Goal: Information Seeking & Learning: Learn about a topic

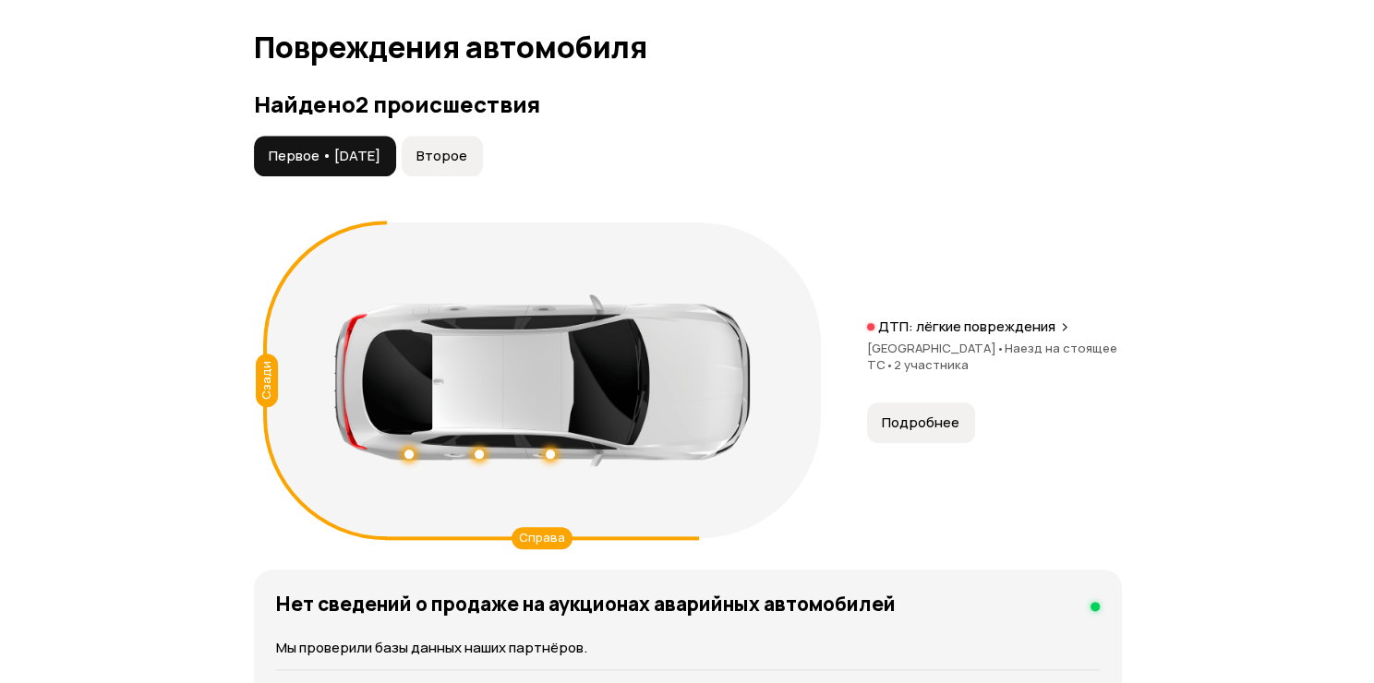
scroll to position [1939, 0]
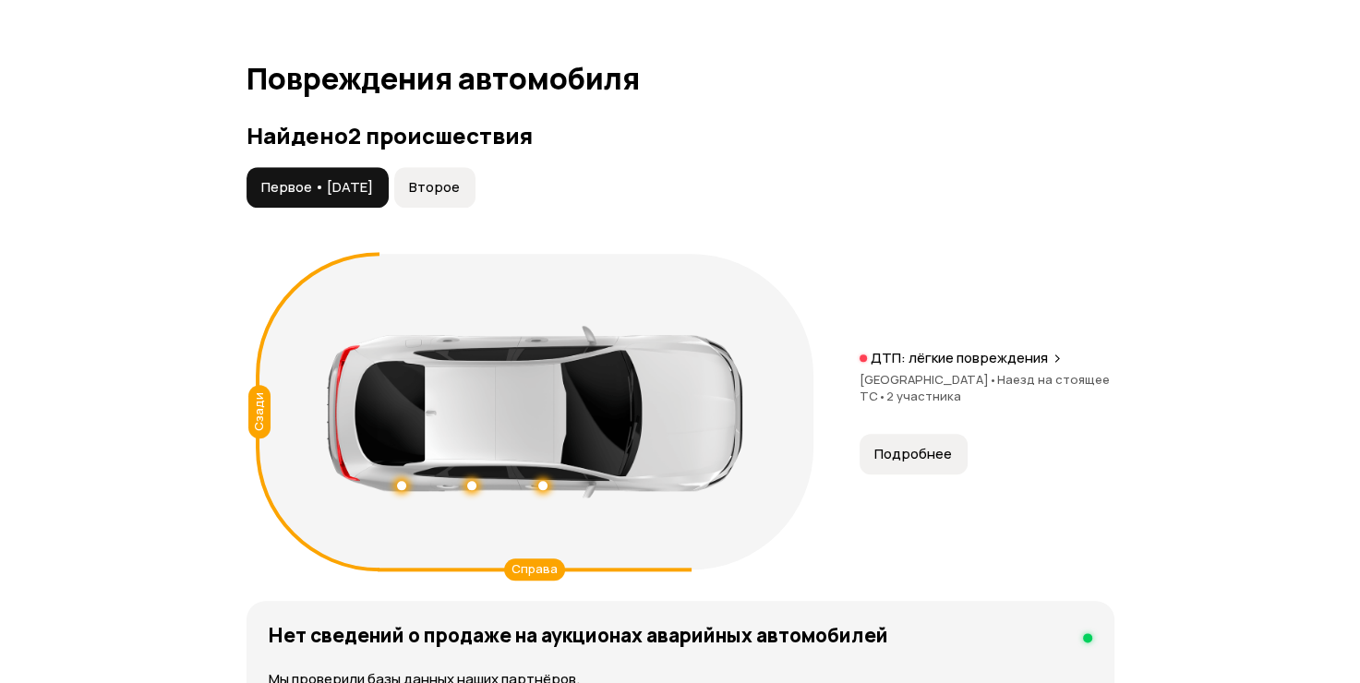
click at [460, 195] on span "Второе" at bounding box center [434, 187] width 51 height 18
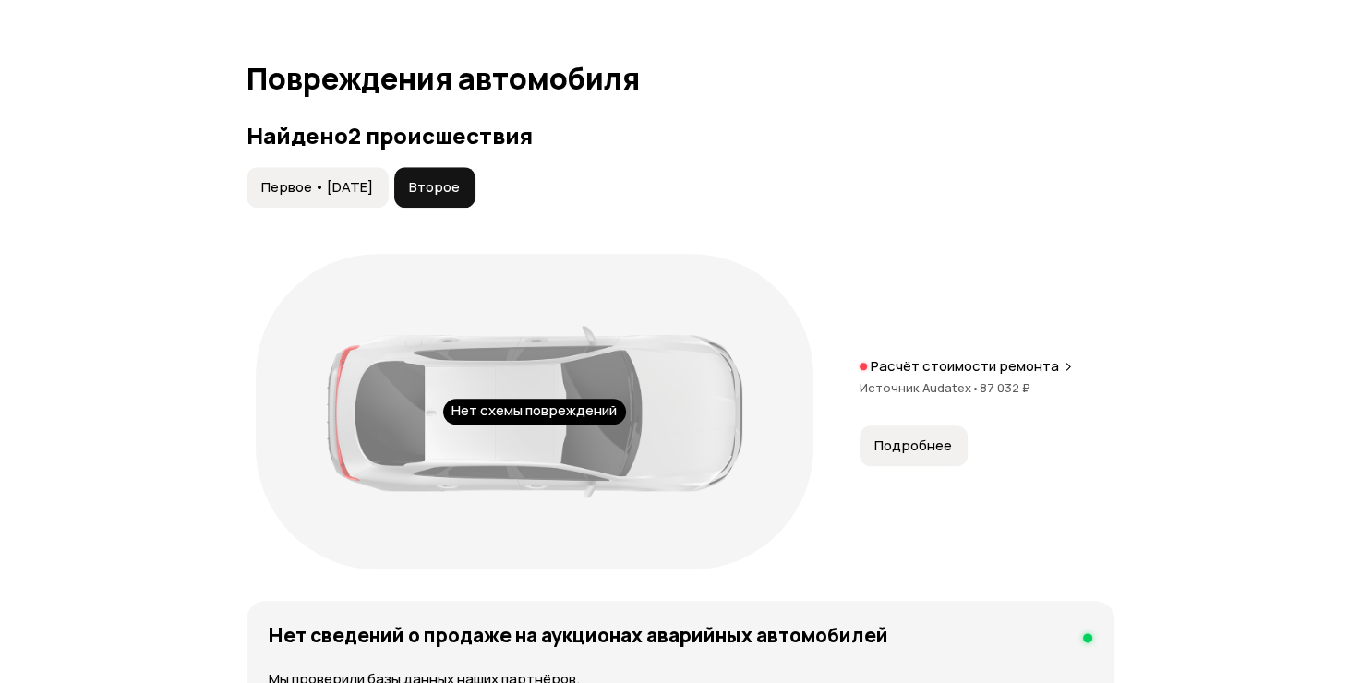
click at [918, 451] on span "Подробнее" at bounding box center [913, 446] width 78 height 18
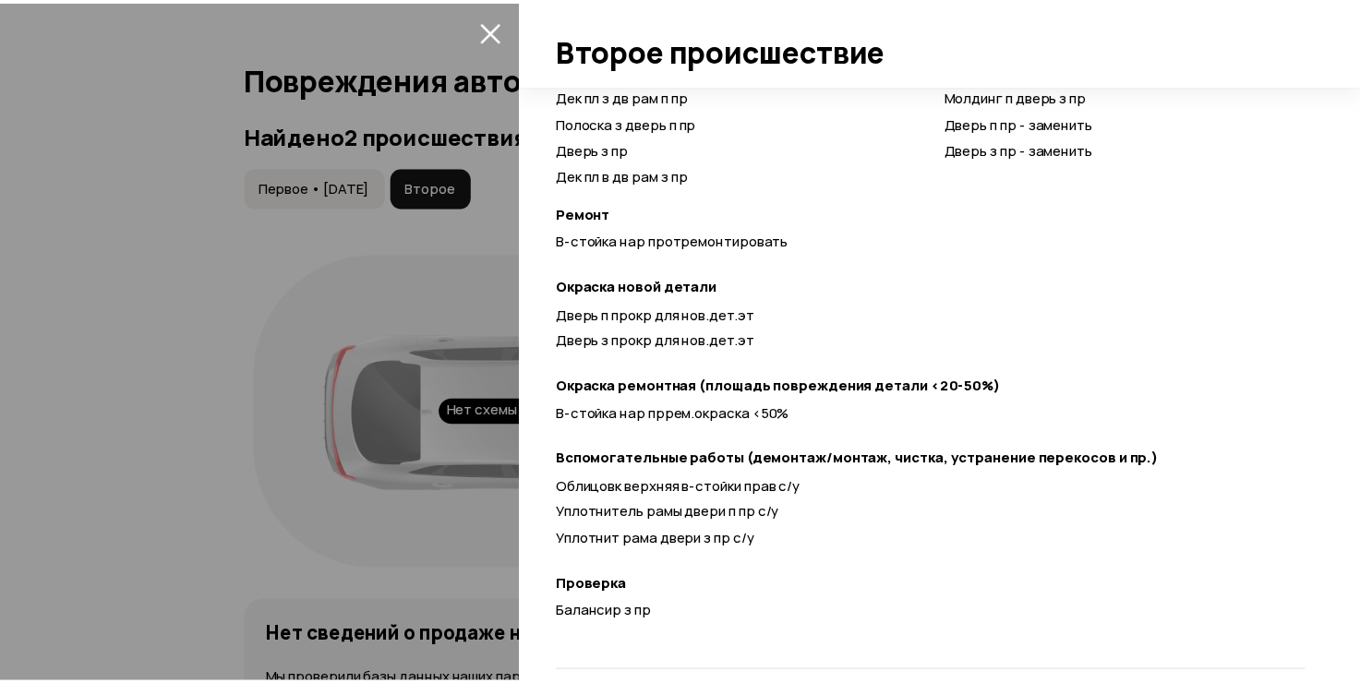
scroll to position [718, 0]
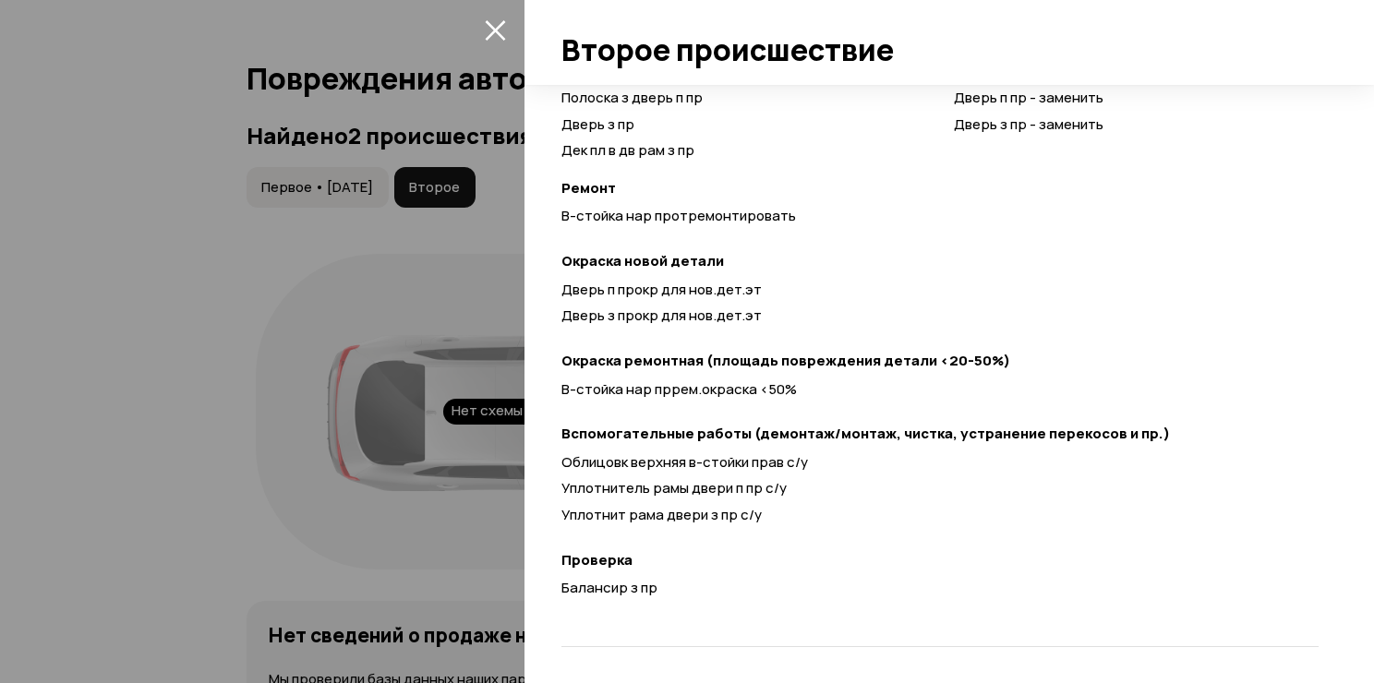
click at [170, 323] on div at bounding box center [687, 341] width 1374 height 683
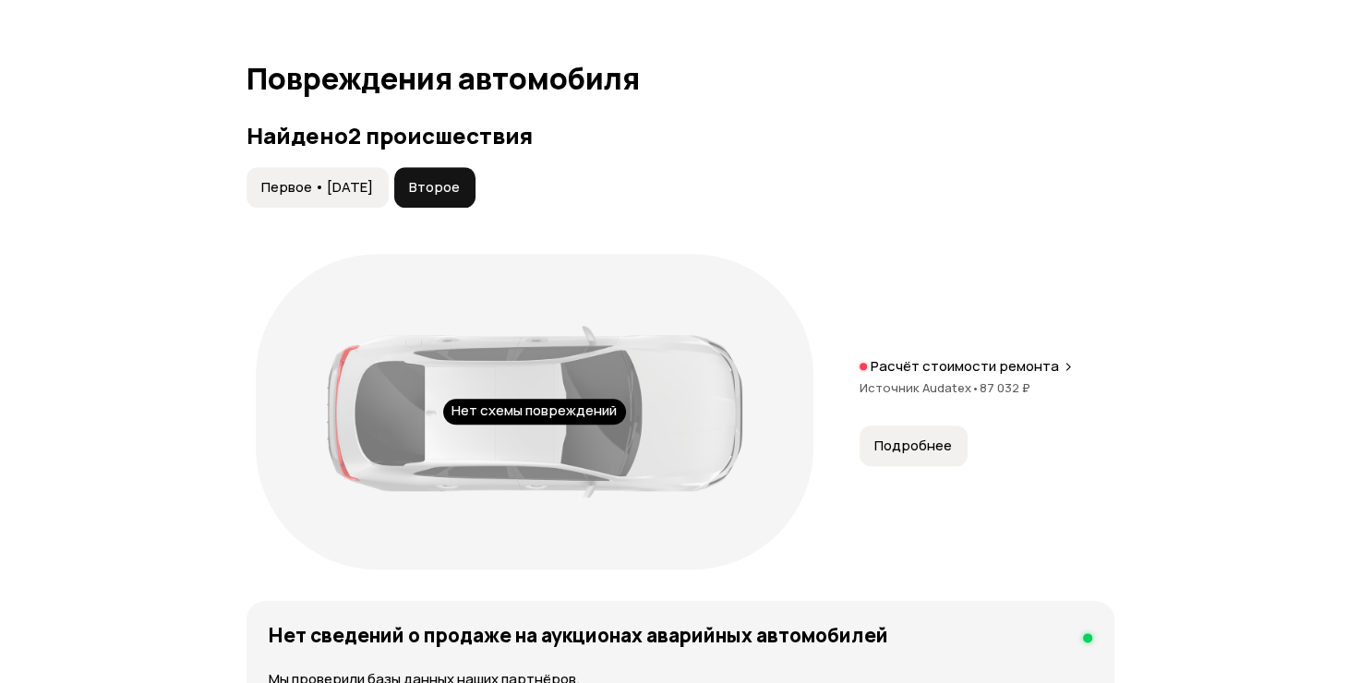
click at [373, 178] on span "Первое • [DATE]" at bounding box center [317, 187] width 112 height 18
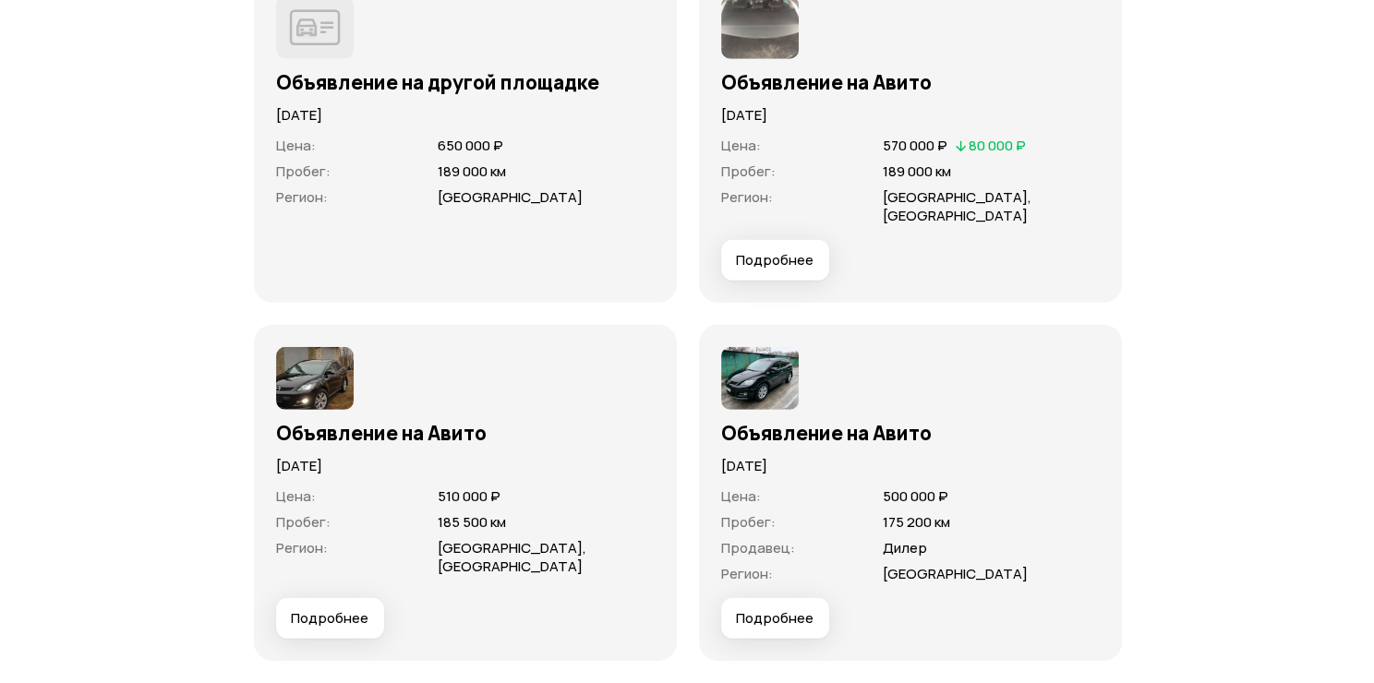
scroll to position [5356, 0]
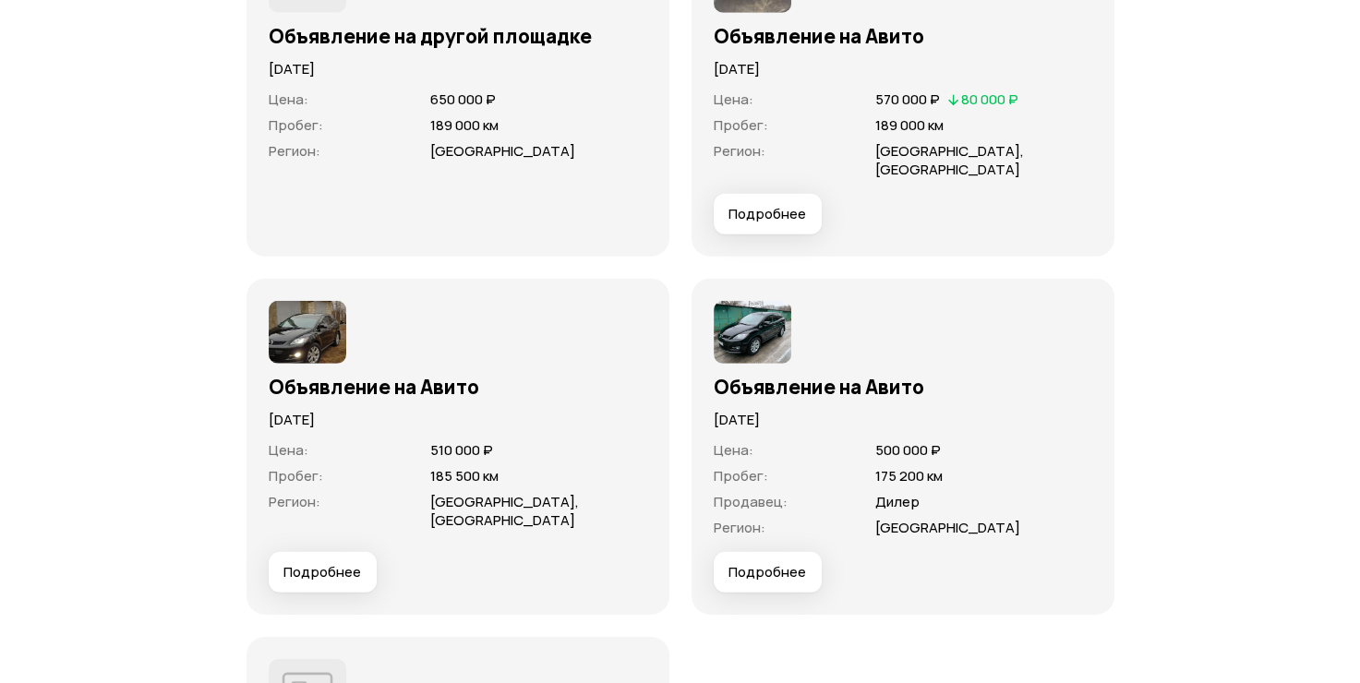
click at [760, 570] on span "Подробнее" at bounding box center [768, 572] width 78 height 18
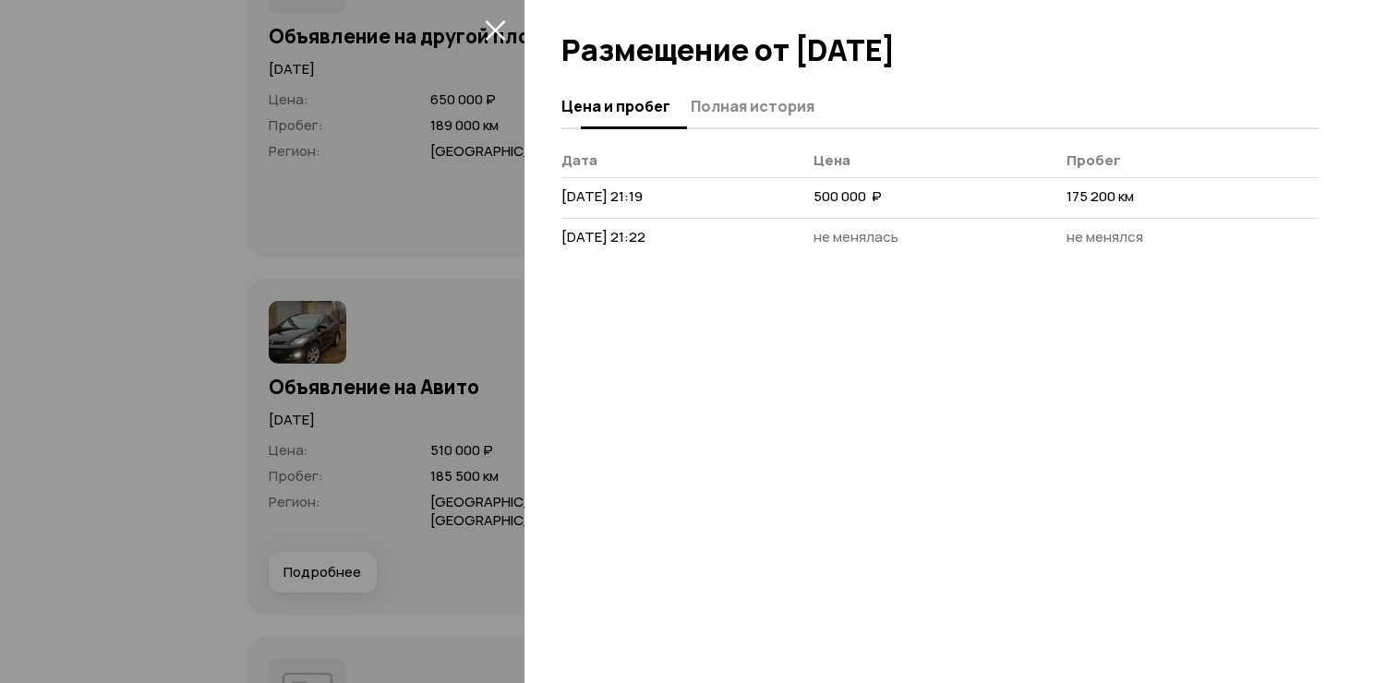
click at [763, 102] on span "Полная история" at bounding box center [753, 106] width 124 height 18
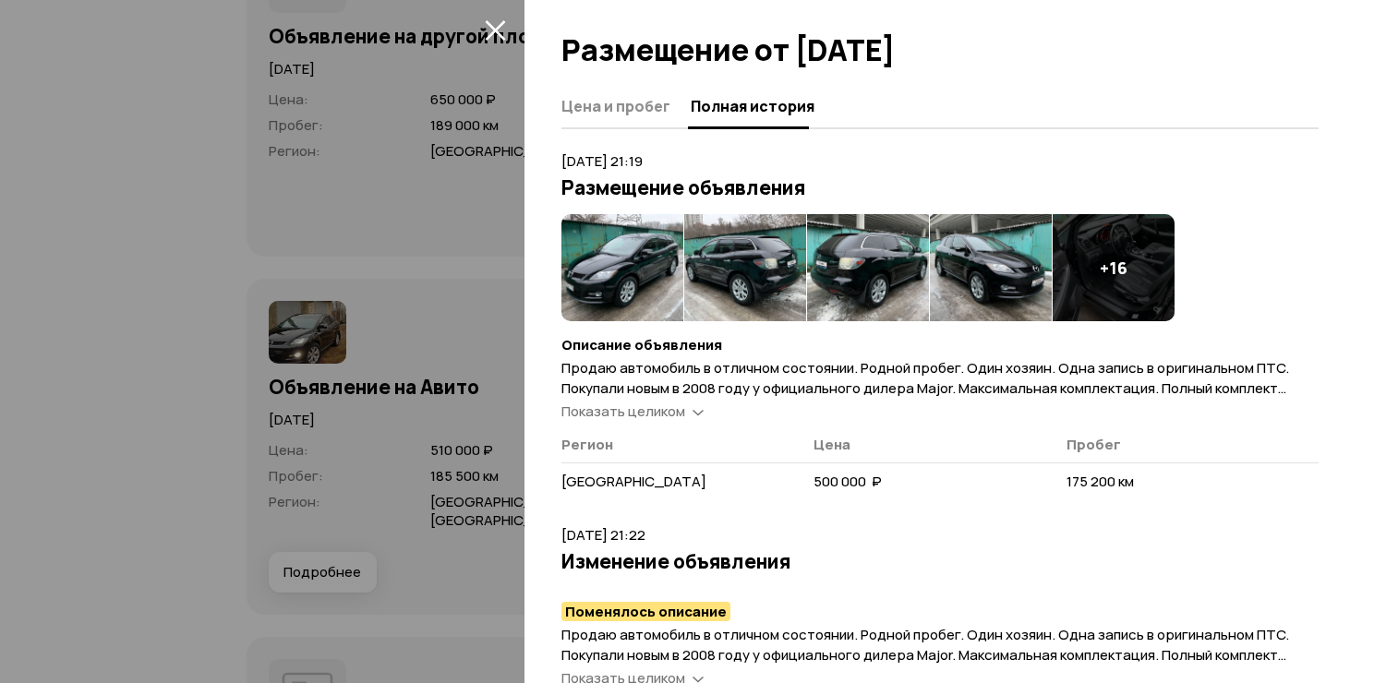
click at [1010, 236] on img at bounding box center [991, 267] width 122 height 107
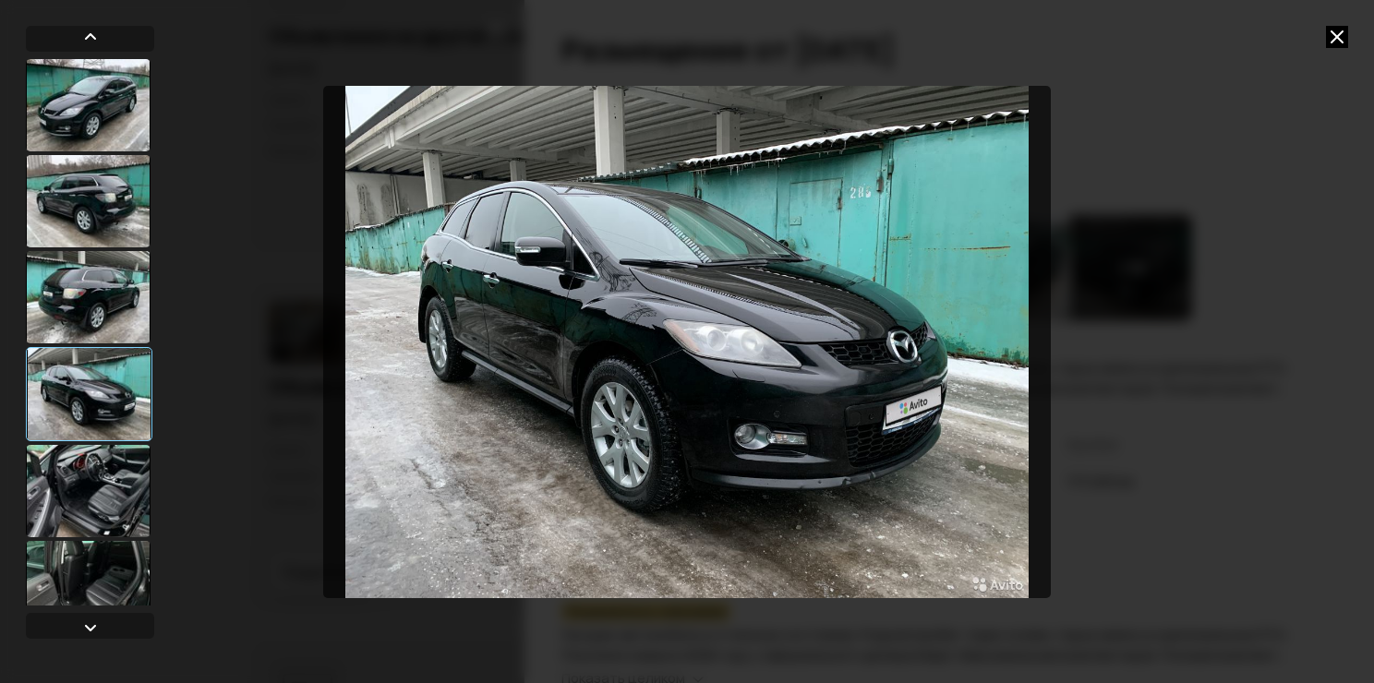
click at [116, 504] on div at bounding box center [88, 491] width 125 height 92
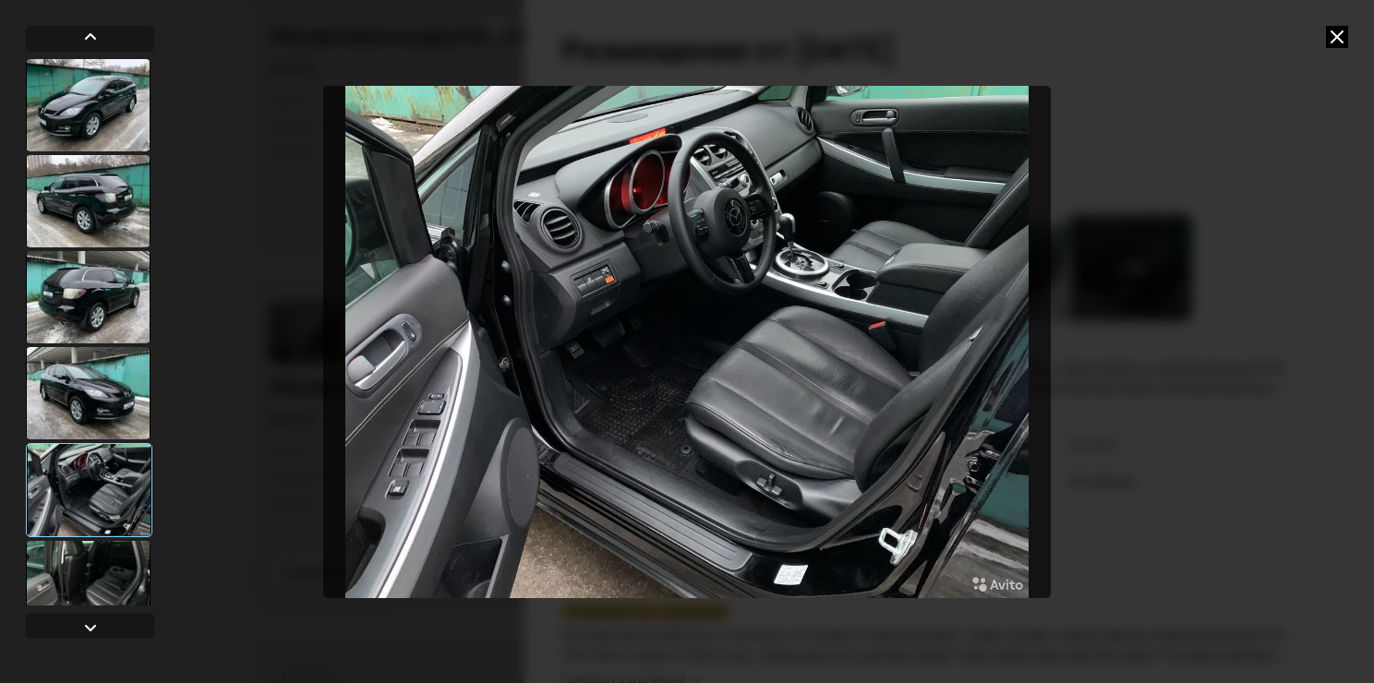
click at [82, 564] on div at bounding box center [88, 587] width 125 height 92
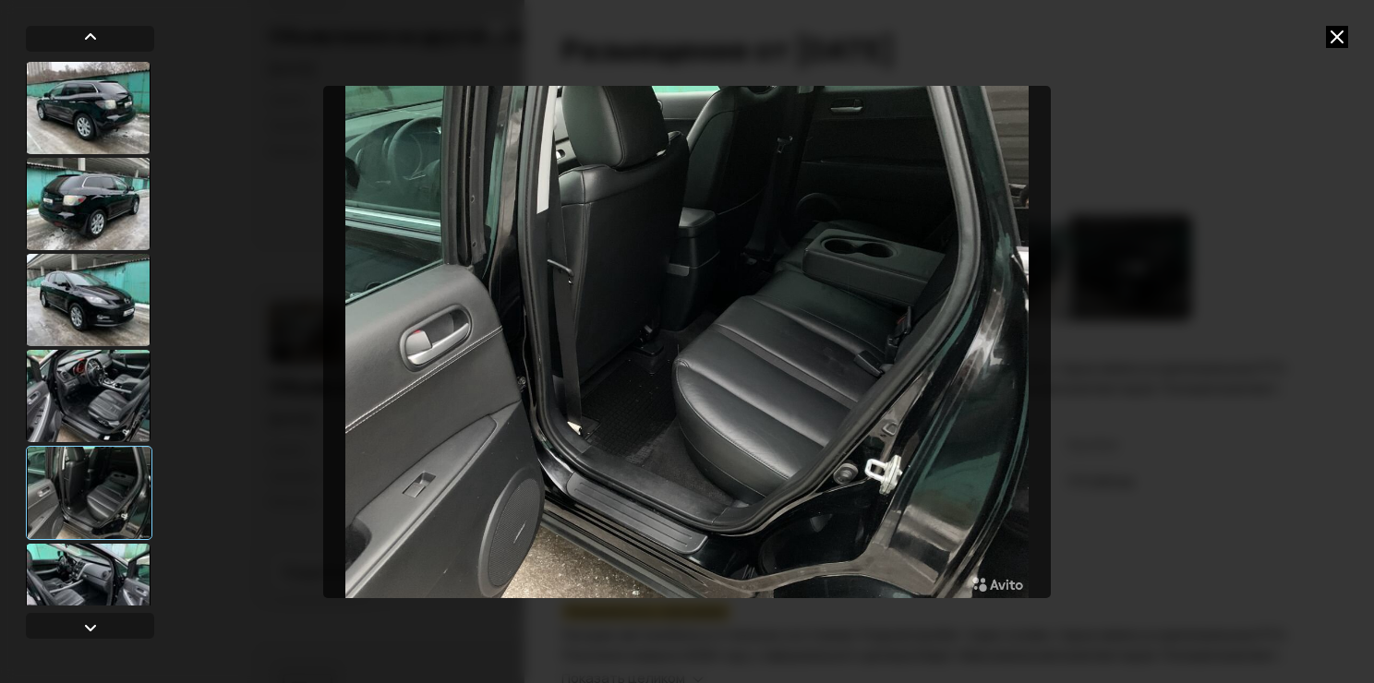
scroll to position [185, 0]
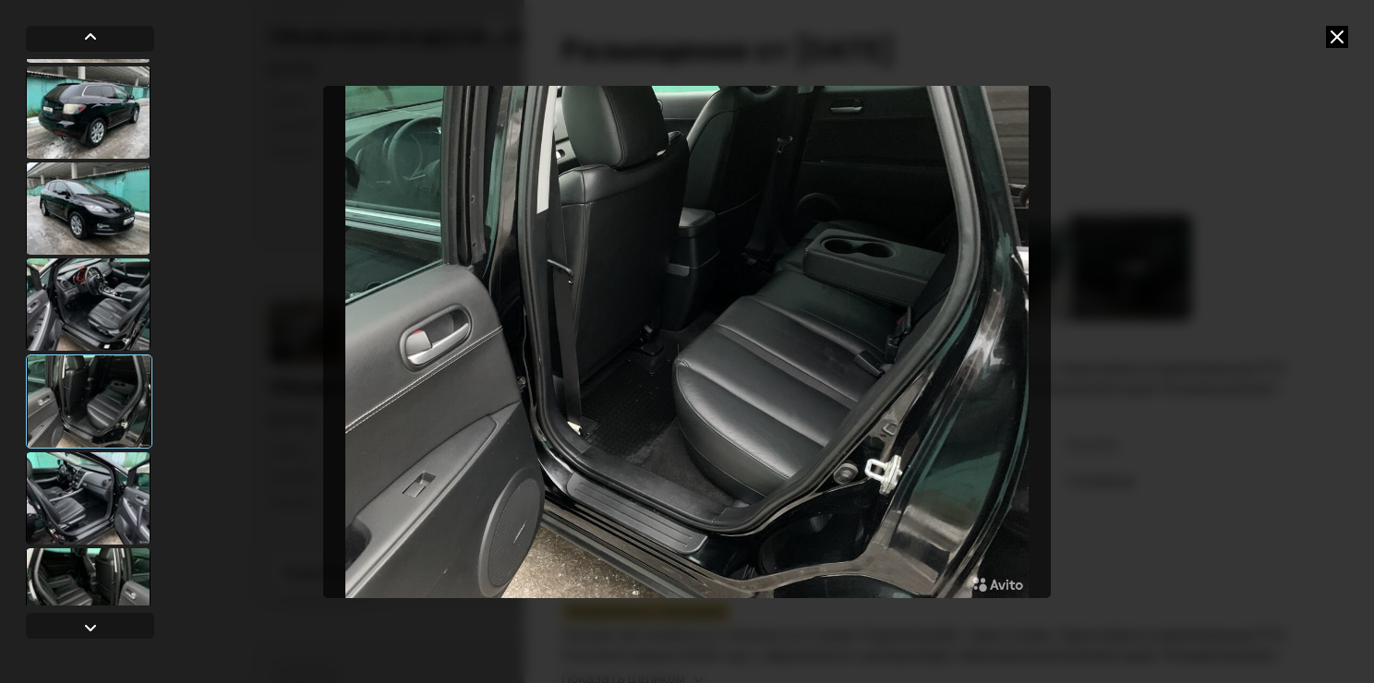
click at [100, 480] on div at bounding box center [88, 498] width 125 height 92
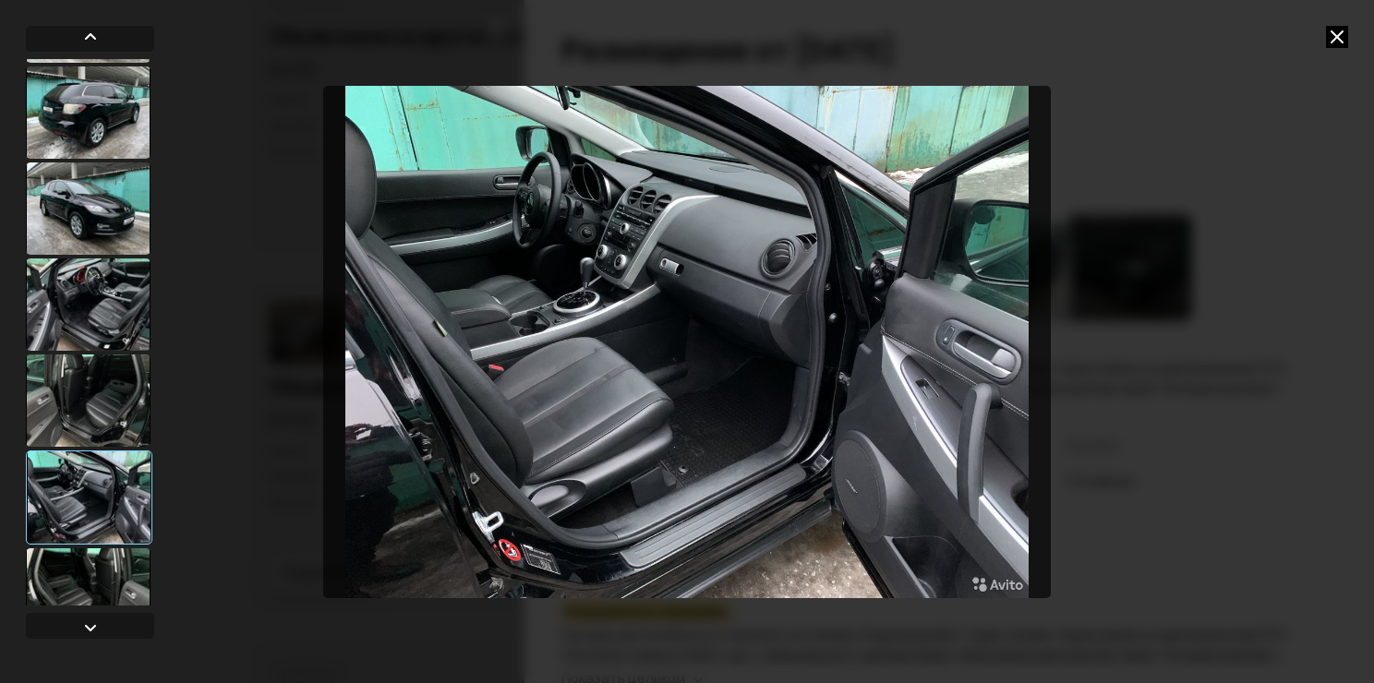
click at [90, 547] on div at bounding box center [90, 332] width 128 height 547
click at [83, 559] on div at bounding box center [88, 595] width 125 height 92
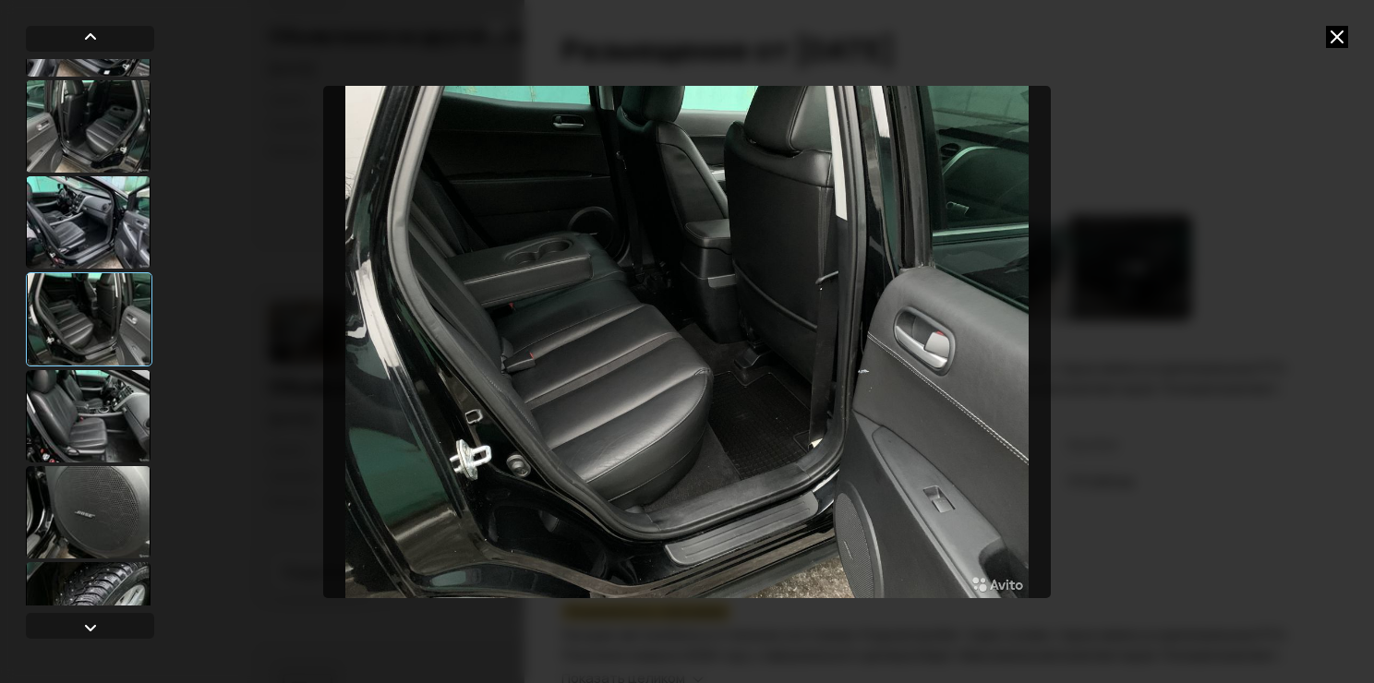
scroll to position [462, 0]
click at [119, 402] on div at bounding box center [88, 414] width 125 height 92
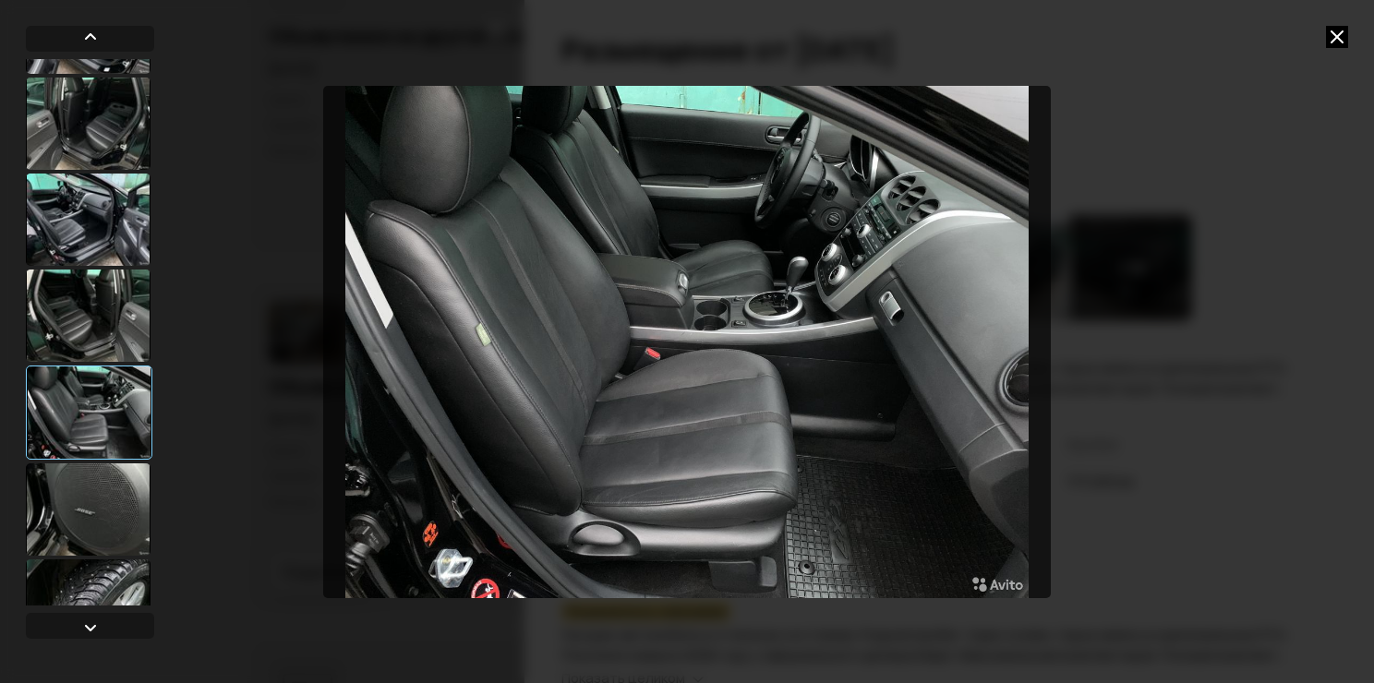
click at [67, 524] on div at bounding box center [88, 510] width 125 height 92
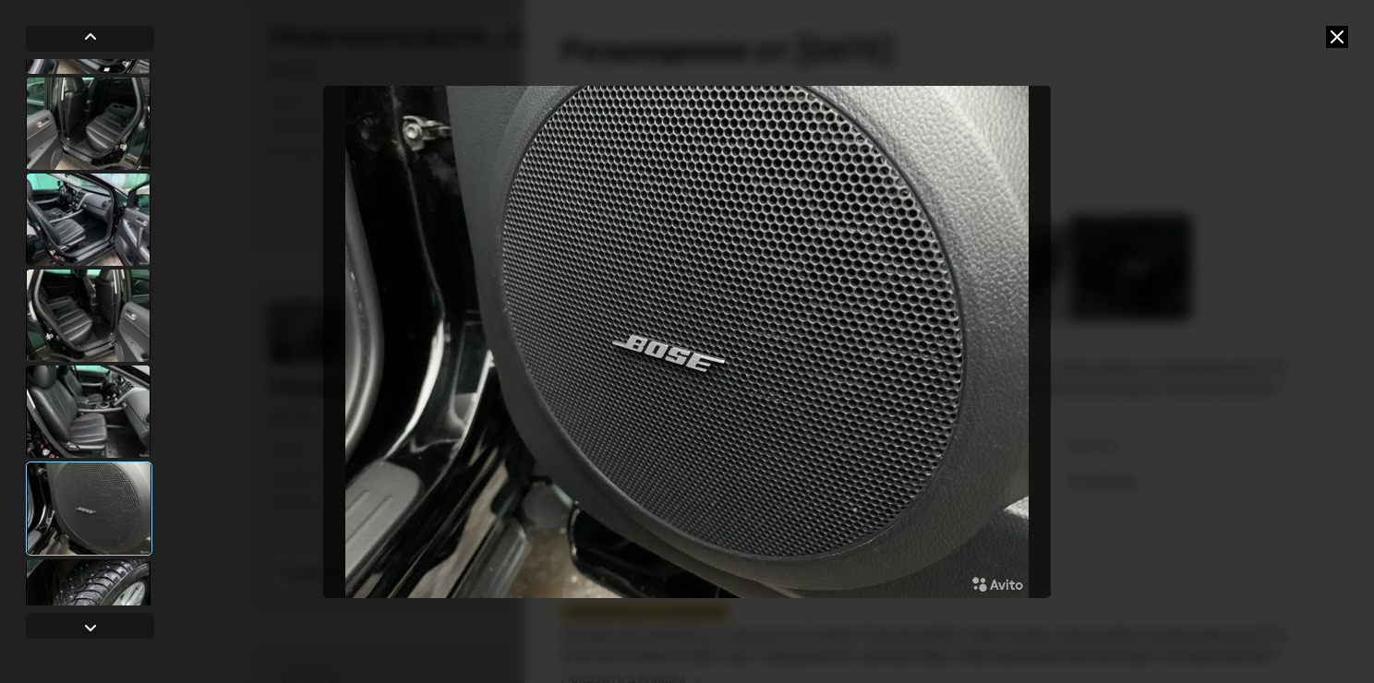
click at [94, 570] on div at bounding box center [88, 606] width 125 height 92
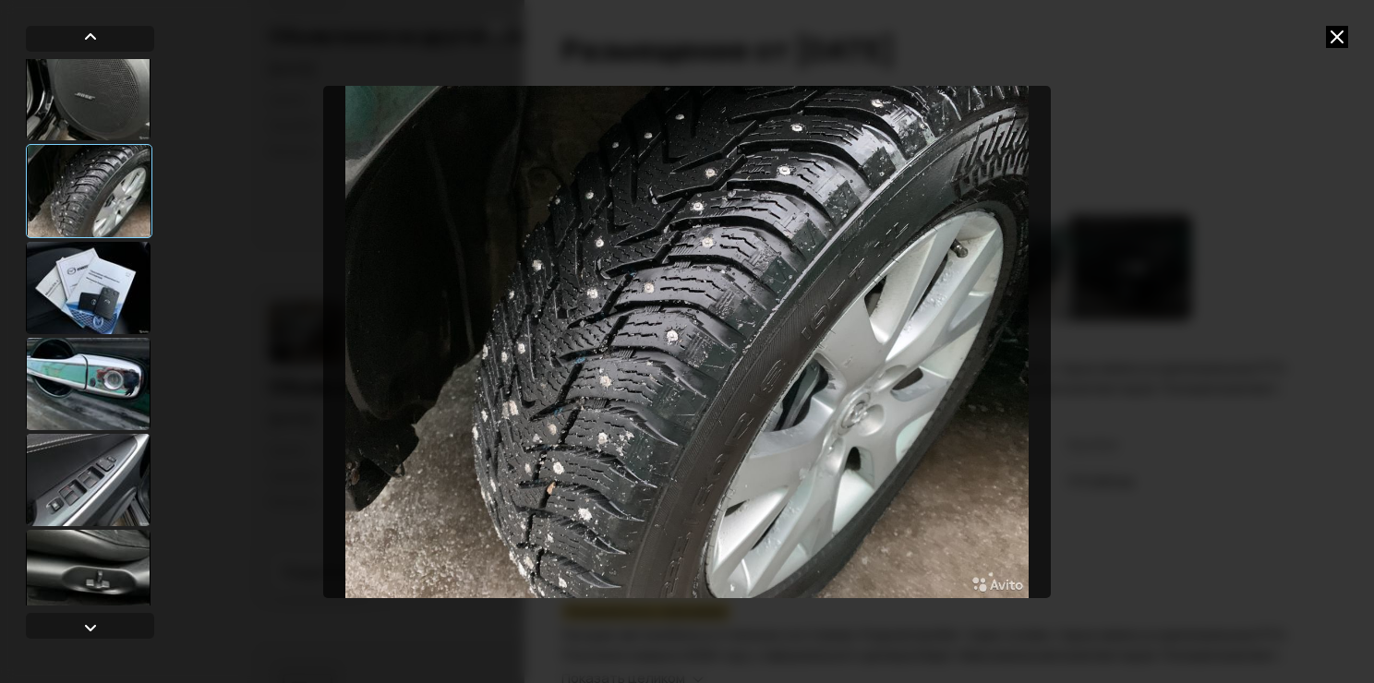
scroll to position [923, 0]
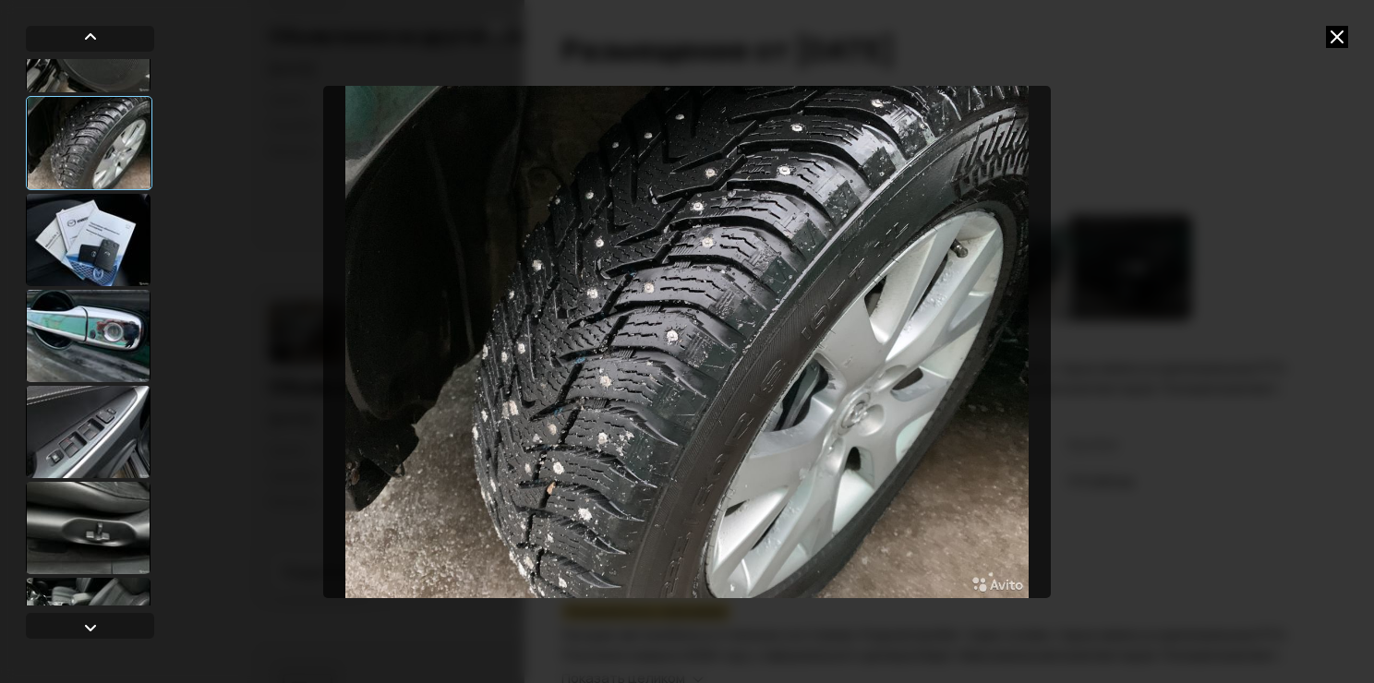
click at [105, 247] on div at bounding box center [88, 240] width 125 height 92
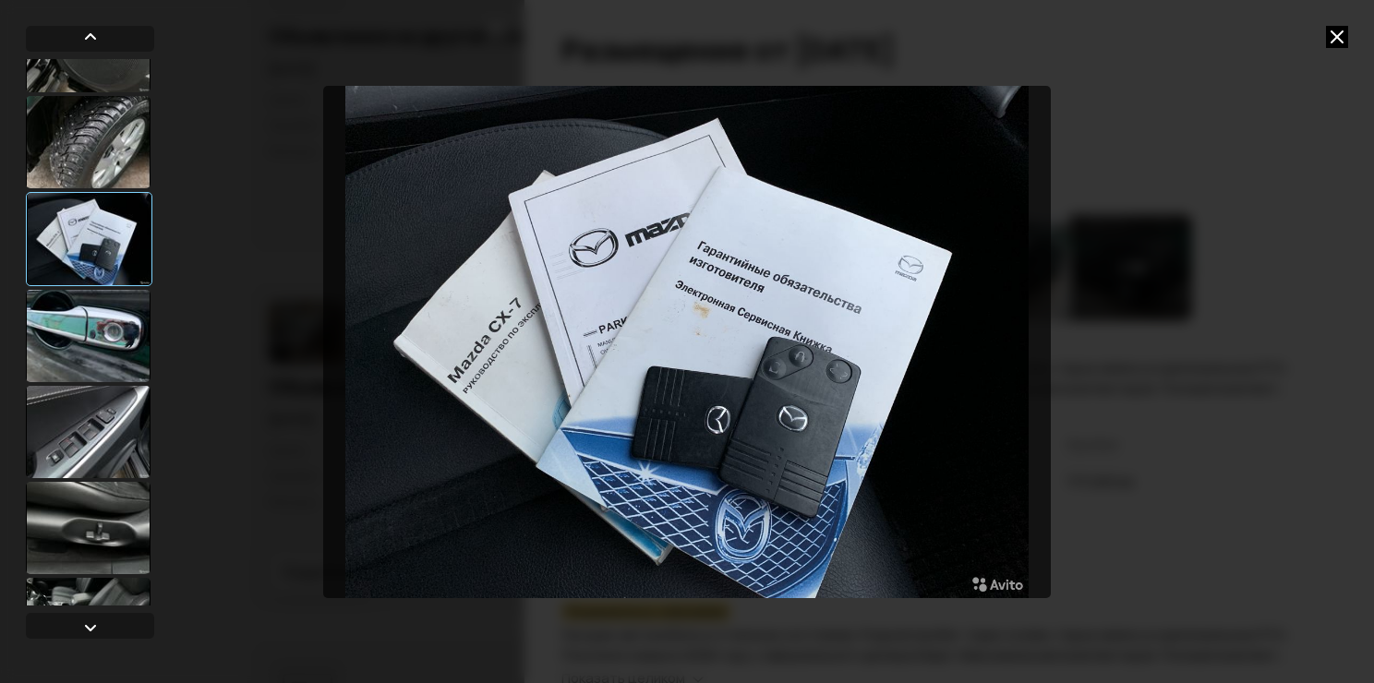
click at [102, 324] on div at bounding box center [88, 336] width 125 height 92
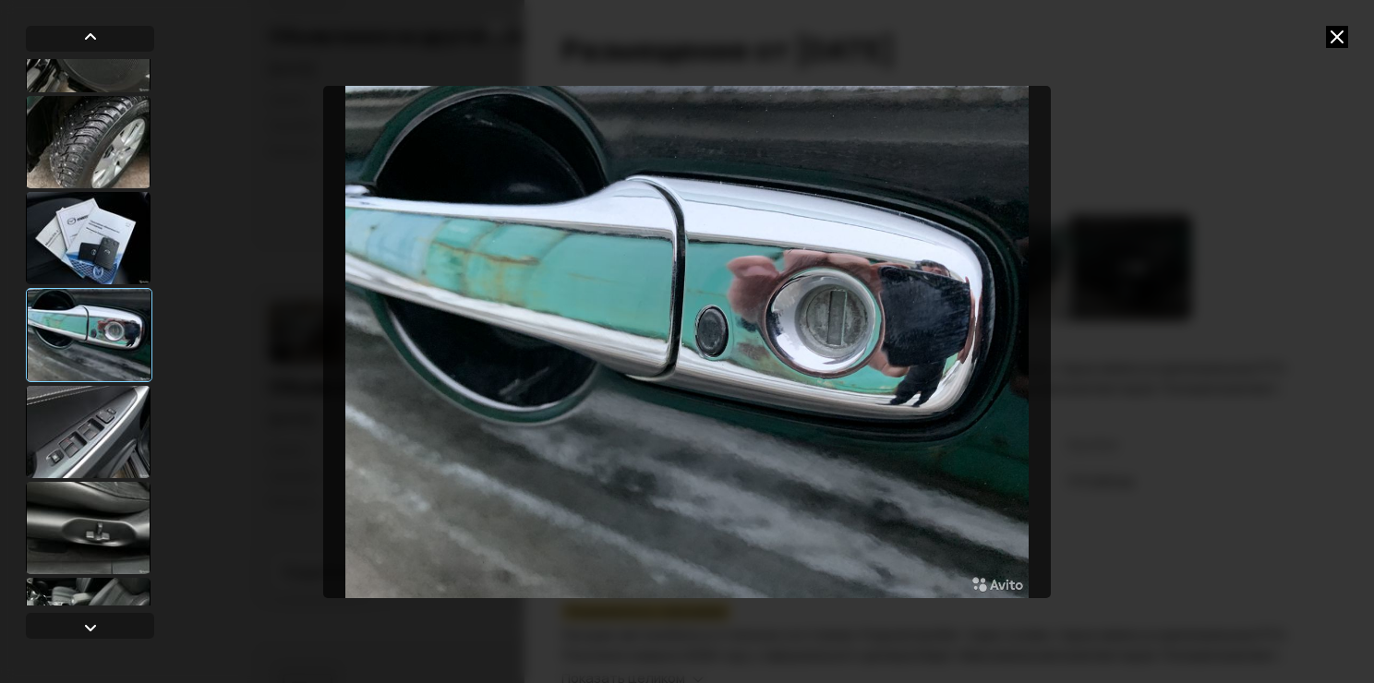
click at [113, 407] on div at bounding box center [88, 432] width 125 height 92
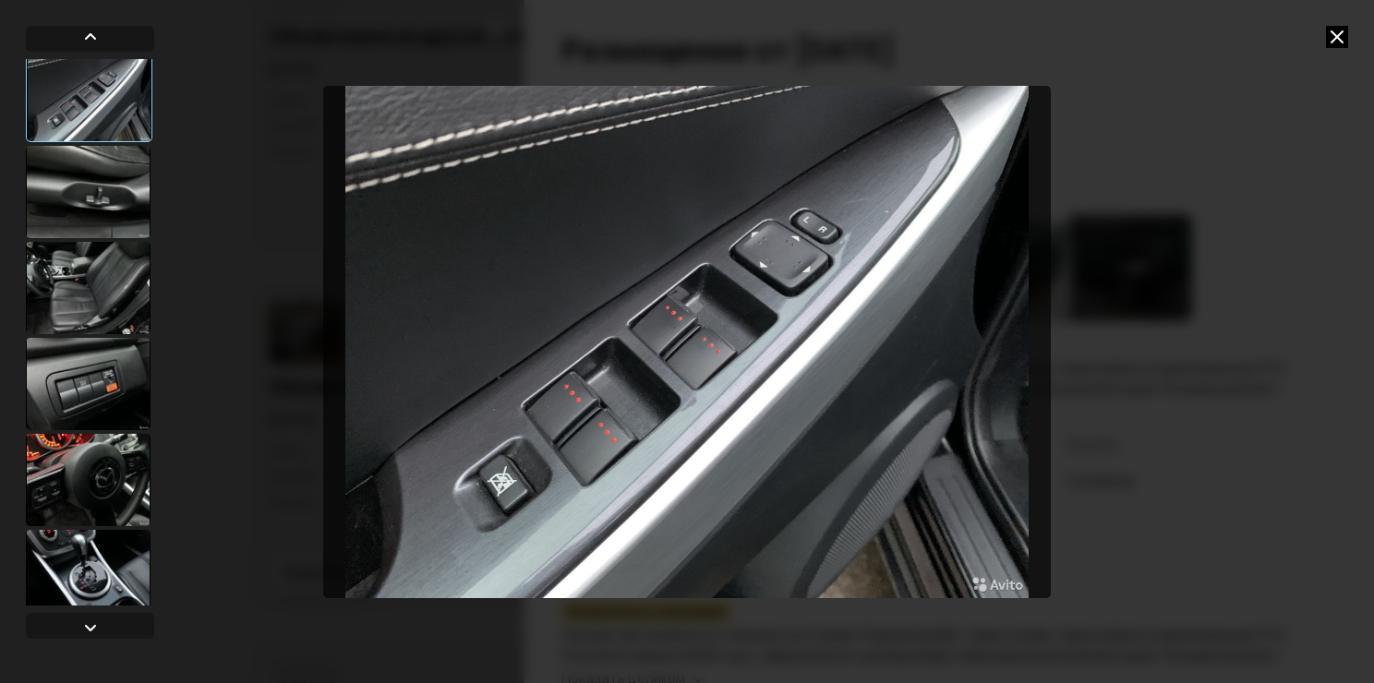
scroll to position [1293, 0]
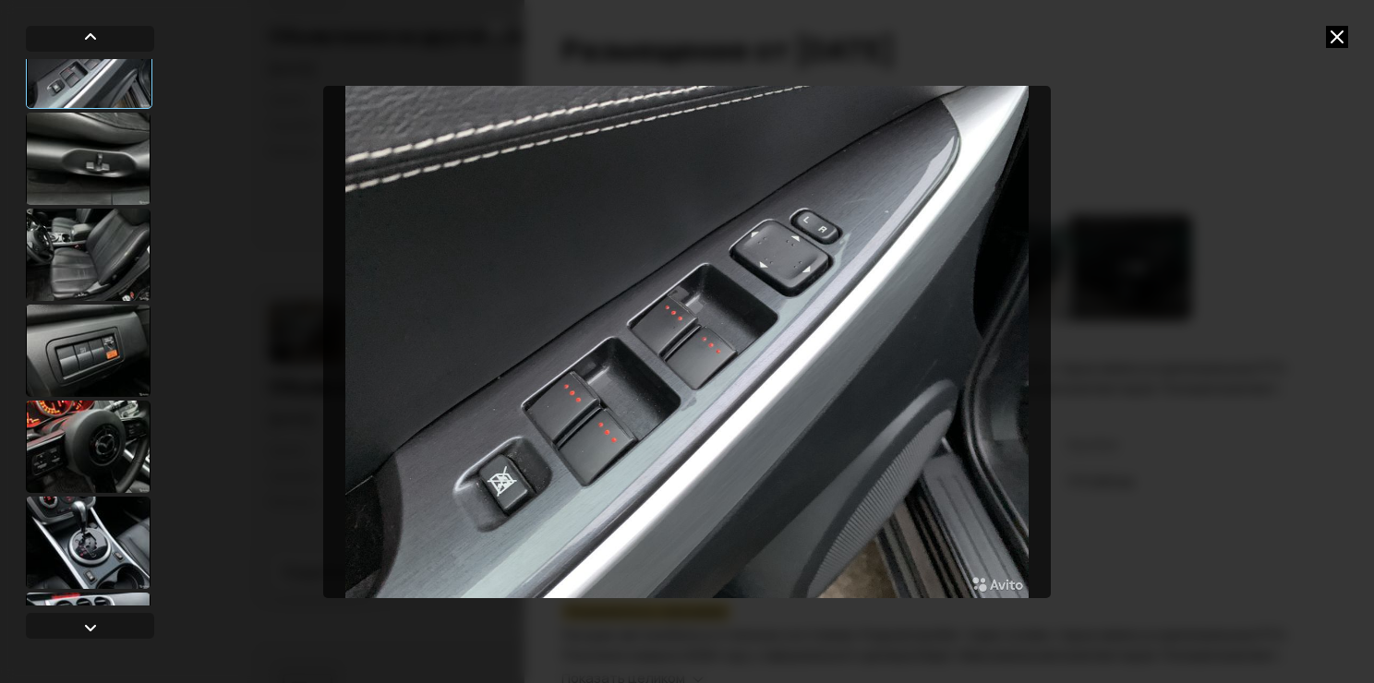
click at [68, 151] on div at bounding box center [88, 159] width 125 height 92
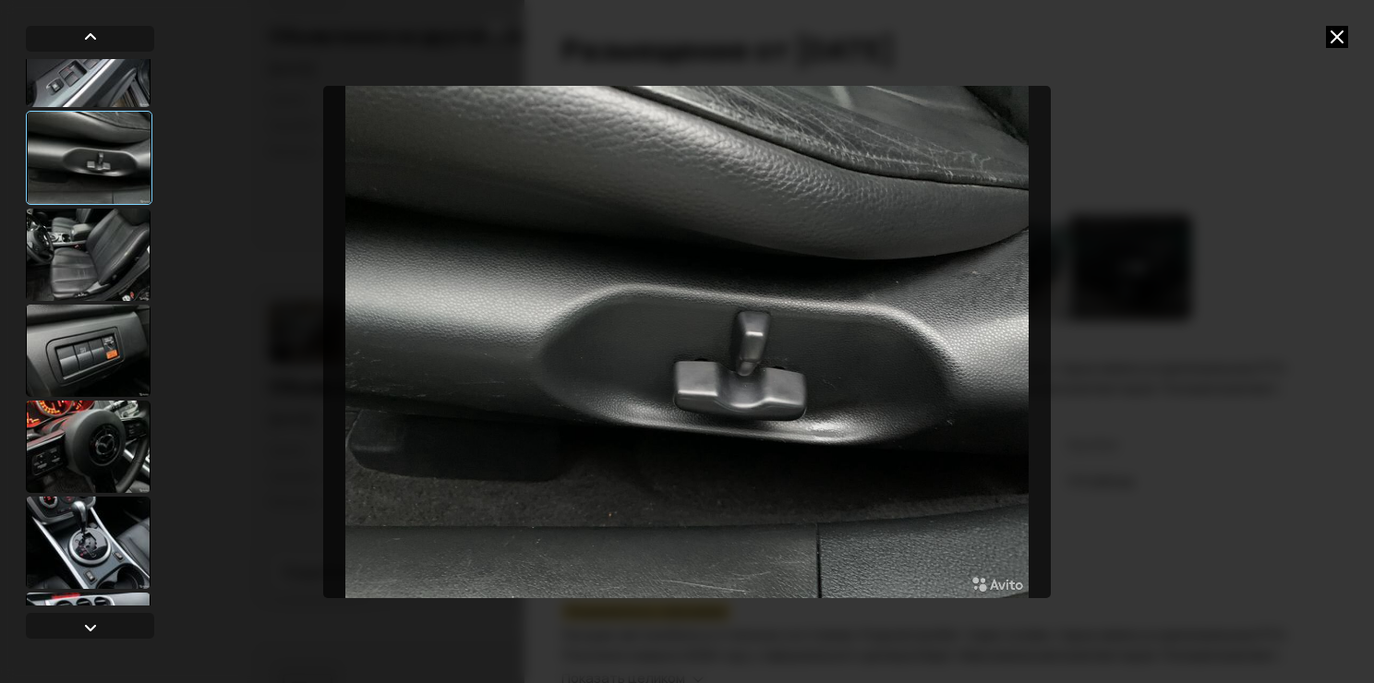
click at [67, 110] on div at bounding box center [90, 332] width 128 height 547
click at [76, 103] on div at bounding box center [88, 61] width 125 height 92
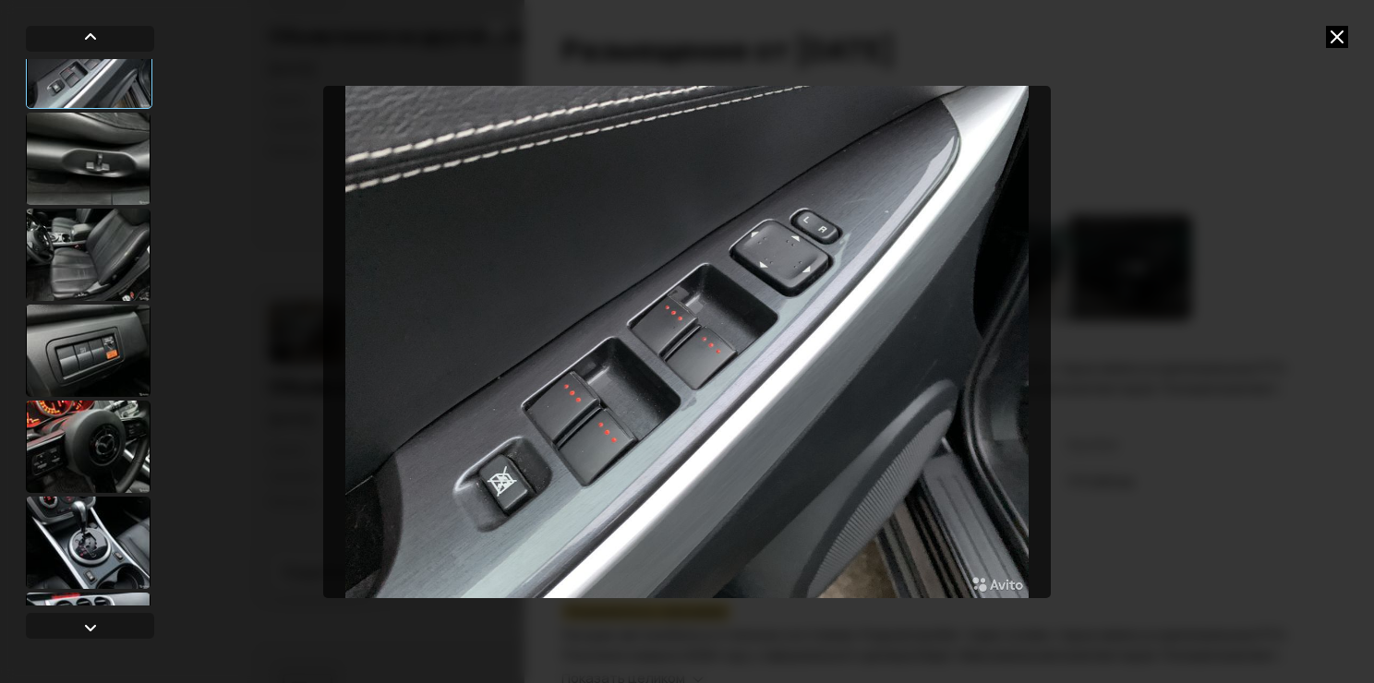
click at [115, 173] on div at bounding box center [88, 159] width 125 height 92
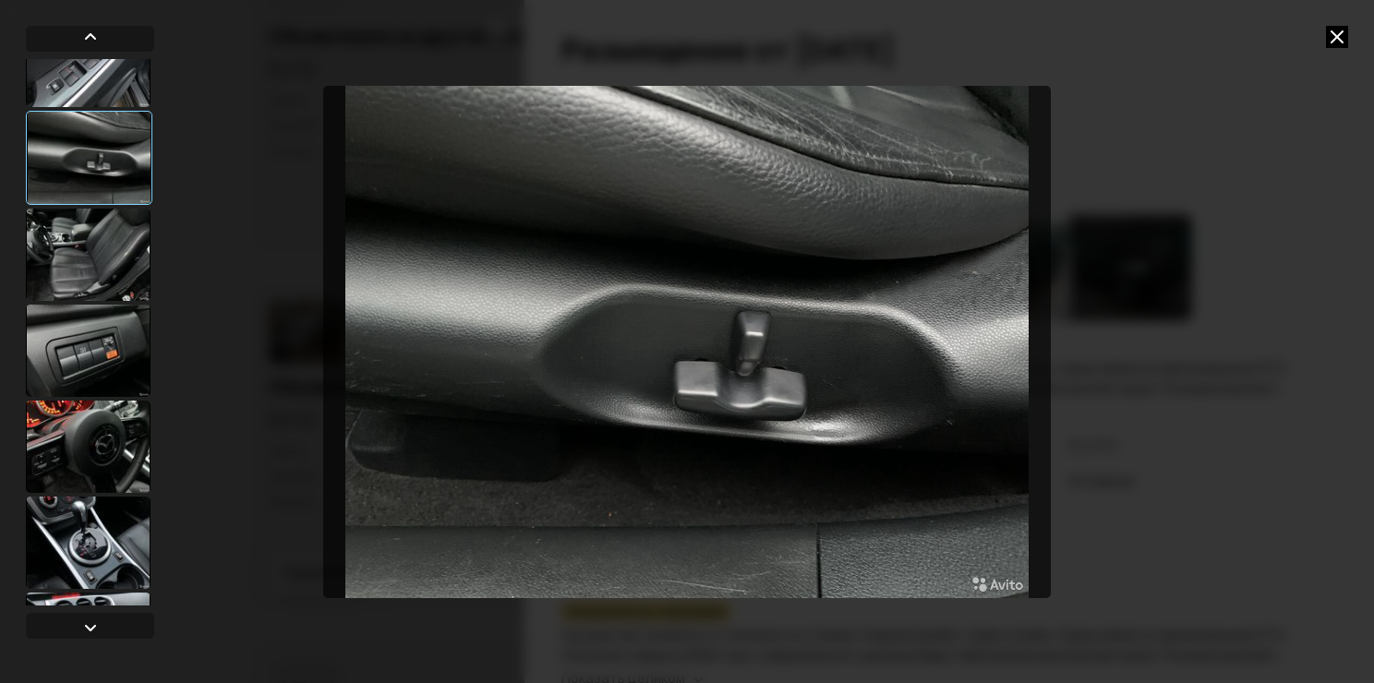
click at [122, 83] on div at bounding box center [88, 61] width 125 height 92
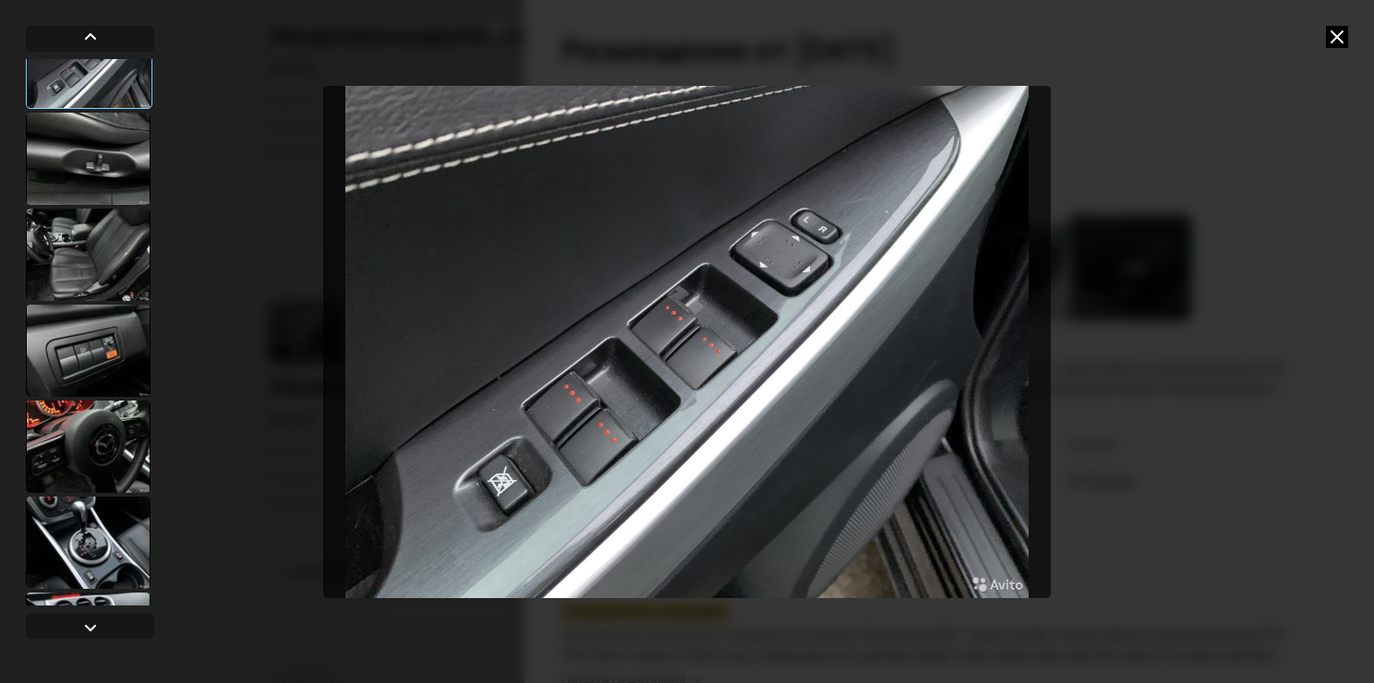
click at [118, 217] on div at bounding box center [88, 255] width 125 height 92
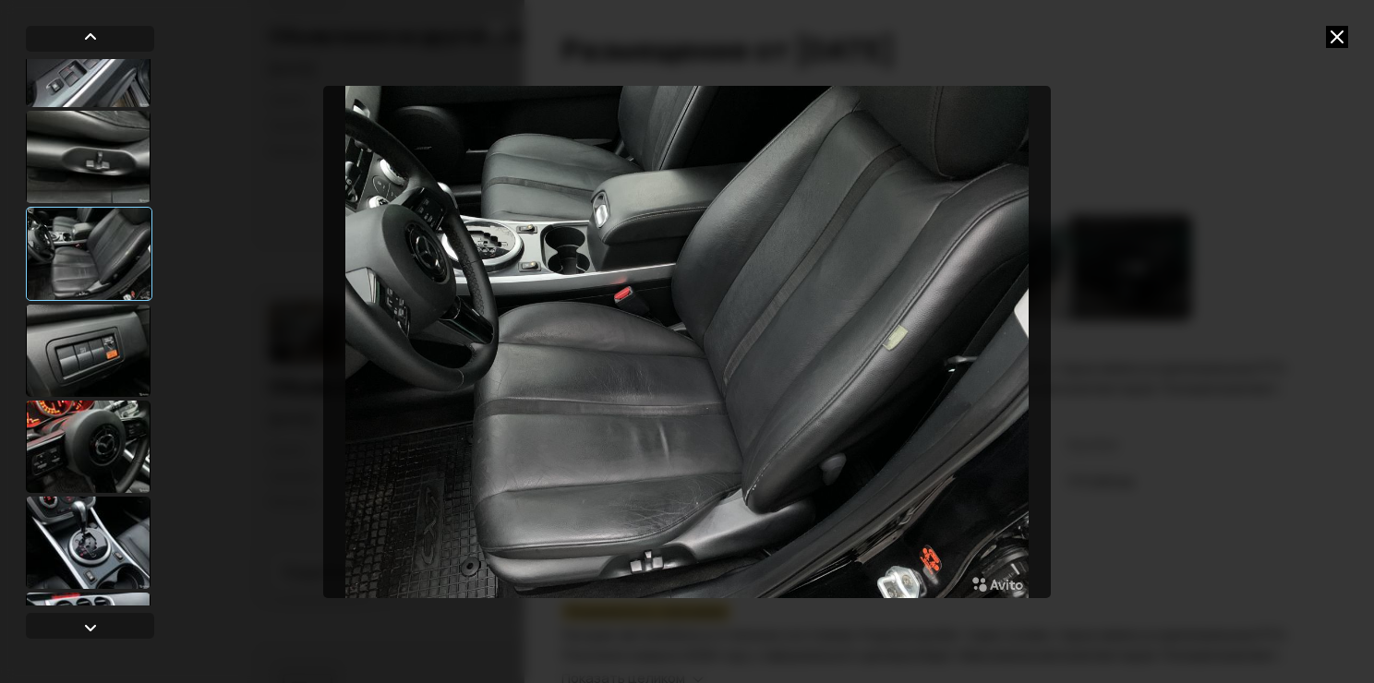
click at [84, 327] on div at bounding box center [88, 351] width 125 height 92
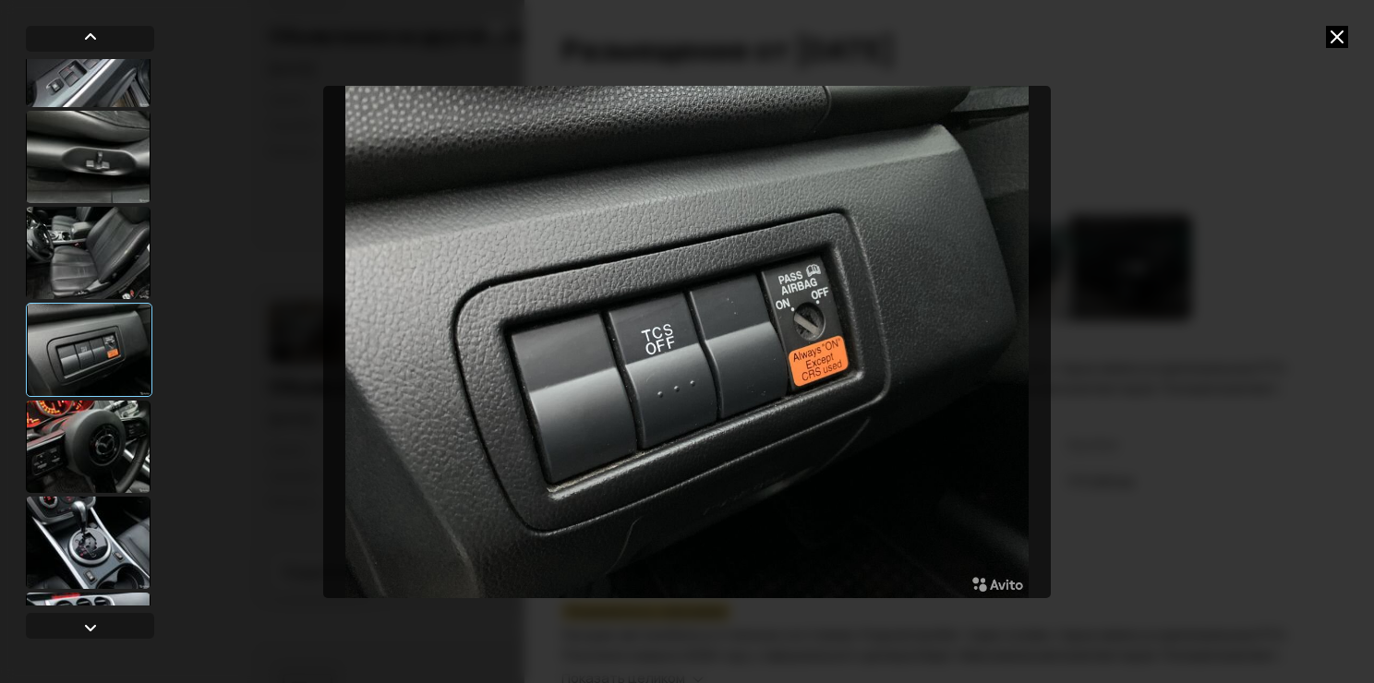
click at [81, 423] on div at bounding box center [88, 447] width 125 height 92
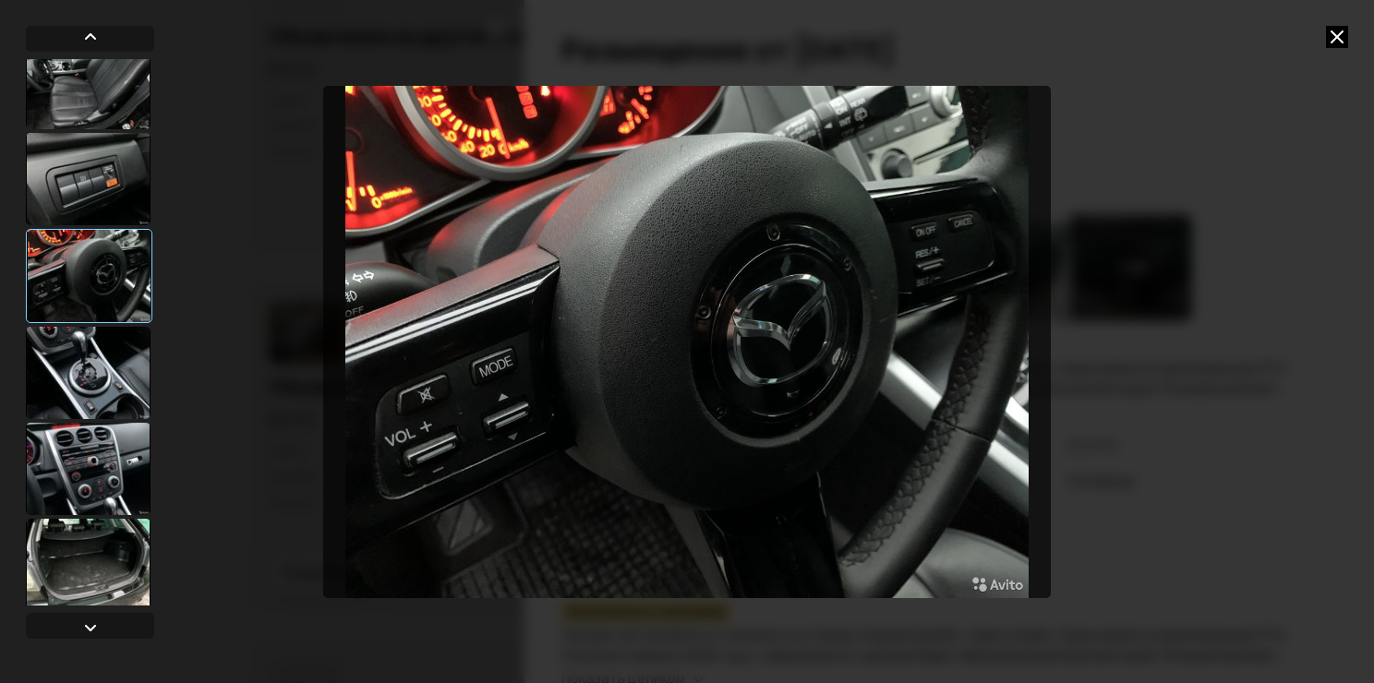
scroll to position [1471, 0]
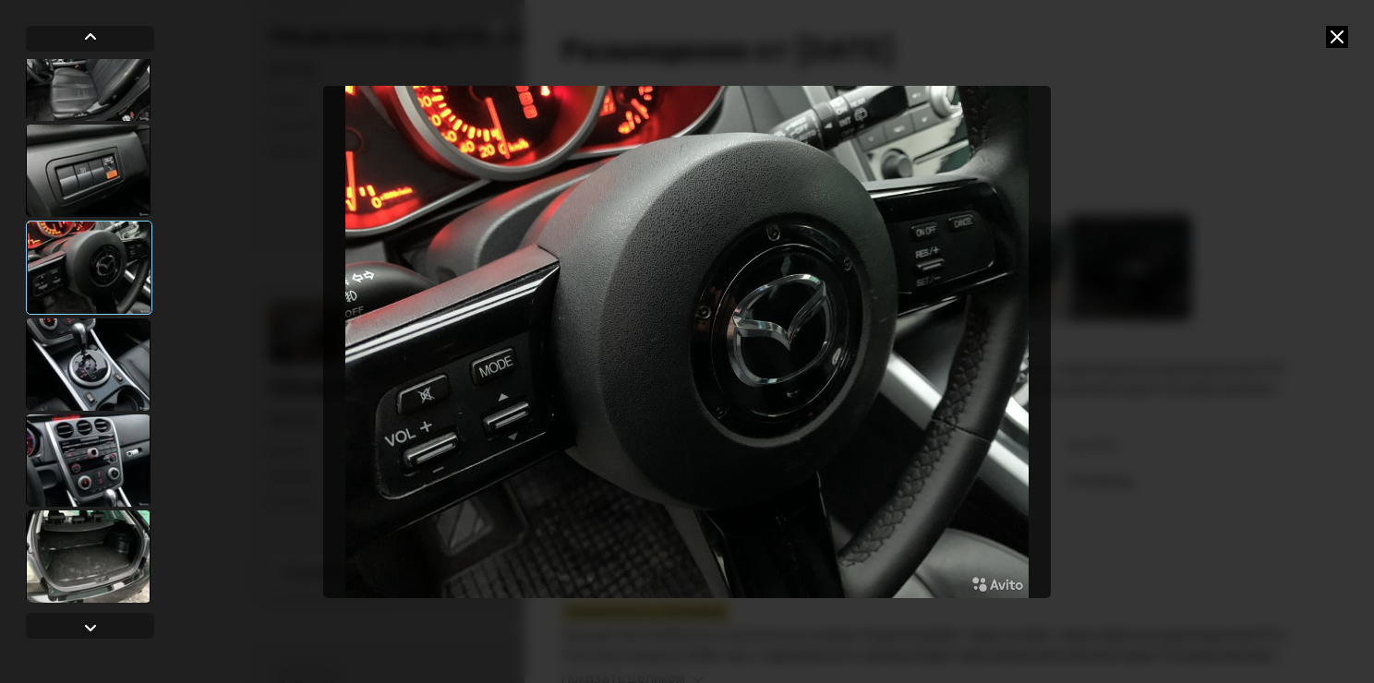
click at [103, 351] on div at bounding box center [88, 365] width 125 height 92
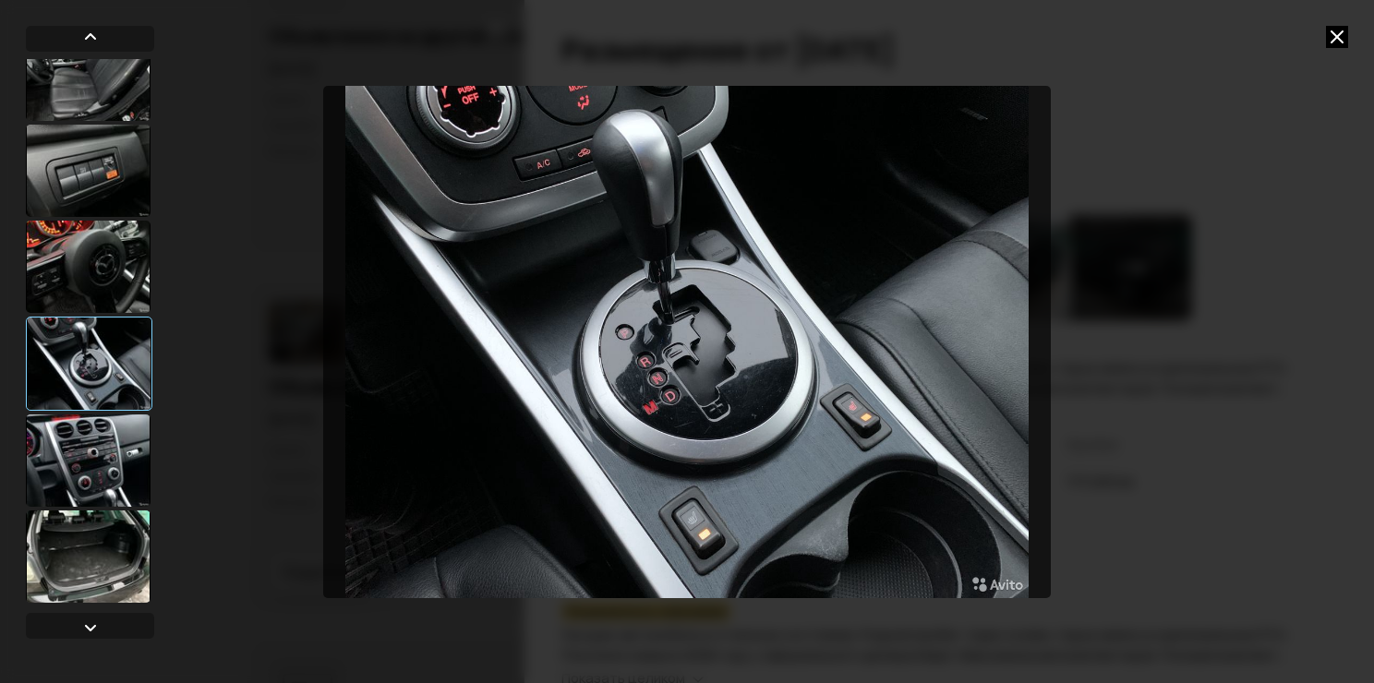
click at [627, 351] on img "Go to Slide 19" at bounding box center [687, 342] width 729 height 512
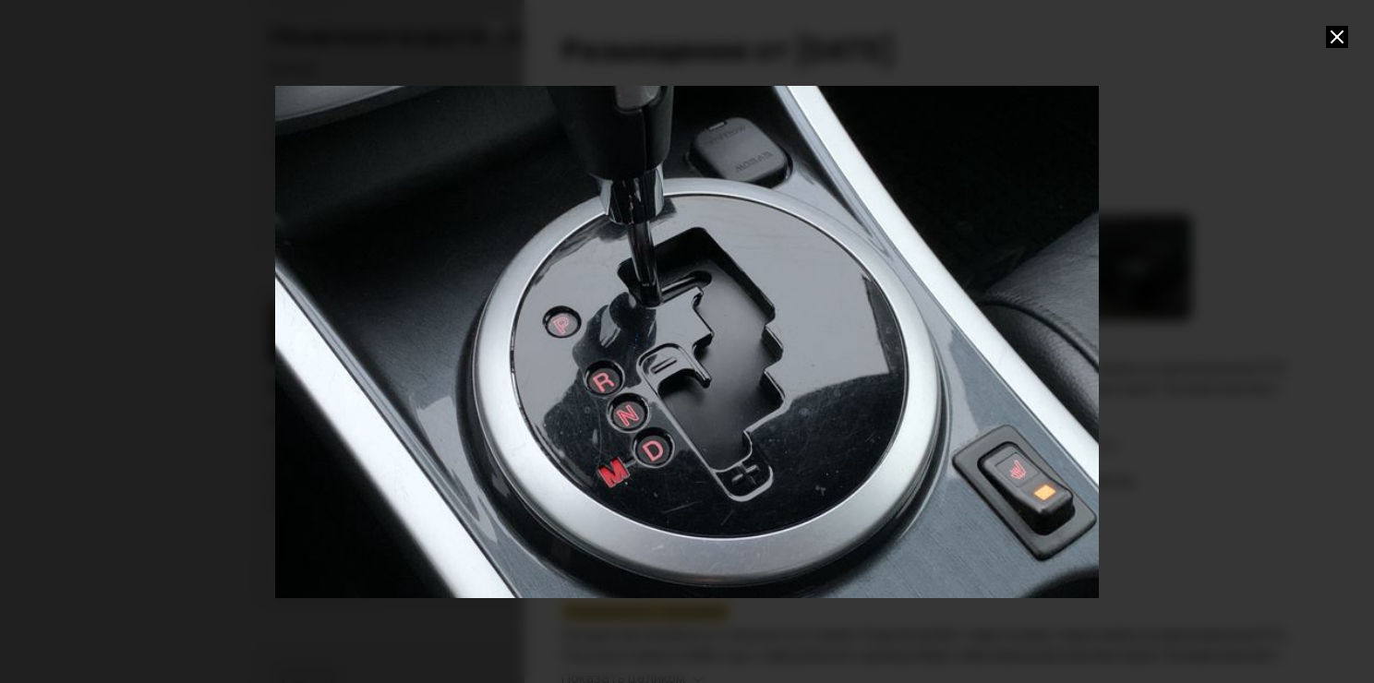
click at [618, 322] on div "Go to Slide 19" at bounding box center [686, 341] width 1649 height 1025
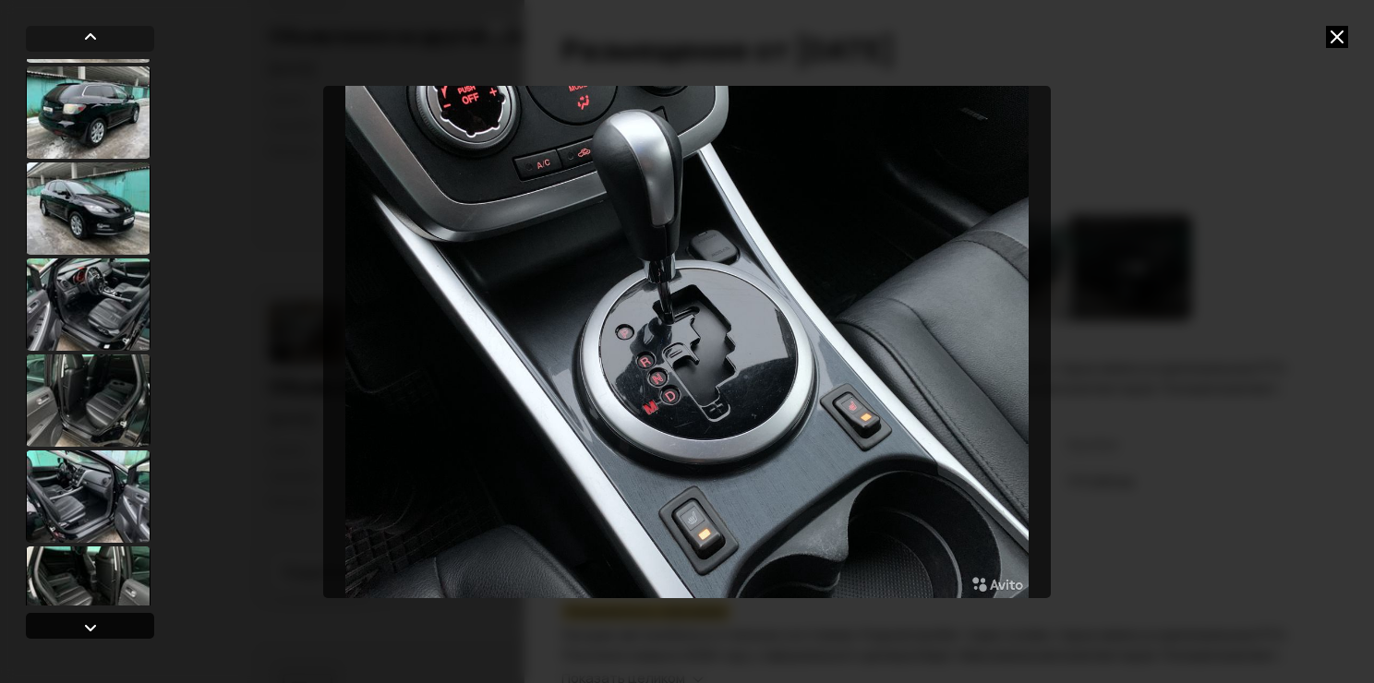
click at [143, 627] on div at bounding box center [90, 626] width 128 height 26
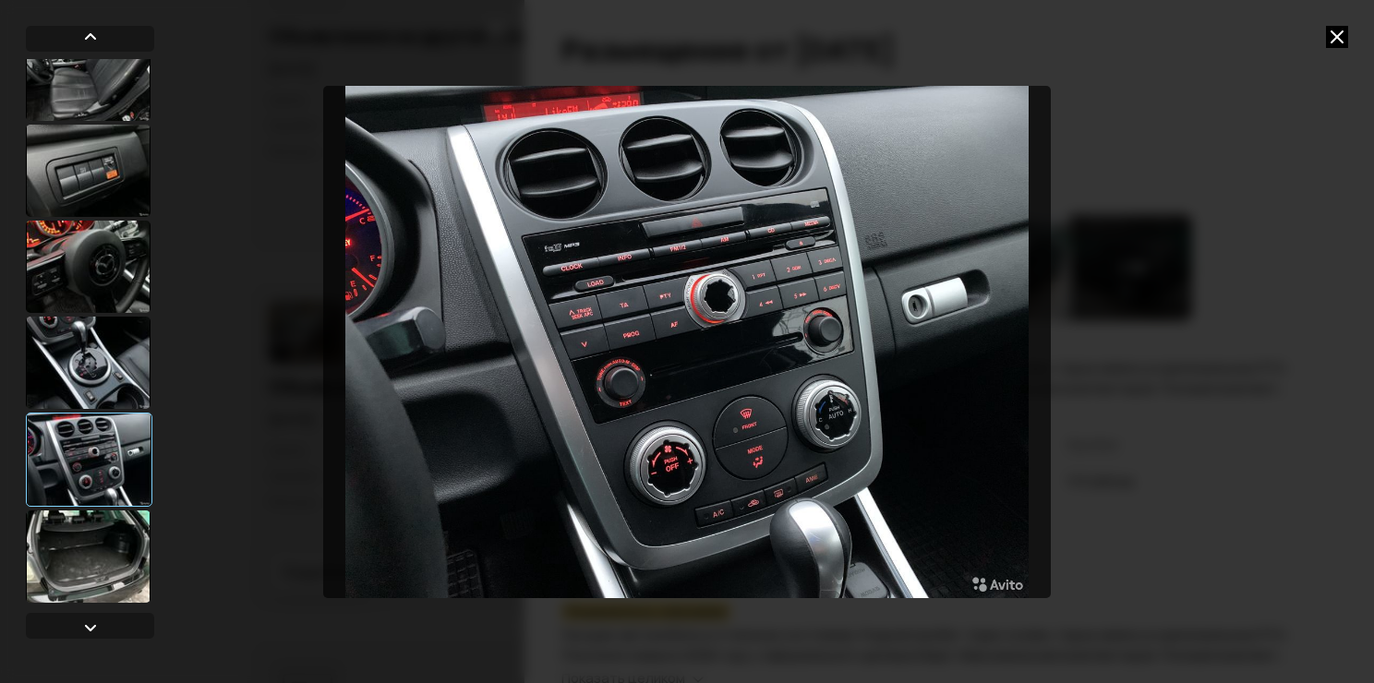
click at [127, 537] on div at bounding box center [88, 557] width 125 height 92
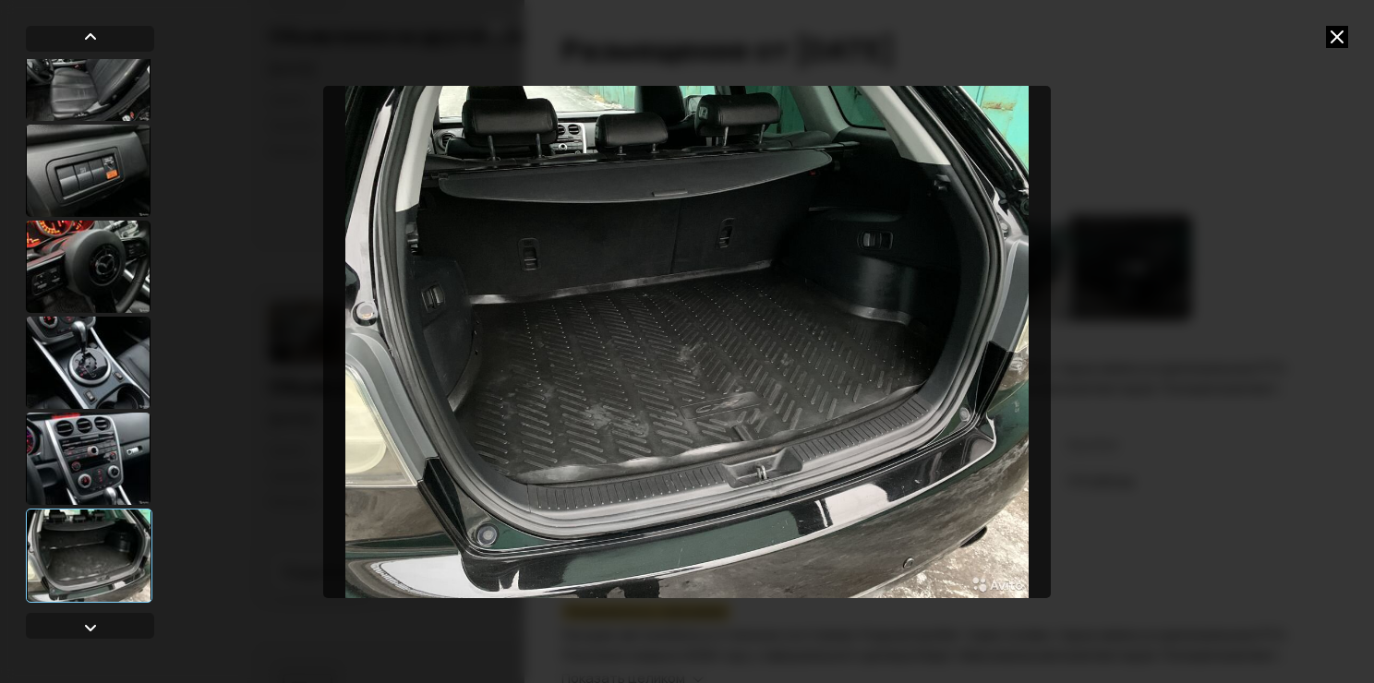
click at [1344, 42] on icon at bounding box center [1337, 37] width 22 height 22
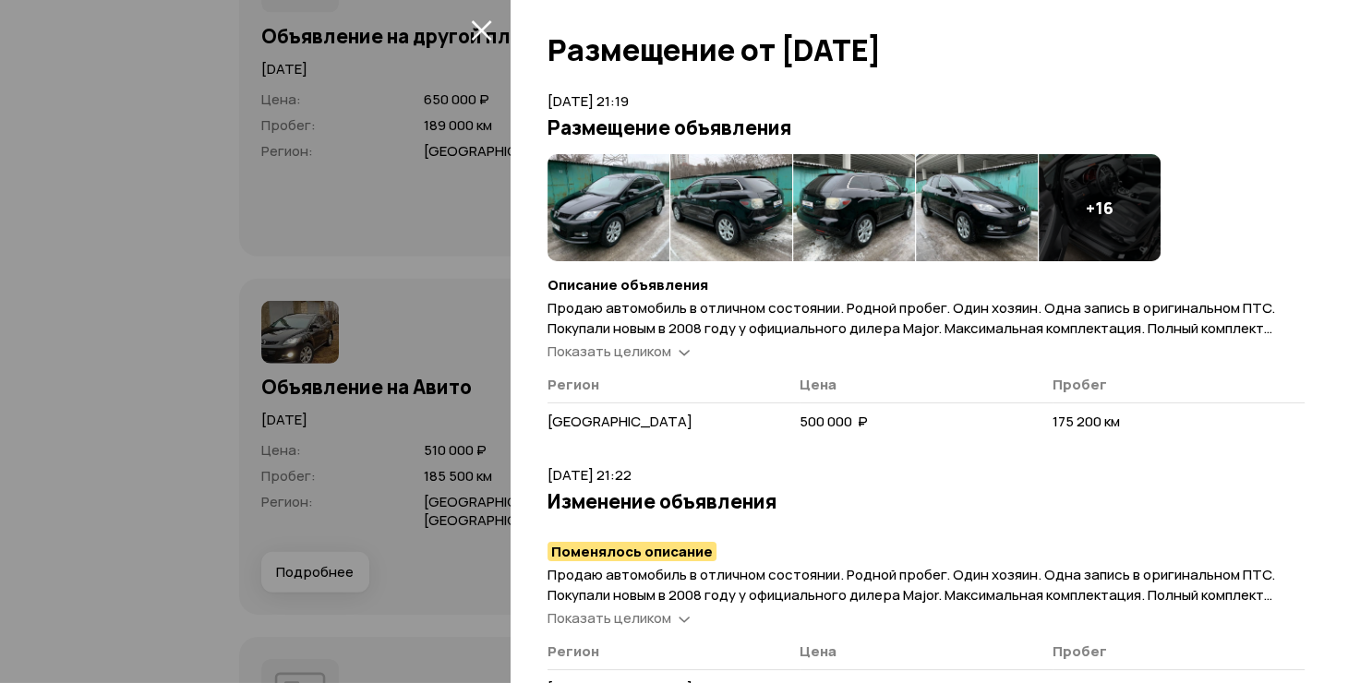
scroll to position [92, 0]
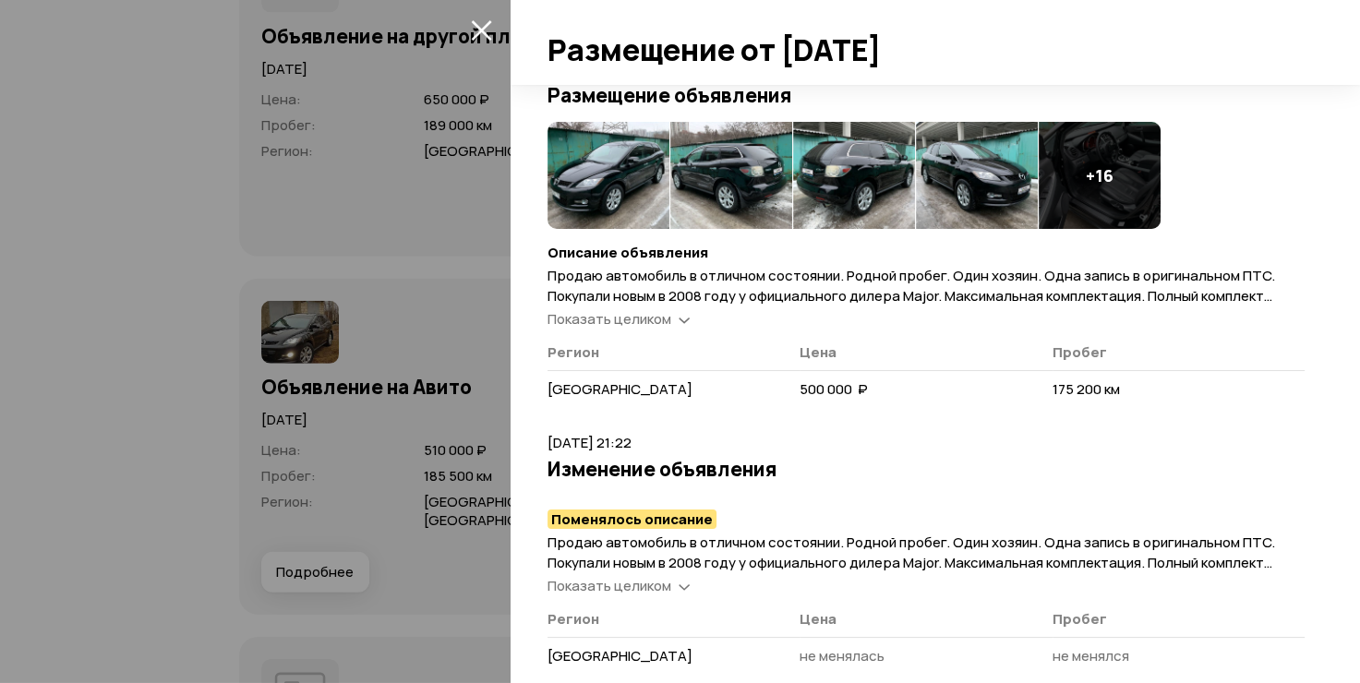
click at [679, 316] on icon at bounding box center [684, 318] width 11 height 18
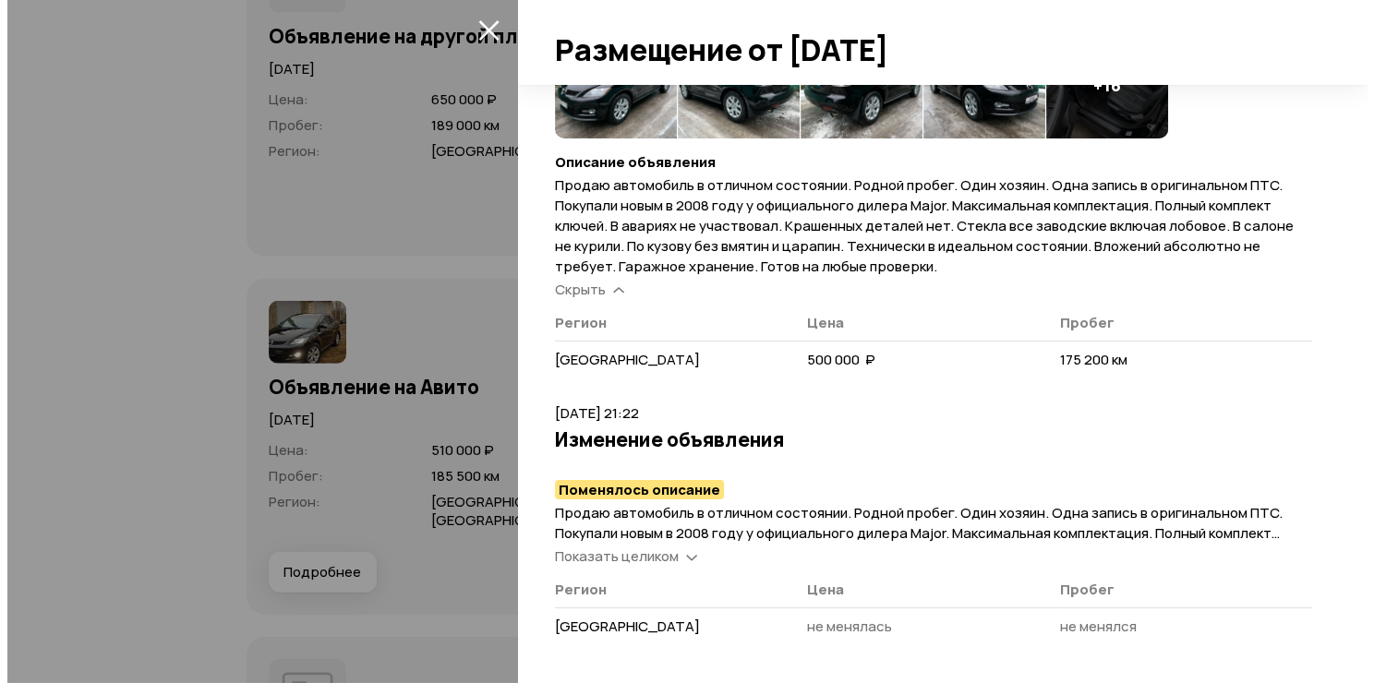
scroll to position [0, 0]
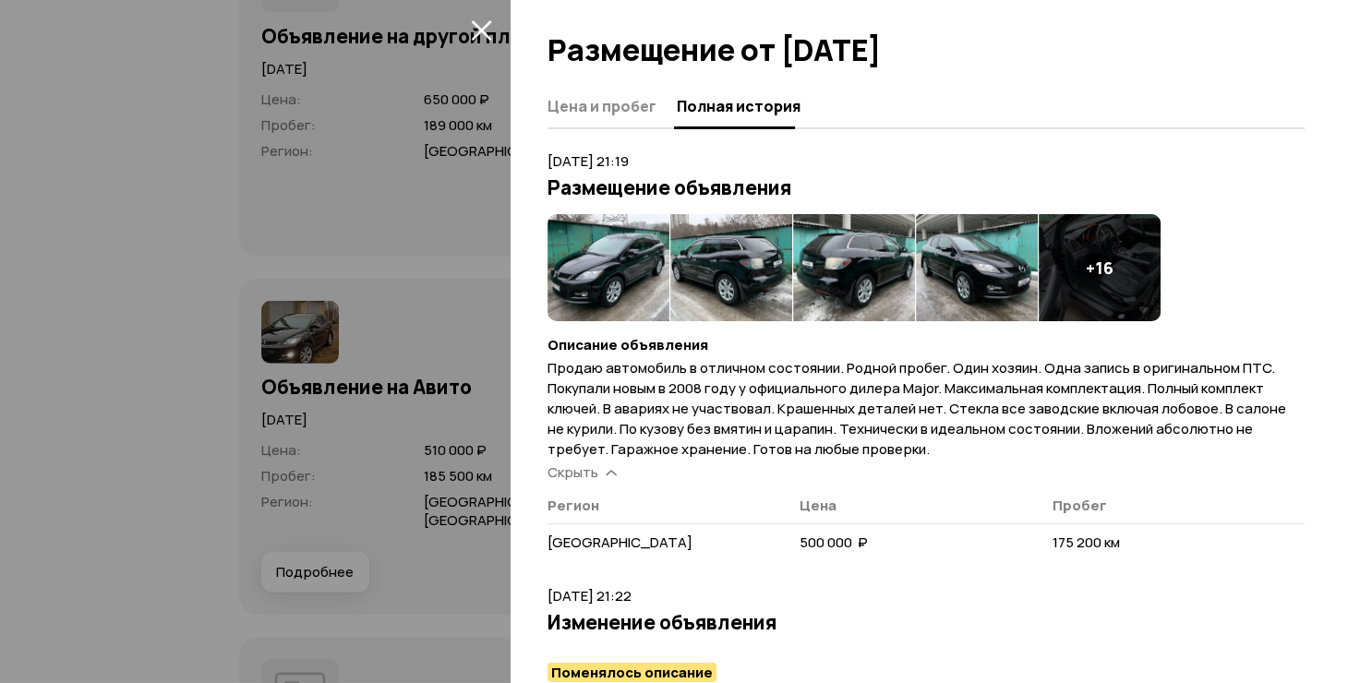
click at [475, 27] on icon "закрыть" at bounding box center [481, 29] width 21 height 21
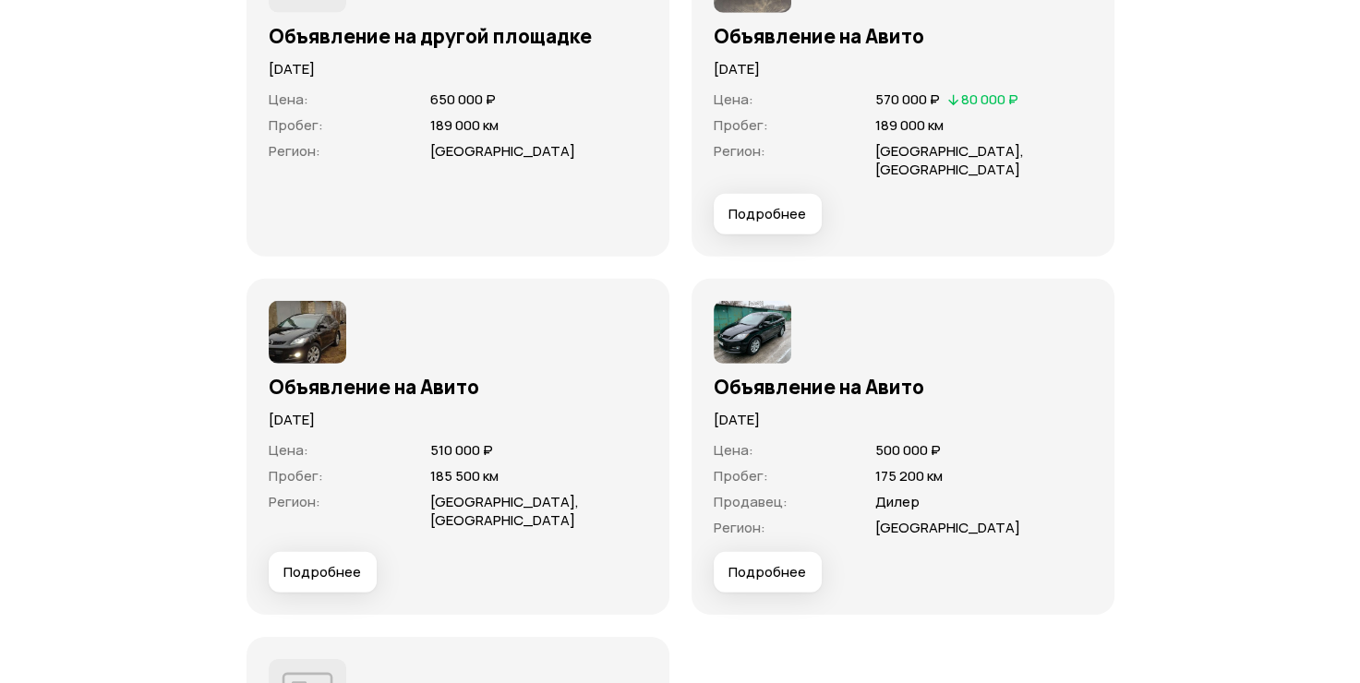
click at [318, 349] on img at bounding box center [308, 332] width 78 height 63
click at [334, 573] on span "Подробнее" at bounding box center [322, 572] width 78 height 18
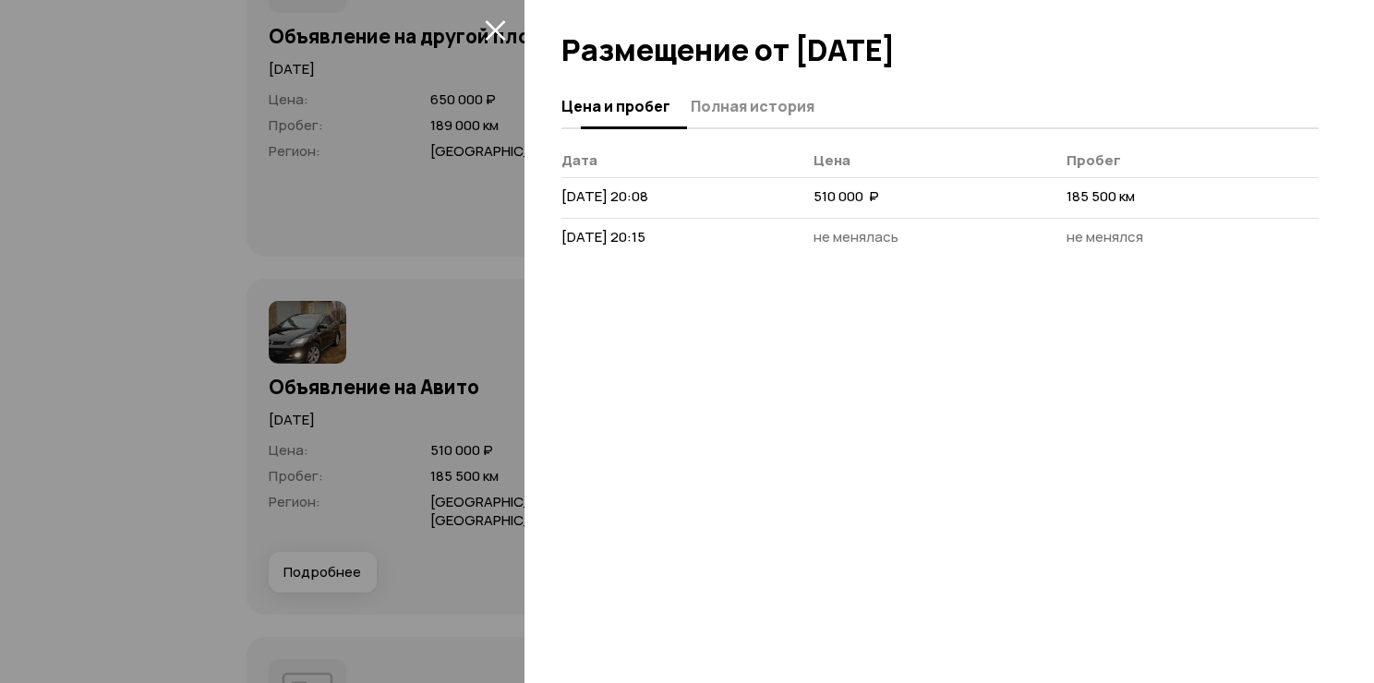
click at [759, 106] on span "Полная история" at bounding box center [753, 106] width 124 height 18
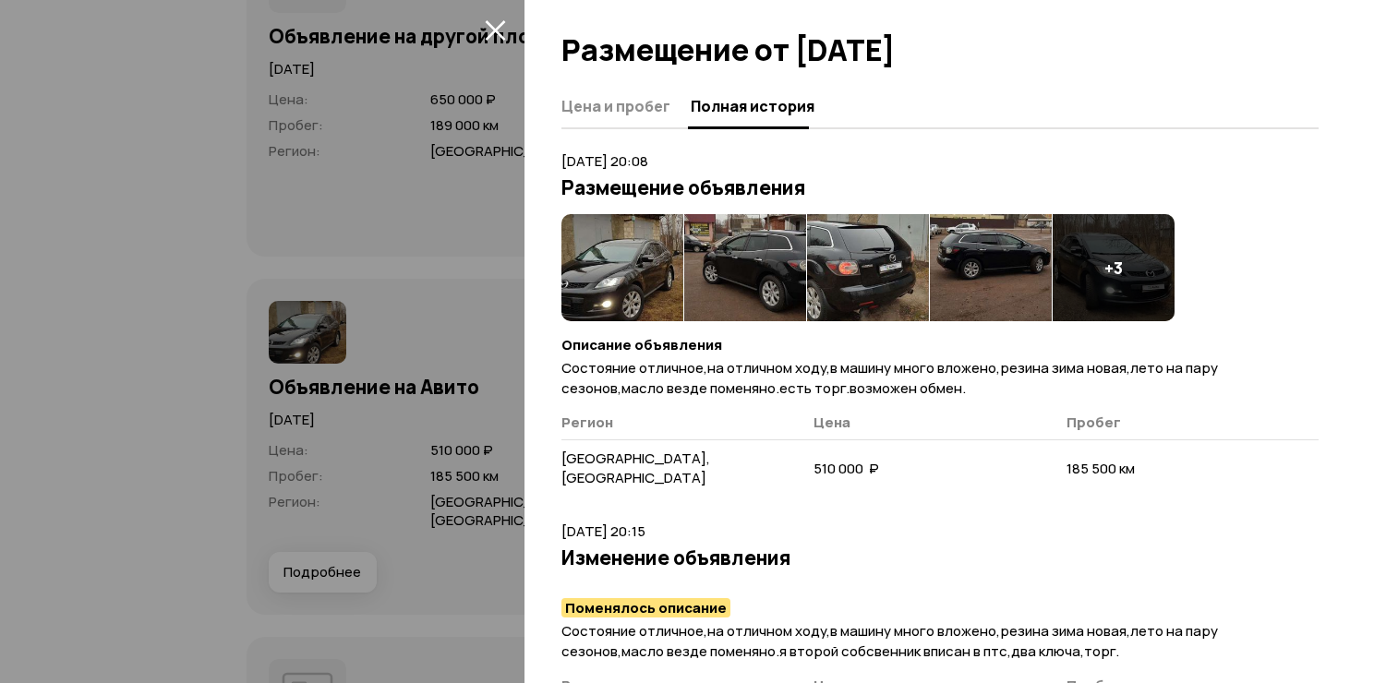
click at [209, 310] on div at bounding box center [687, 341] width 1374 height 683
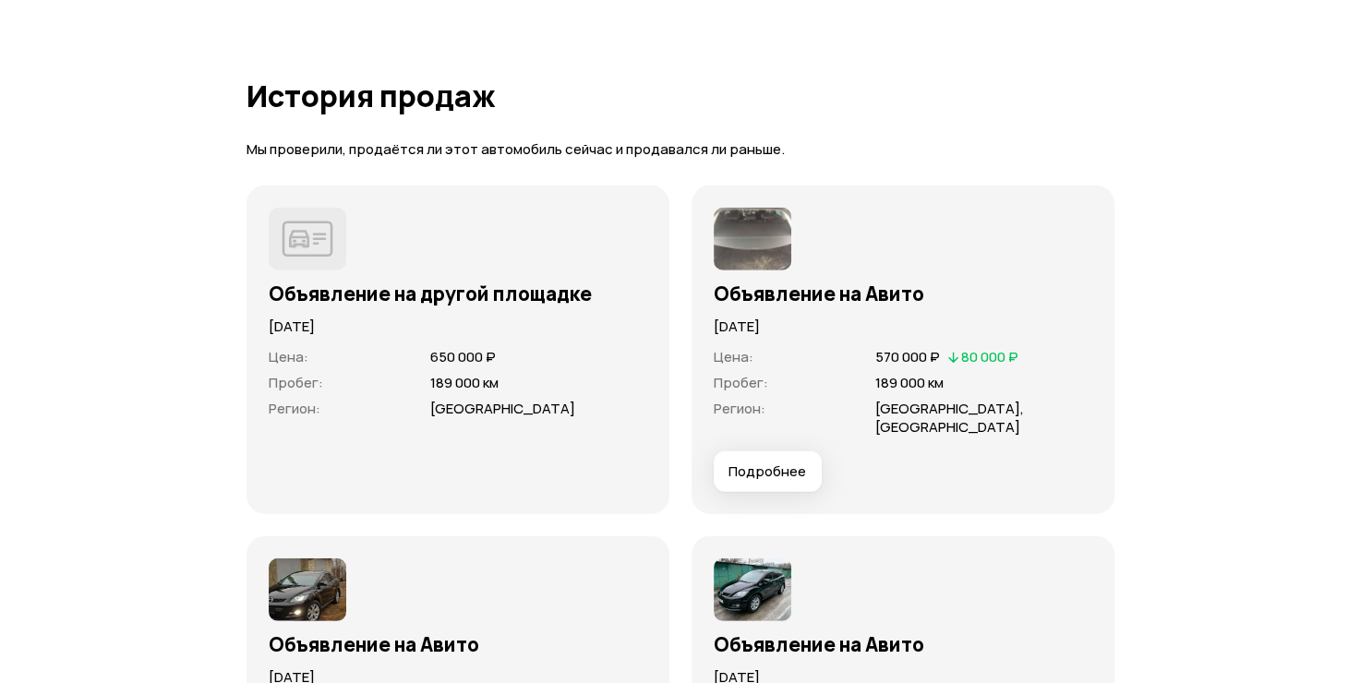
scroll to position [5079, 0]
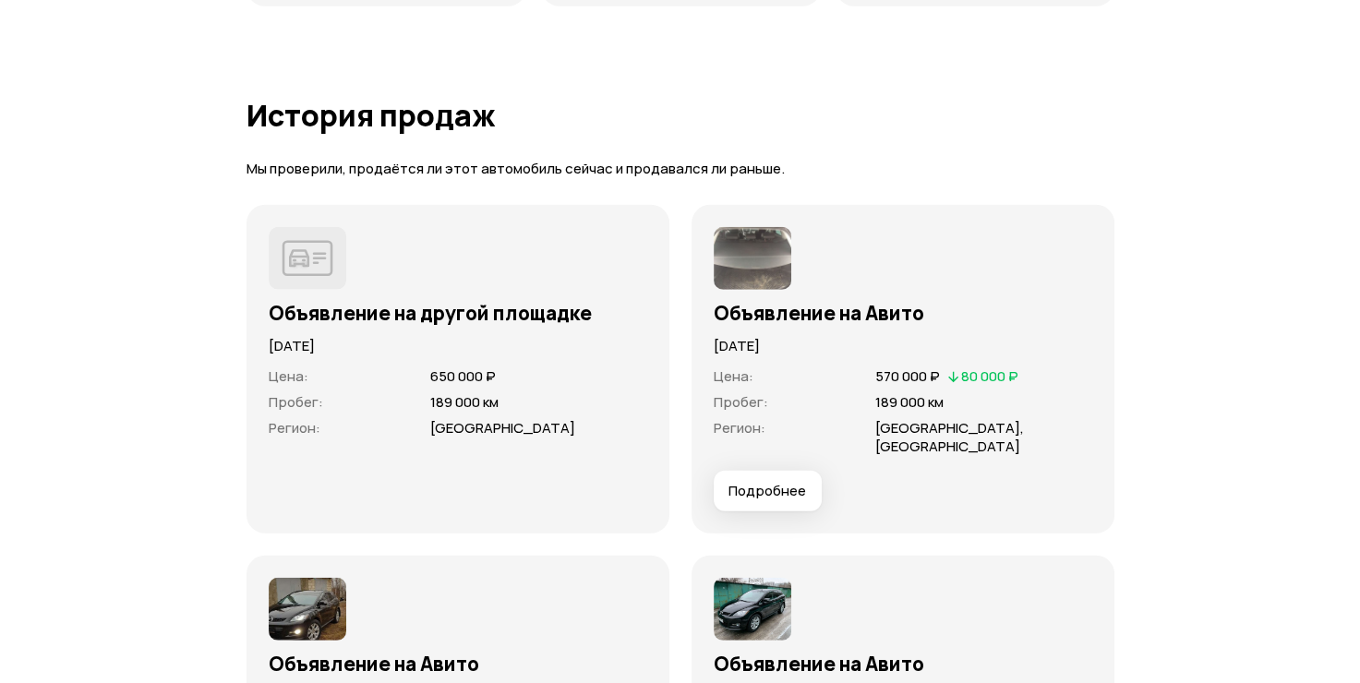
click at [776, 478] on button "Подробнее" at bounding box center [768, 491] width 108 height 41
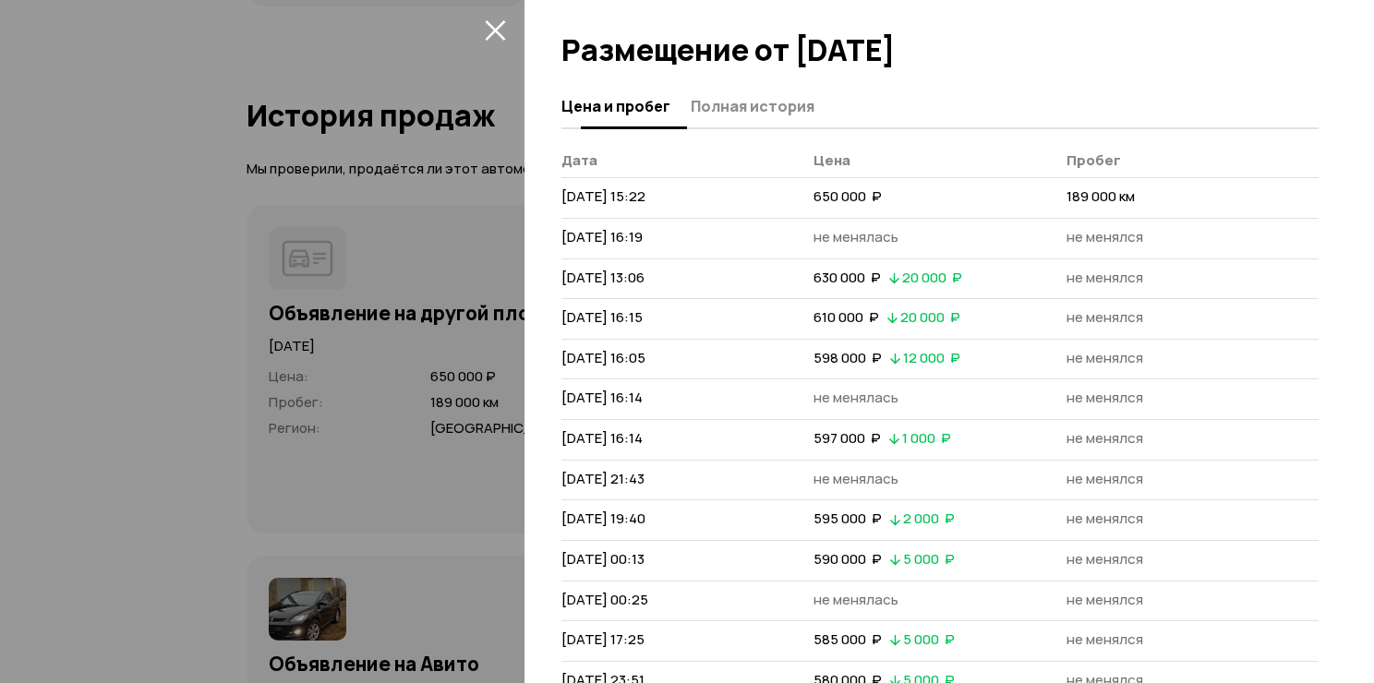
click at [765, 103] on span "Полная история" at bounding box center [753, 106] width 124 height 18
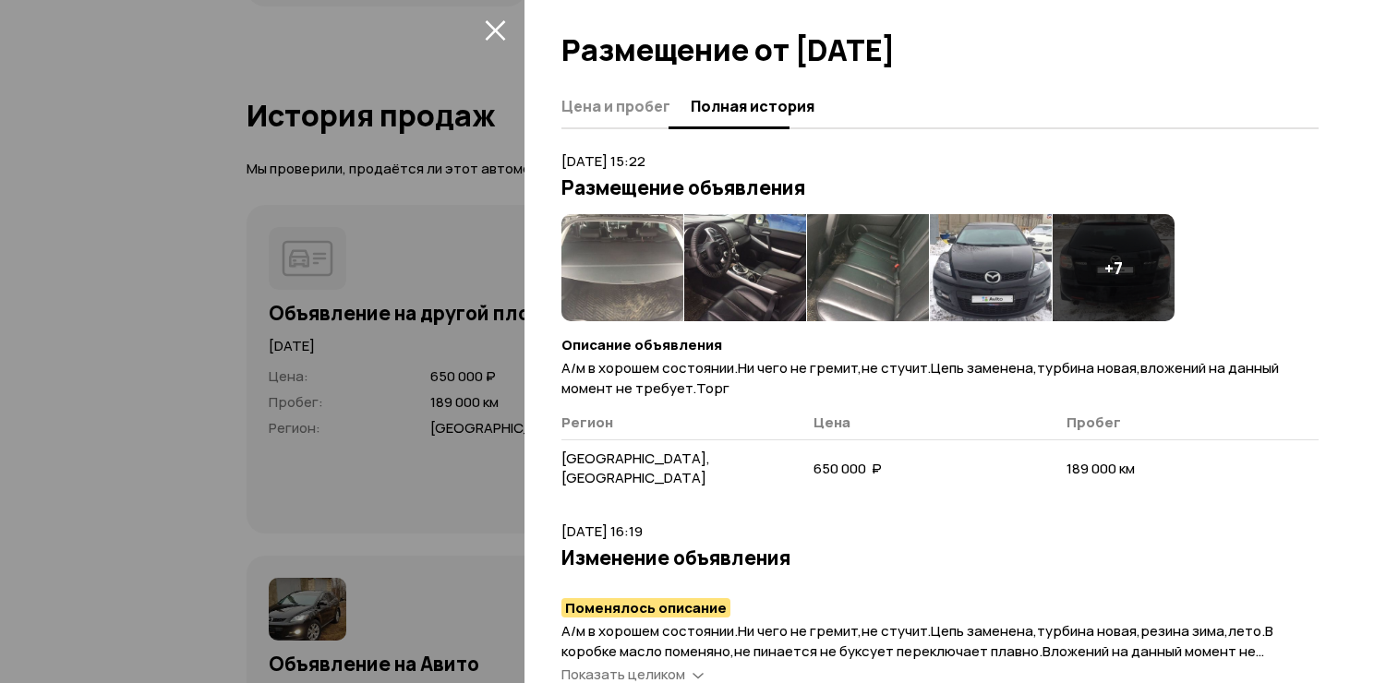
click at [639, 105] on span "Цена и пробег" at bounding box center [615, 106] width 109 height 18
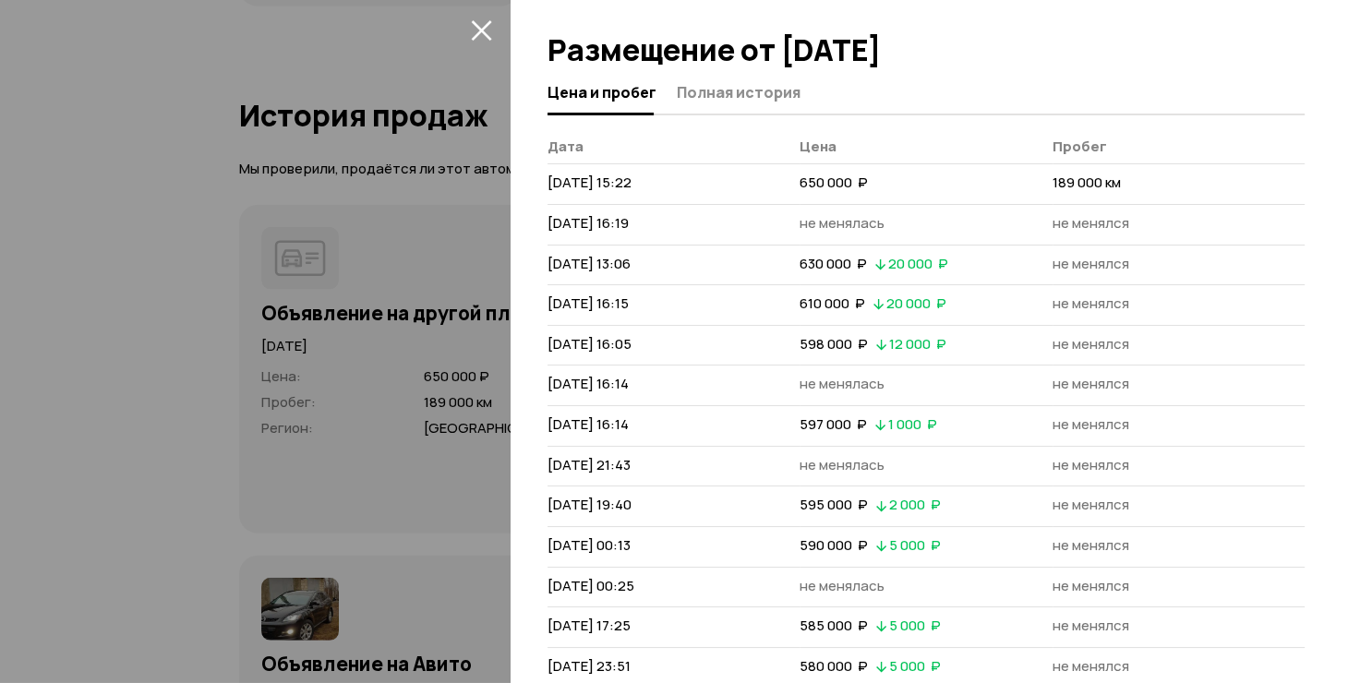
scroll to position [0, 0]
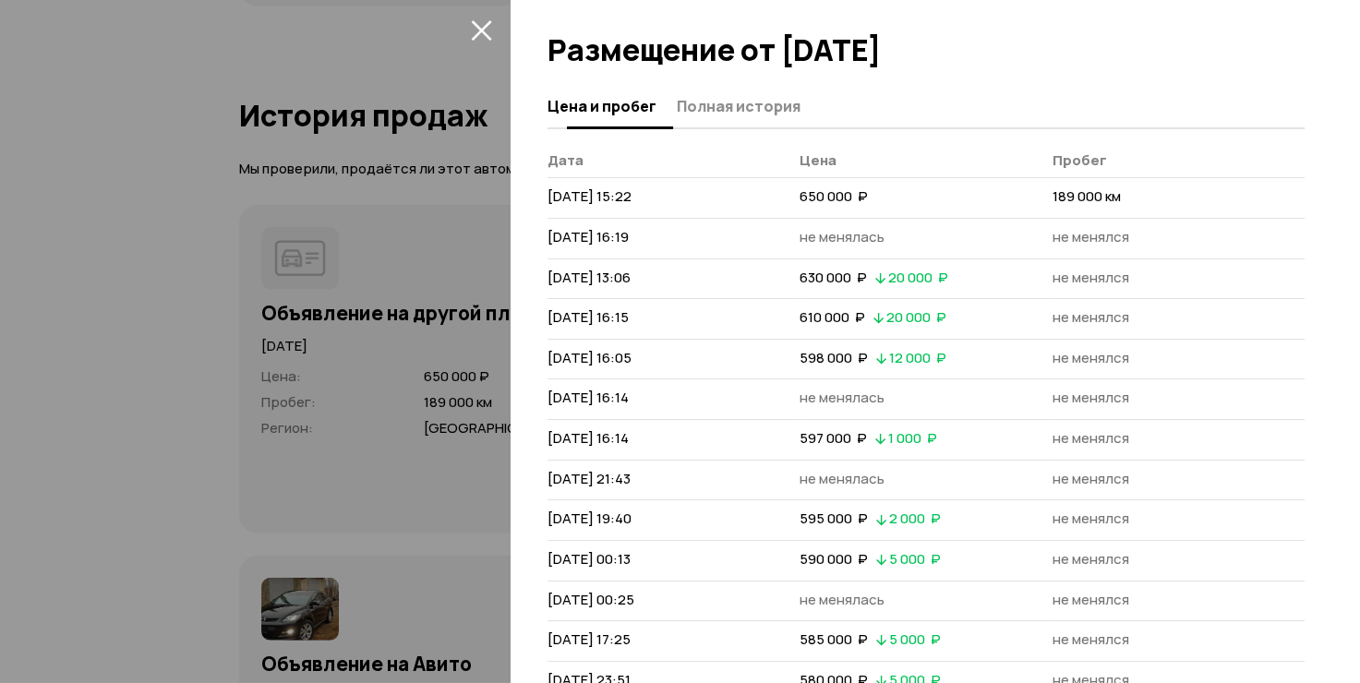
click at [754, 106] on span "Полная история" at bounding box center [739, 106] width 124 height 18
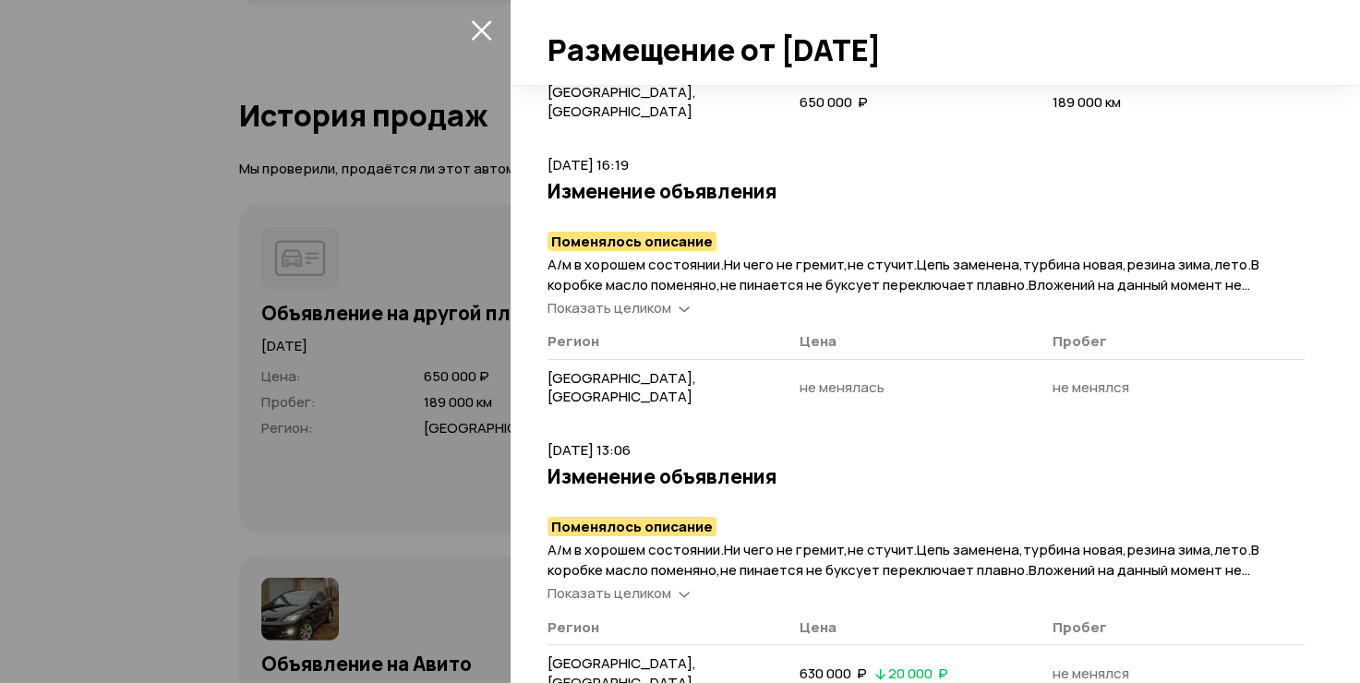
scroll to position [369, 0]
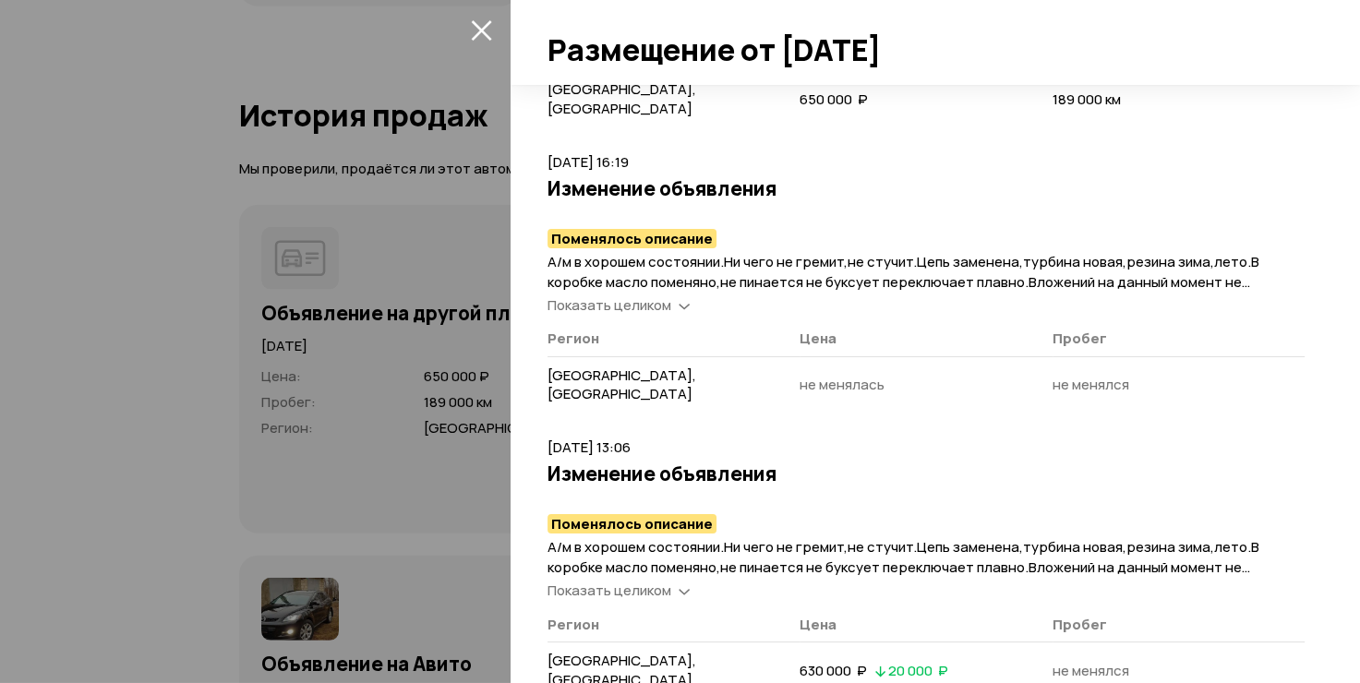
click at [650, 295] on span "Показать целиком" at bounding box center [610, 304] width 124 height 19
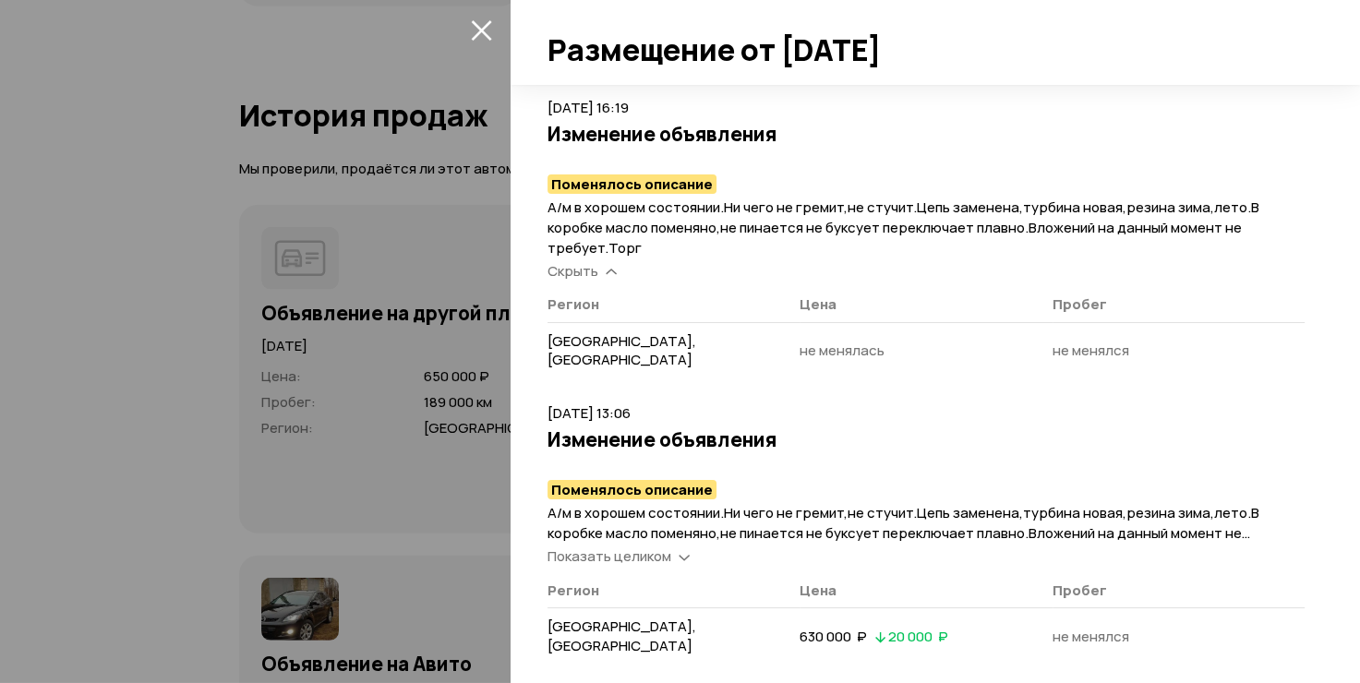
scroll to position [554, 0]
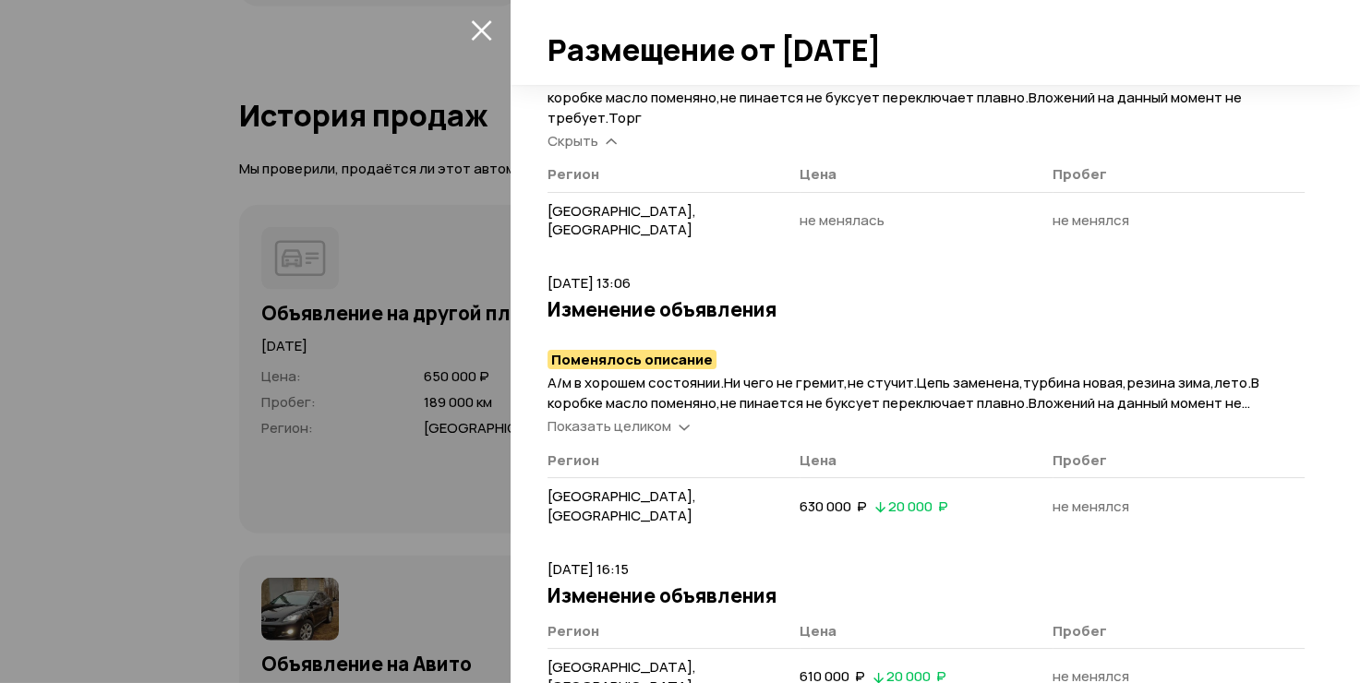
click at [665, 416] on span "Показать целиком" at bounding box center [610, 425] width 124 height 19
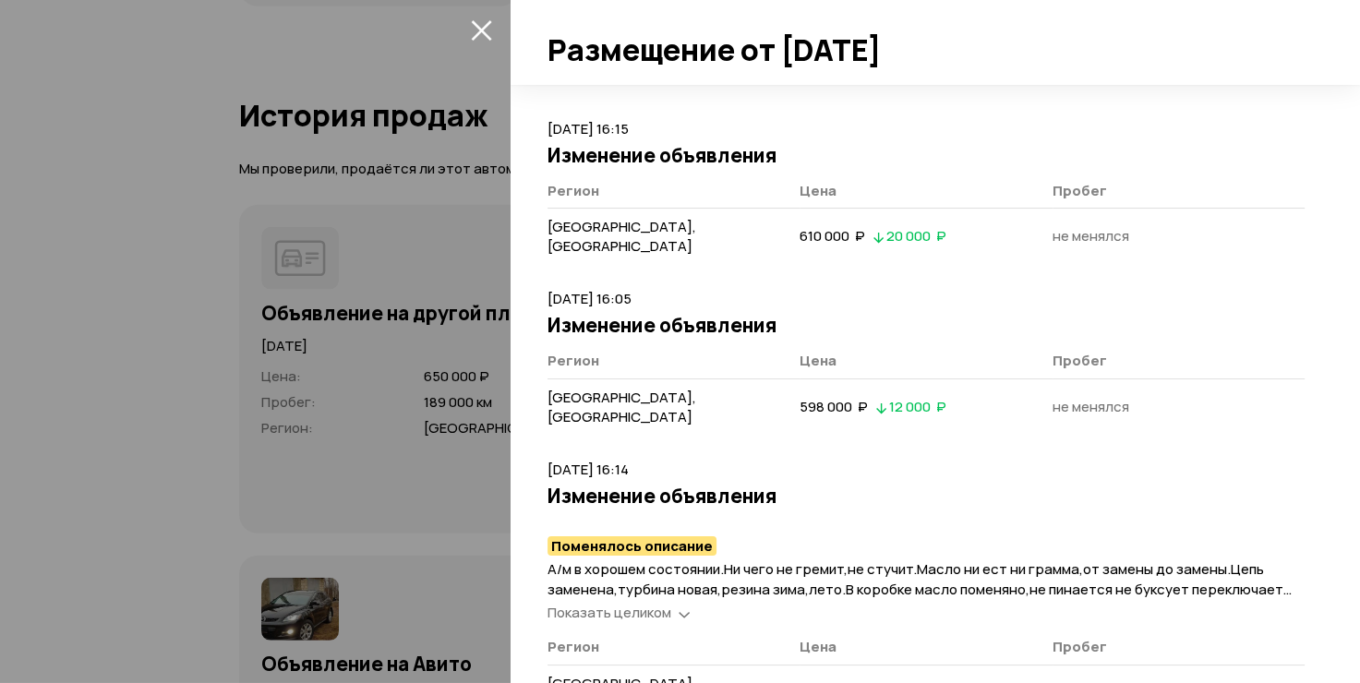
scroll to position [1108, 0]
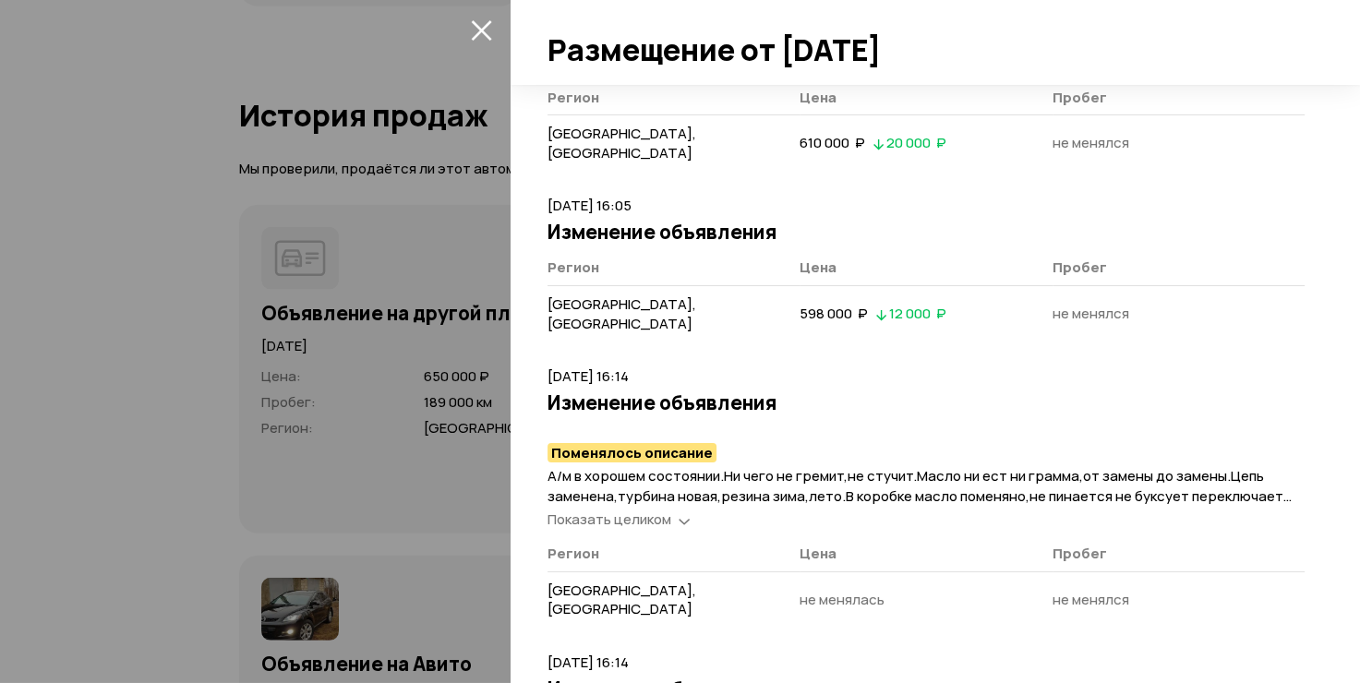
click at [573, 510] on span "Показать целиком" at bounding box center [610, 519] width 124 height 19
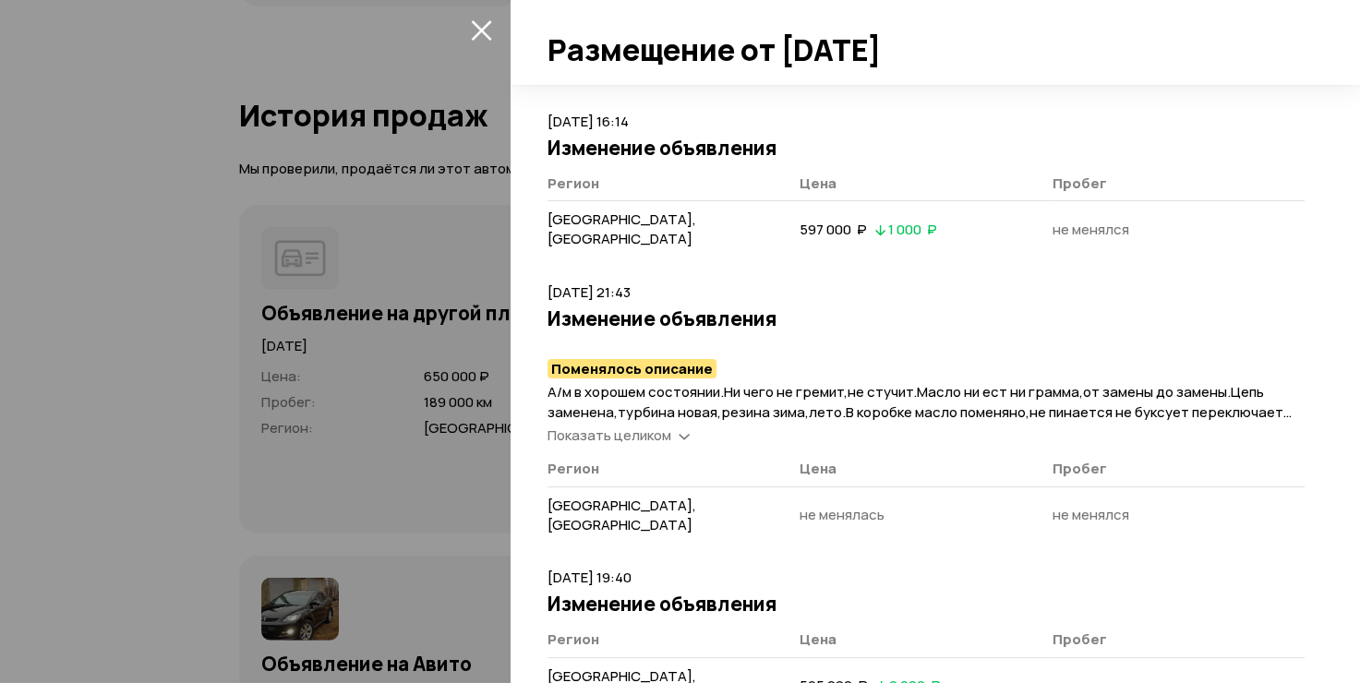
scroll to position [1662, 0]
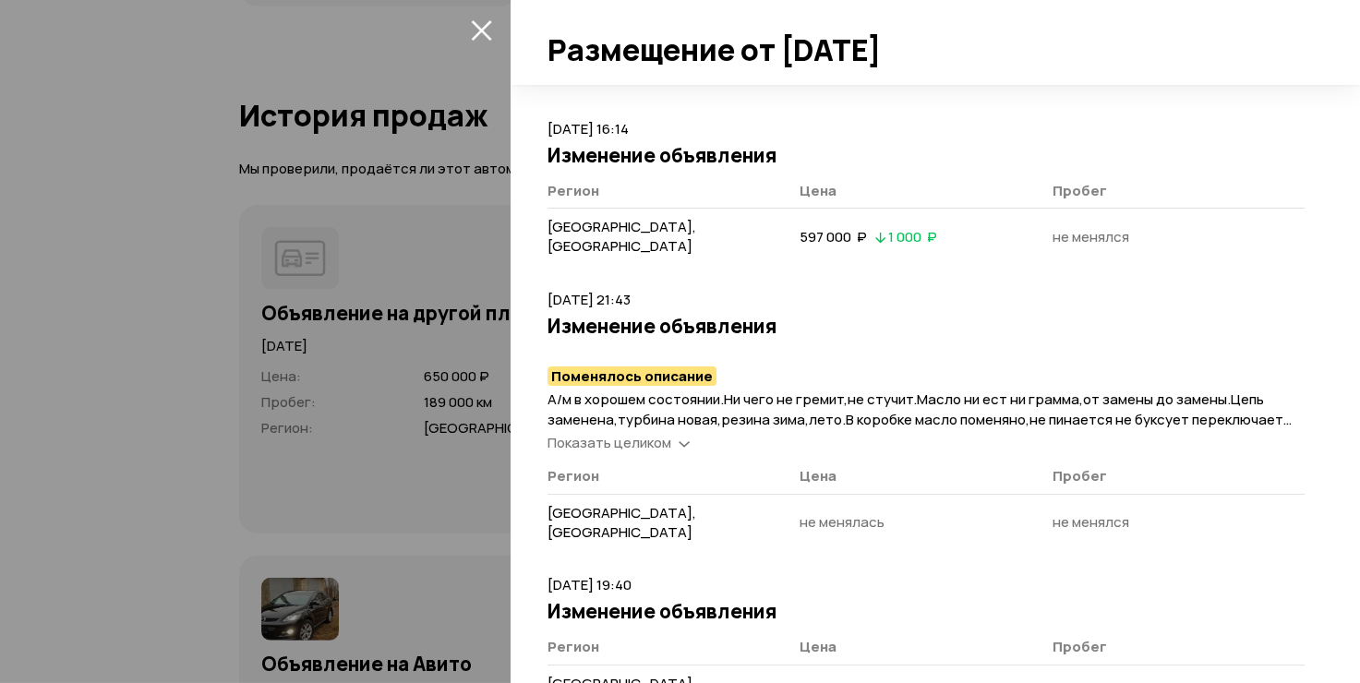
click at [650, 433] on span "Показать целиком" at bounding box center [610, 442] width 124 height 19
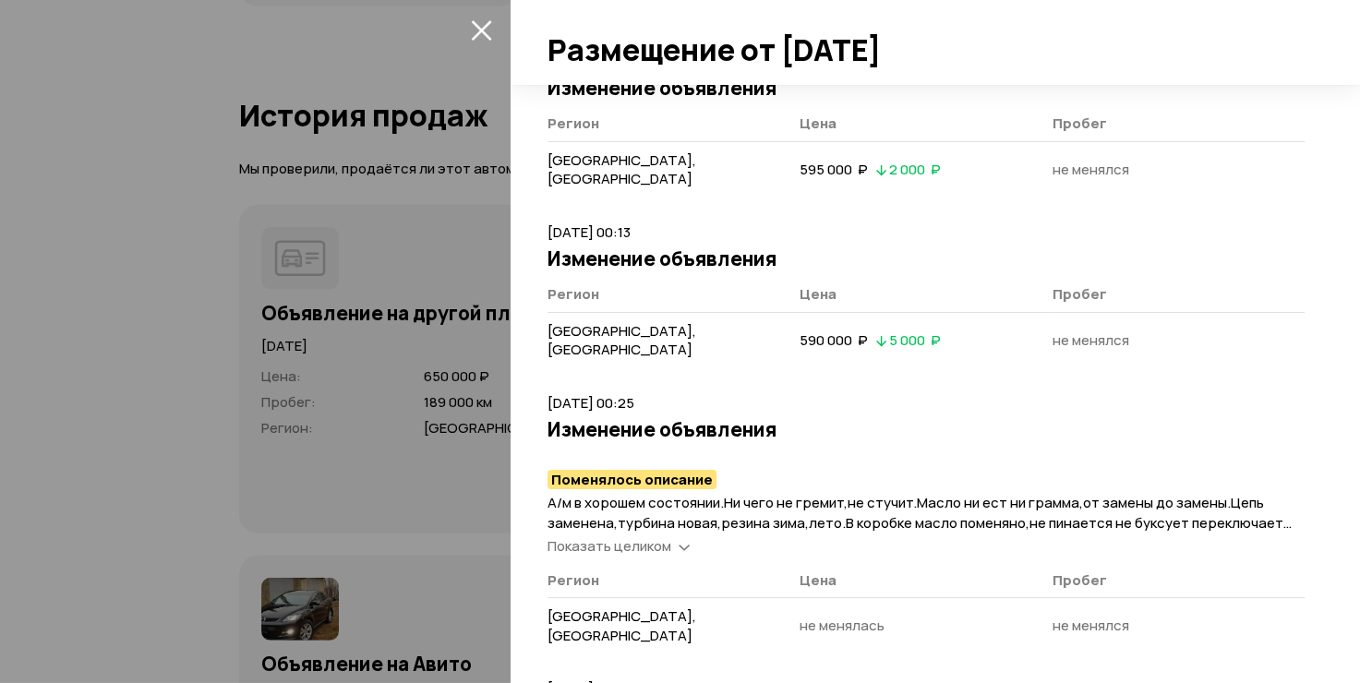
scroll to position [2216, 0]
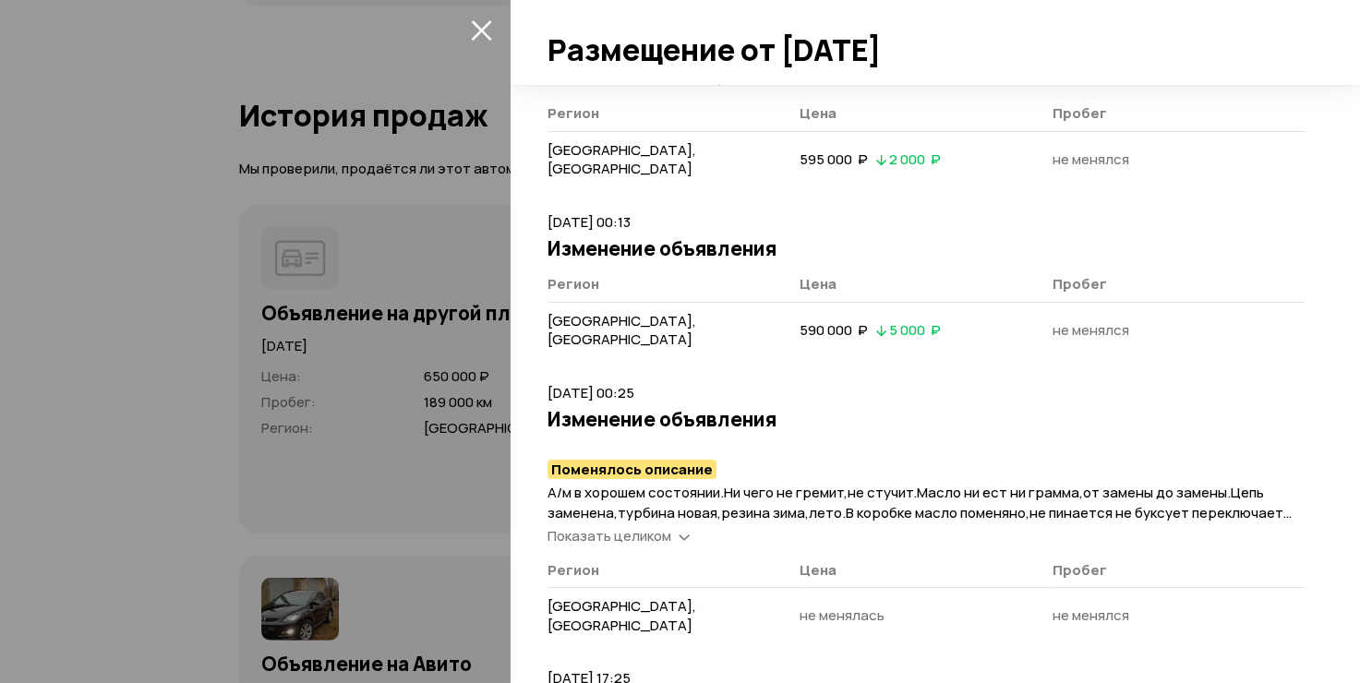
click at [627, 526] on span "Показать целиком" at bounding box center [610, 535] width 124 height 19
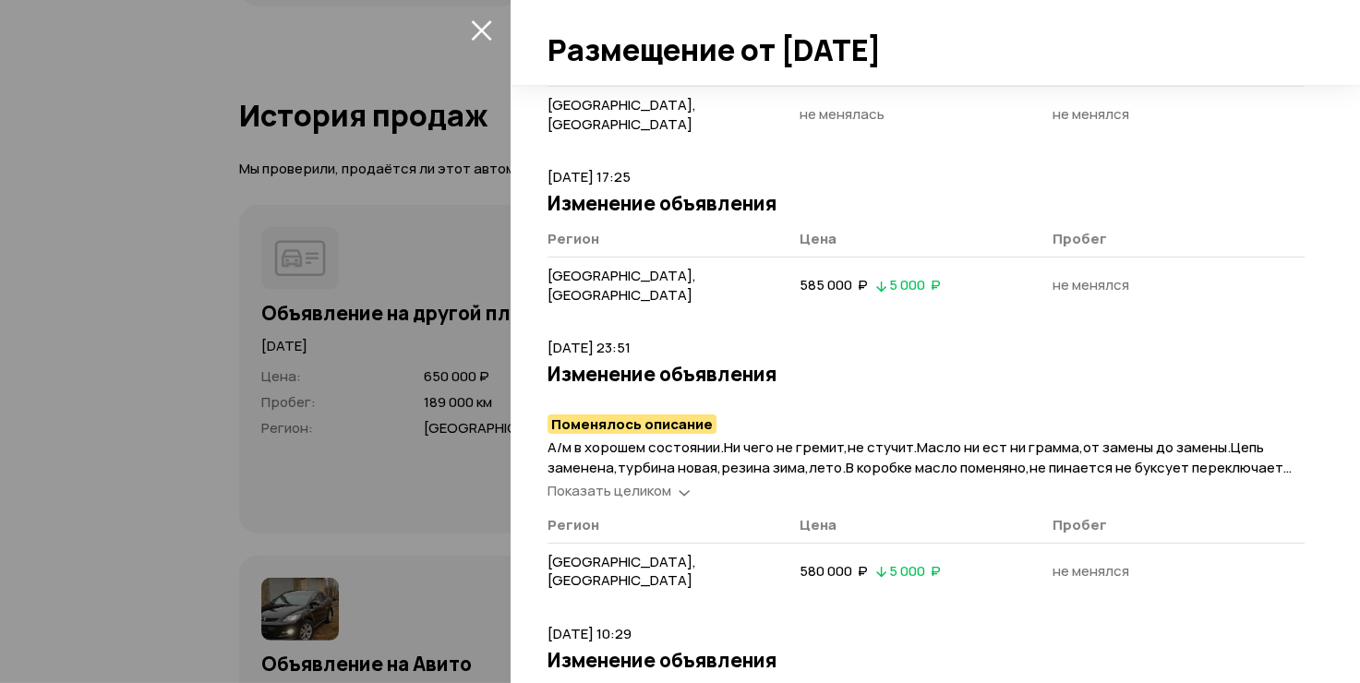
scroll to position [2770, 0]
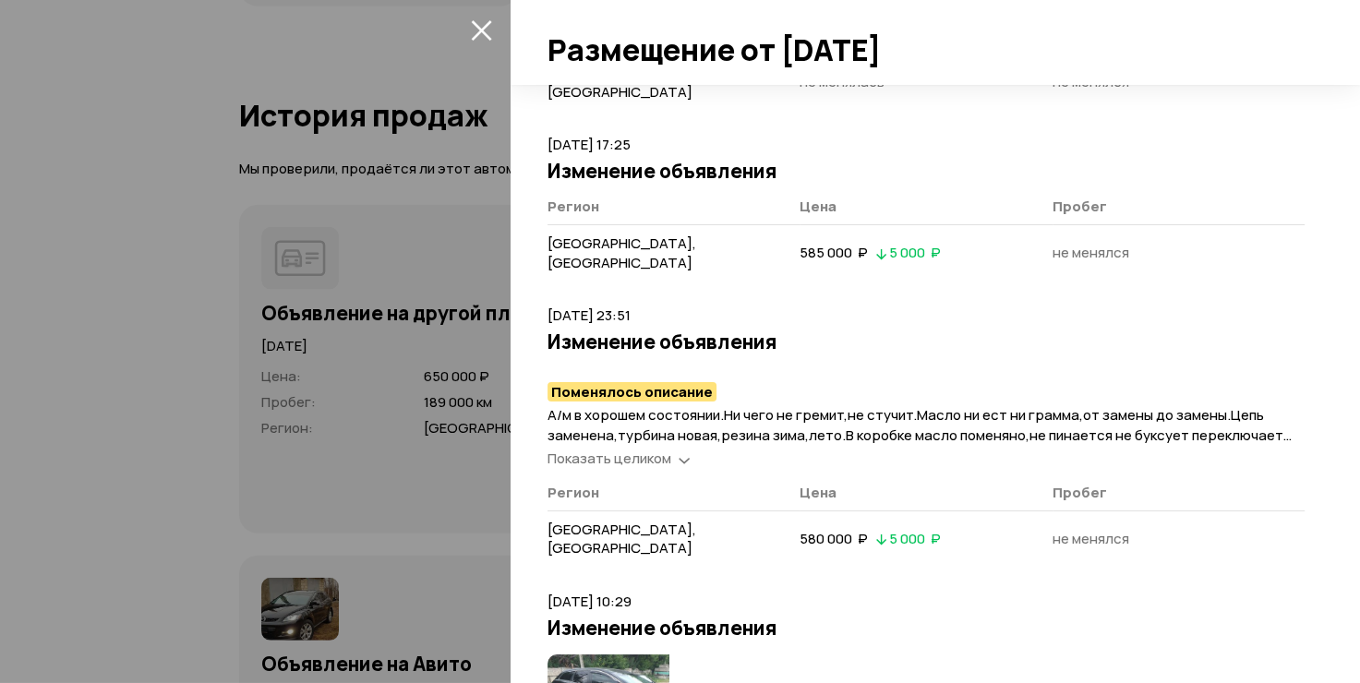
click at [626, 449] on span "Показать целиком" at bounding box center [610, 458] width 124 height 19
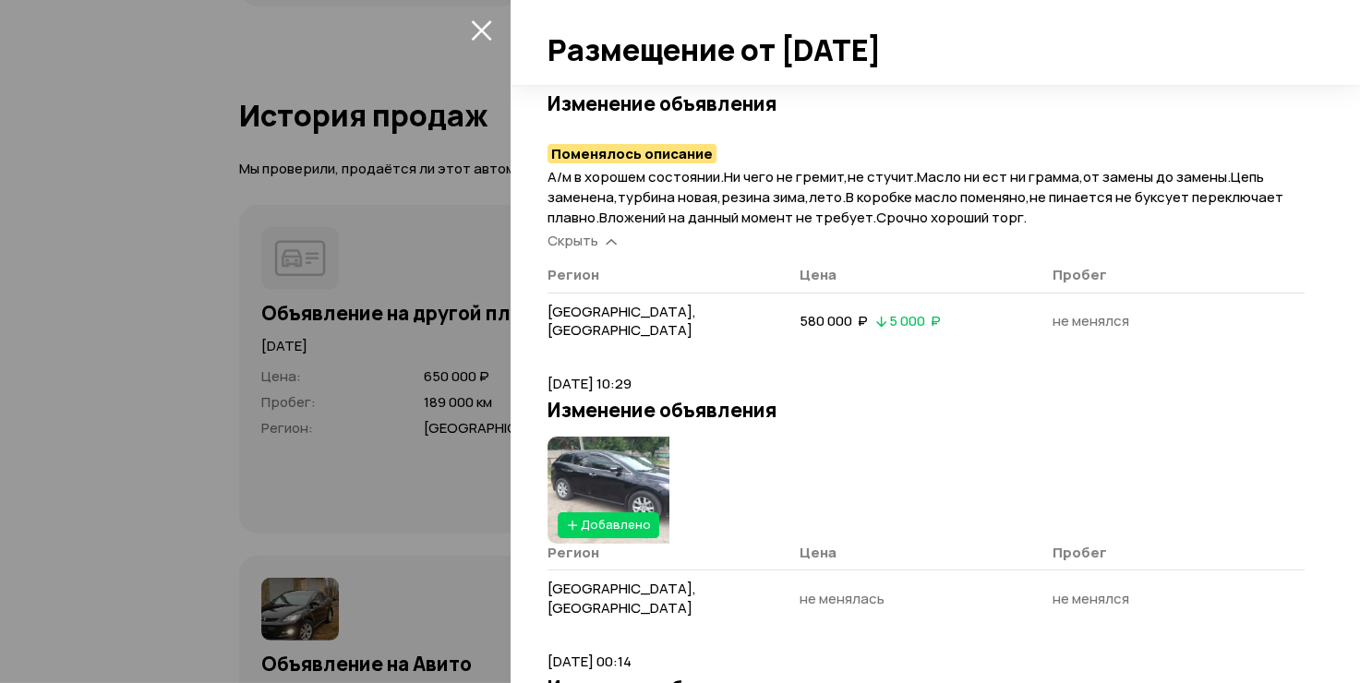
scroll to position [3047, 0]
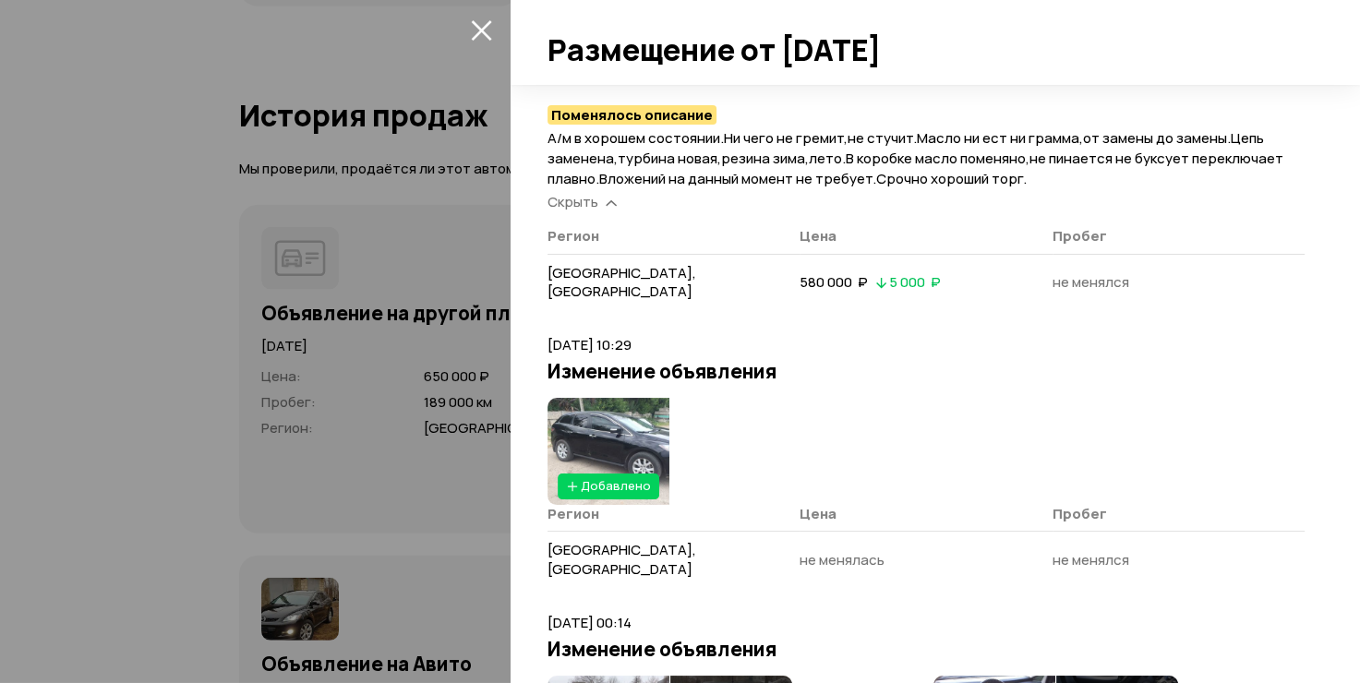
click at [569, 398] on img at bounding box center [609, 451] width 122 height 107
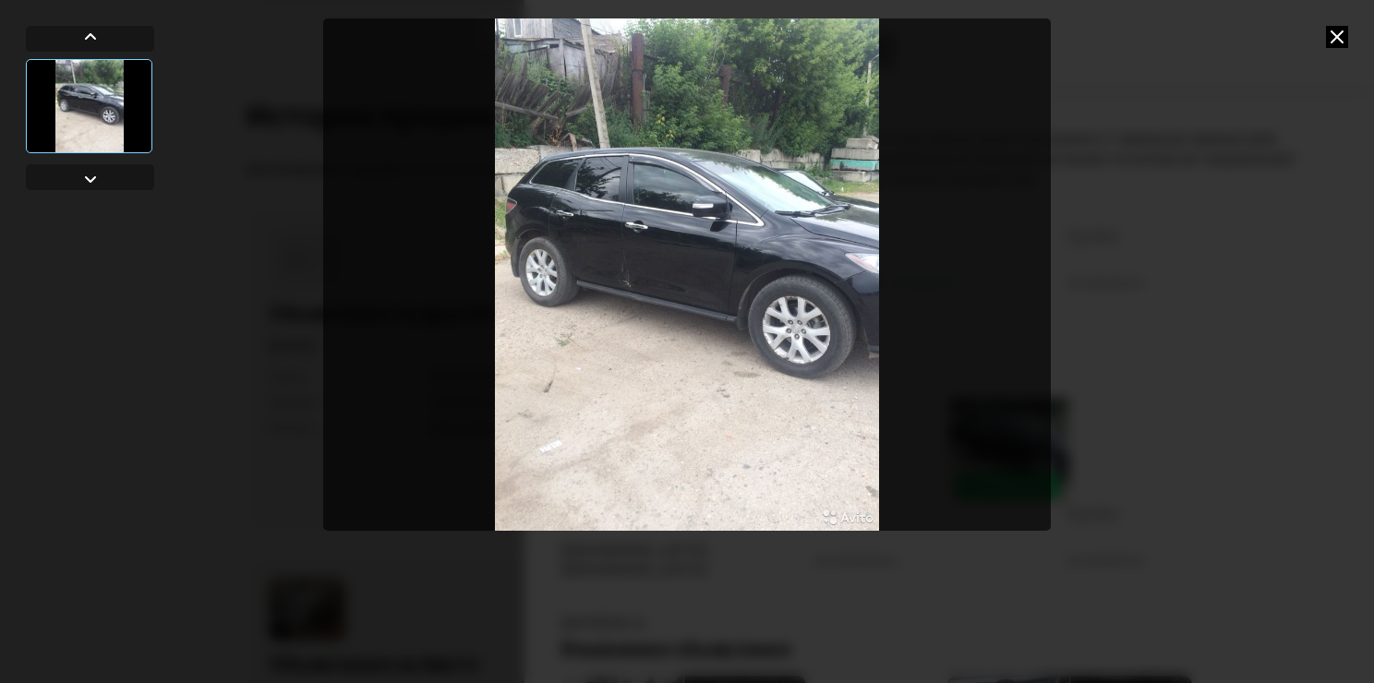
click at [741, 300] on img "Go to Slide 1" at bounding box center [687, 274] width 729 height 512
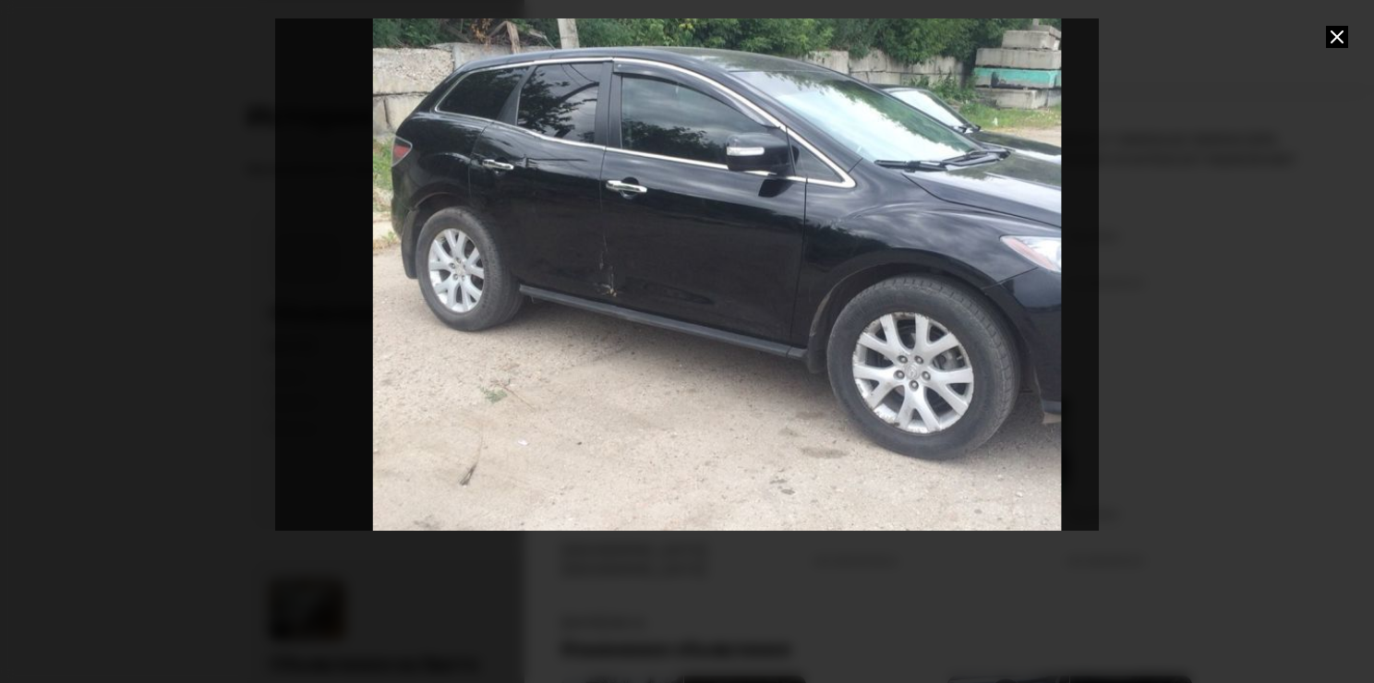
click at [1021, 295] on div "Go to Slide 1" at bounding box center [717, 273] width 1474 height 916
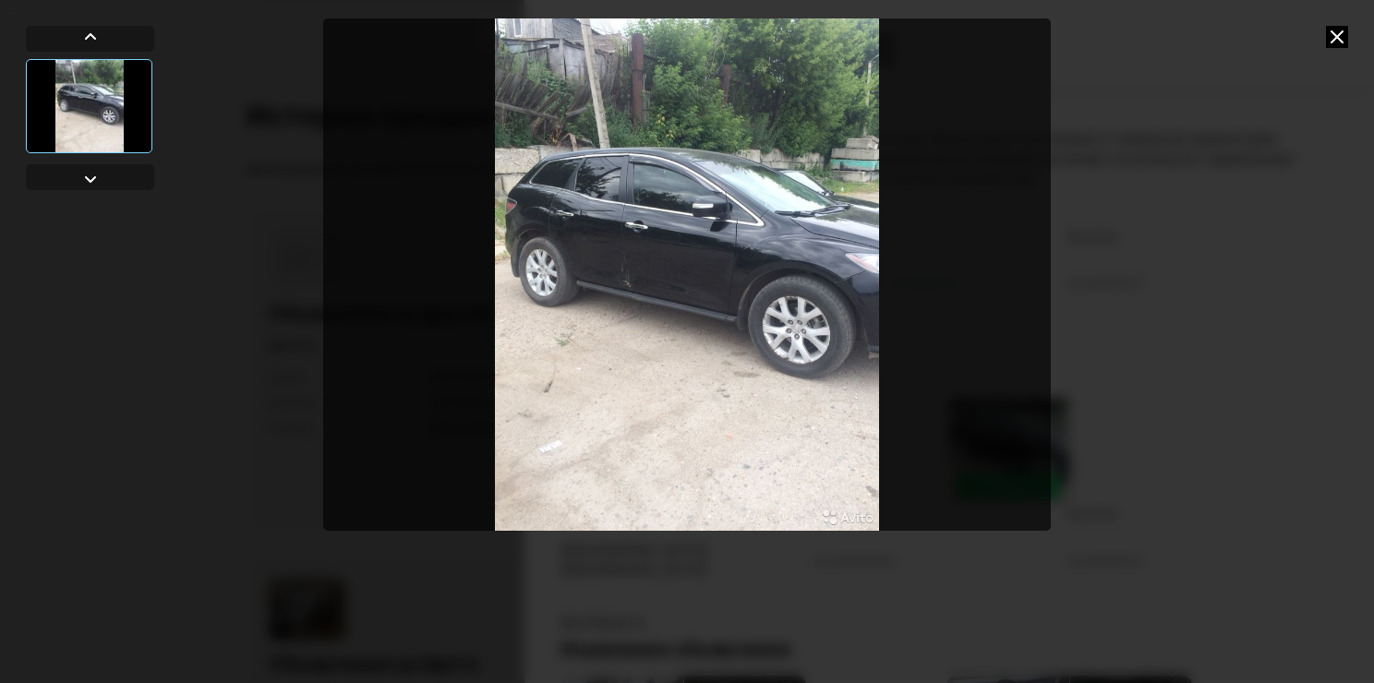
click at [1332, 31] on icon at bounding box center [1337, 37] width 22 height 22
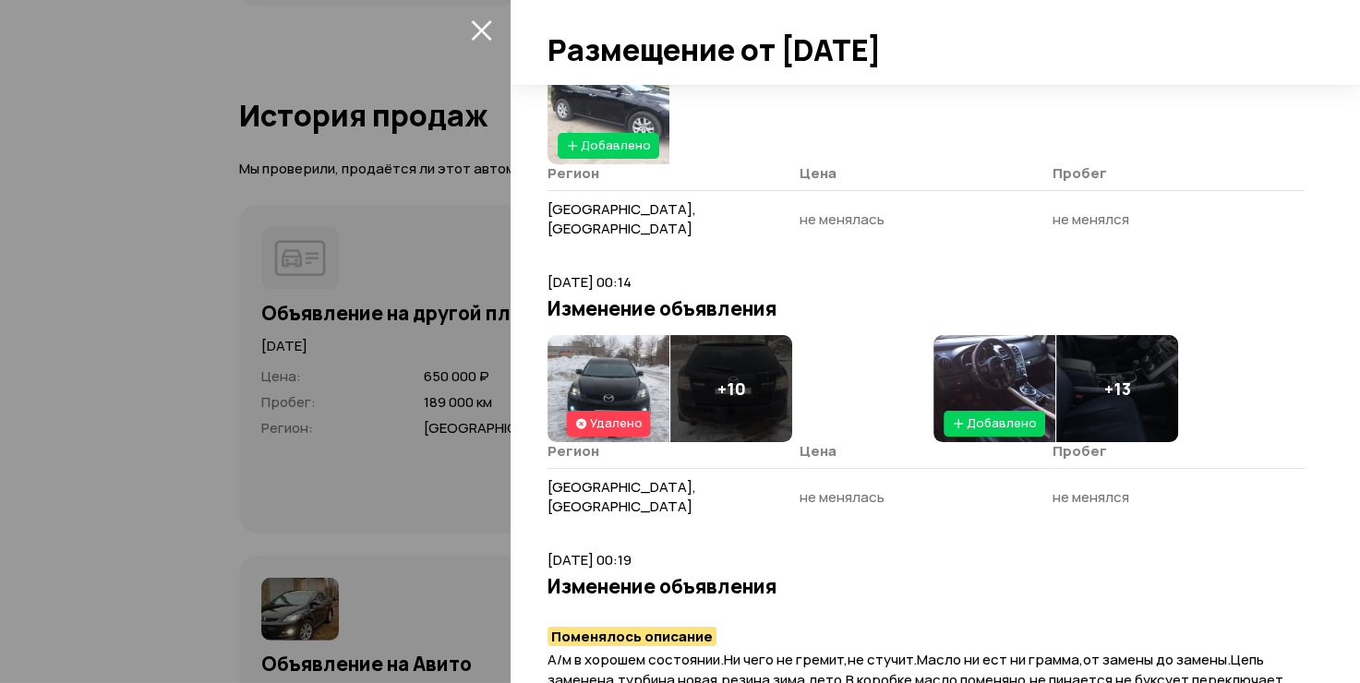
scroll to position [3417, 0]
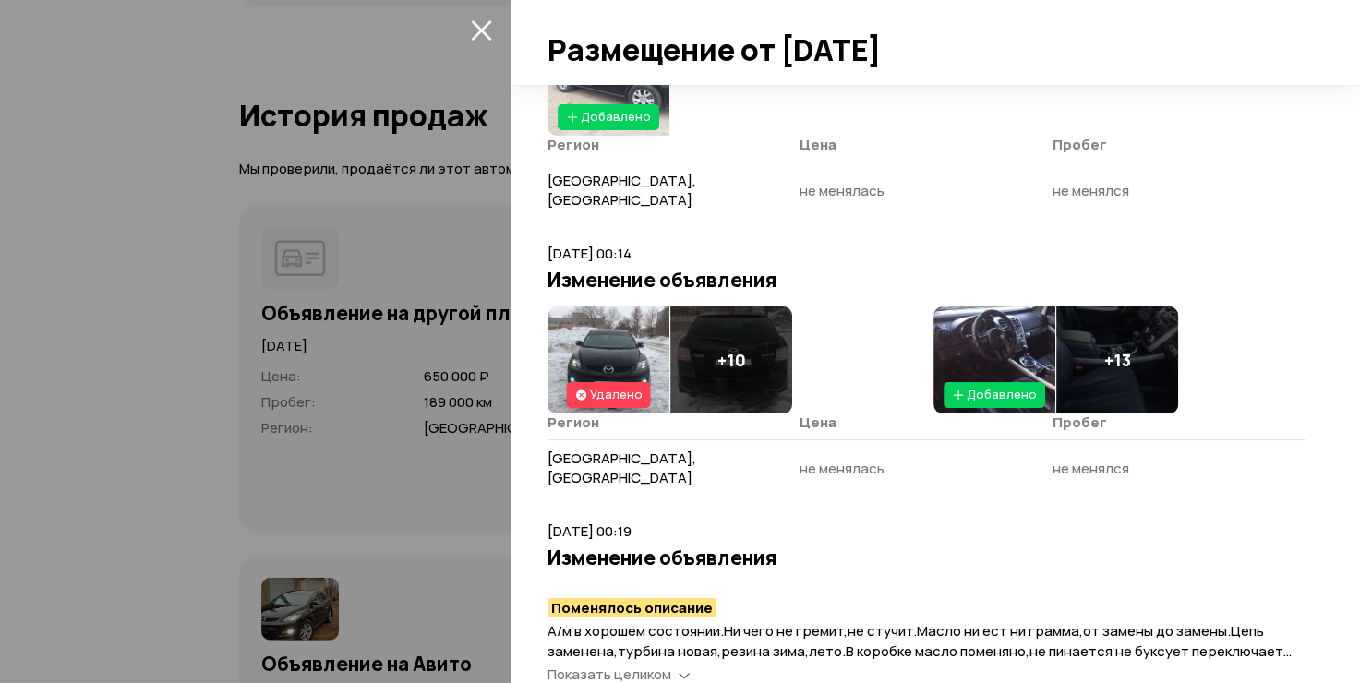
click at [588, 665] on span "Показать целиком" at bounding box center [610, 674] width 124 height 19
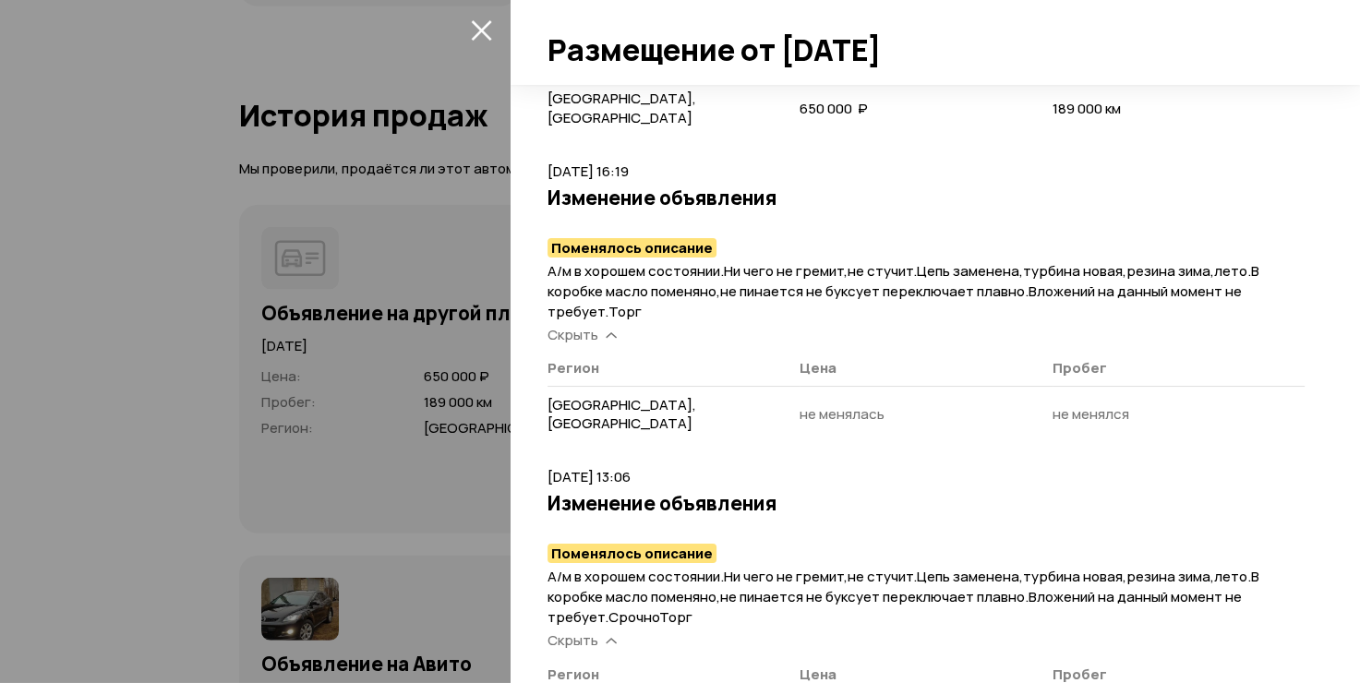
scroll to position [0, 0]
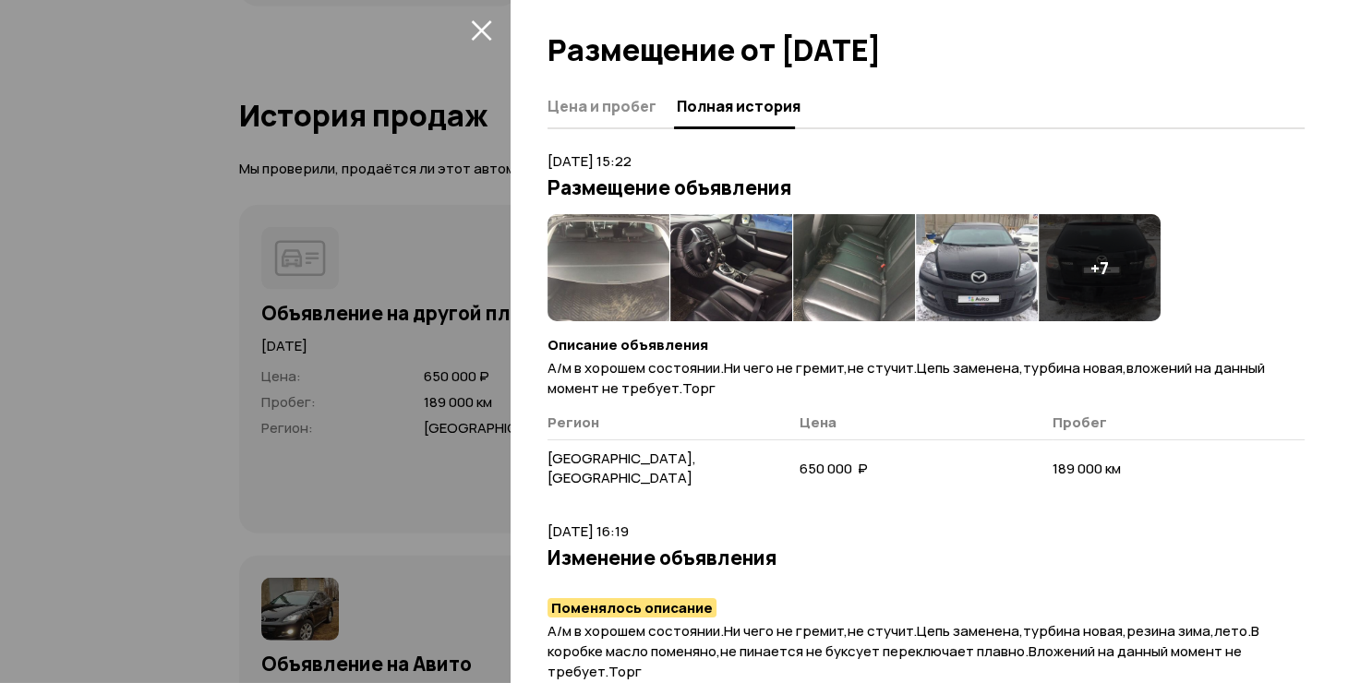
click at [476, 26] on icon "закрыть" at bounding box center [481, 30] width 20 height 20
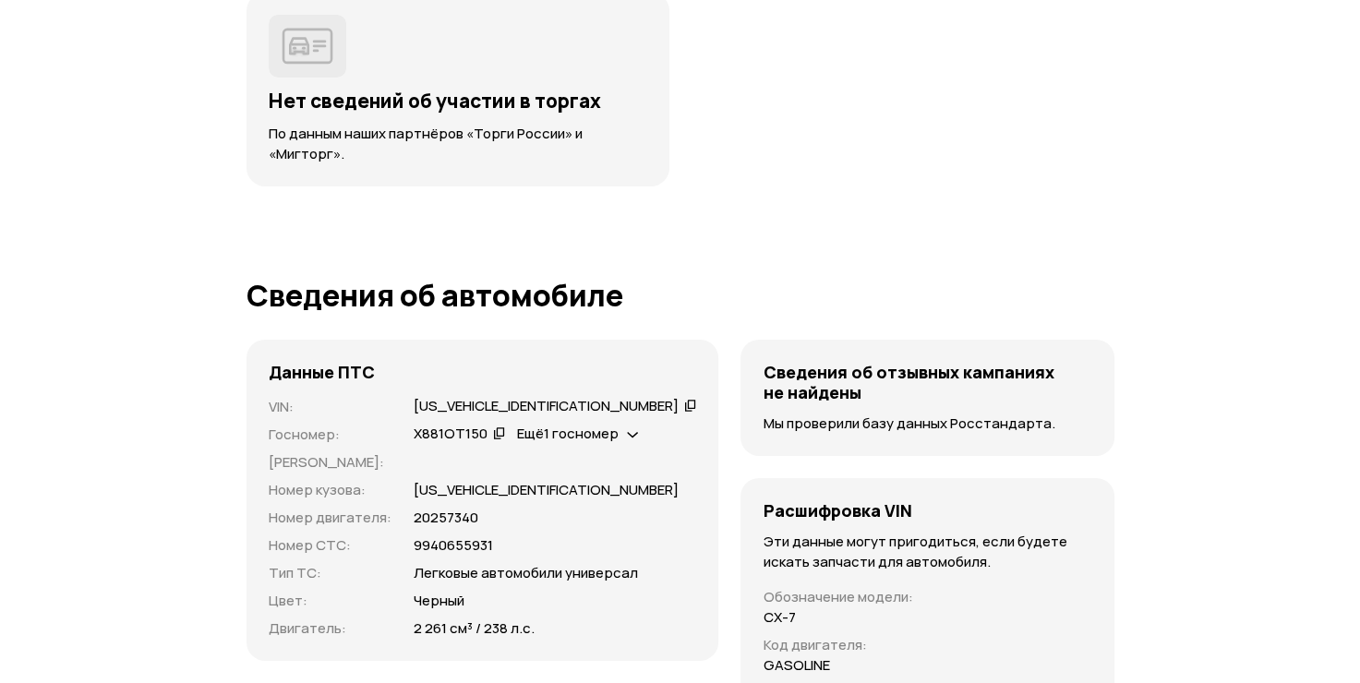
scroll to position [6002, 0]
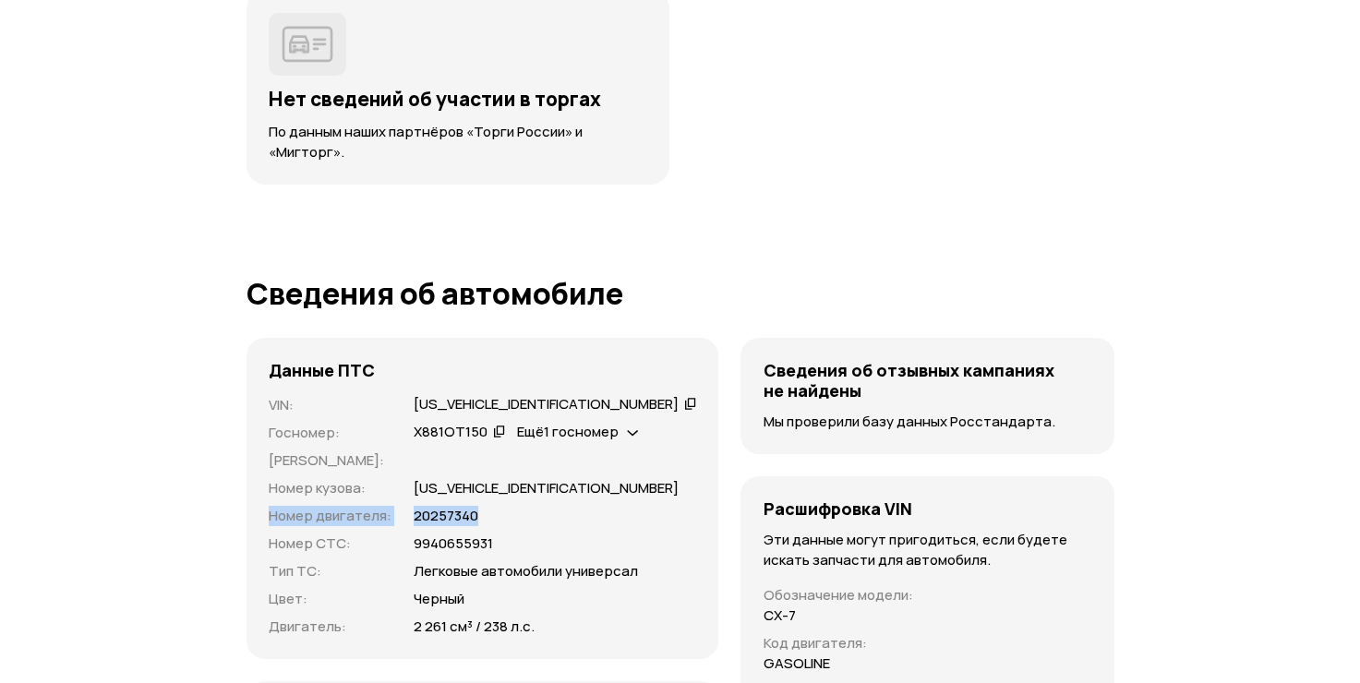
drag, startPoint x: 264, startPoint y: 513, endPoint x: 491, endPoint y: 502, distance: 227.4
click at [491, 503] on div "Данные ПТС VIN : [US_VEHICLE_IDENTIFICATION_NUMBER]   Госномер : Х881ОТ150   Ещ…" at bounding box center [483, 498] width 473 height 321
click at [489, 520] on div "20257340" at bounding box center [555, 516] width 283 height 20
click at [507, 513] on div "20257340" at bounding box center [555, 516] width 283 height 20
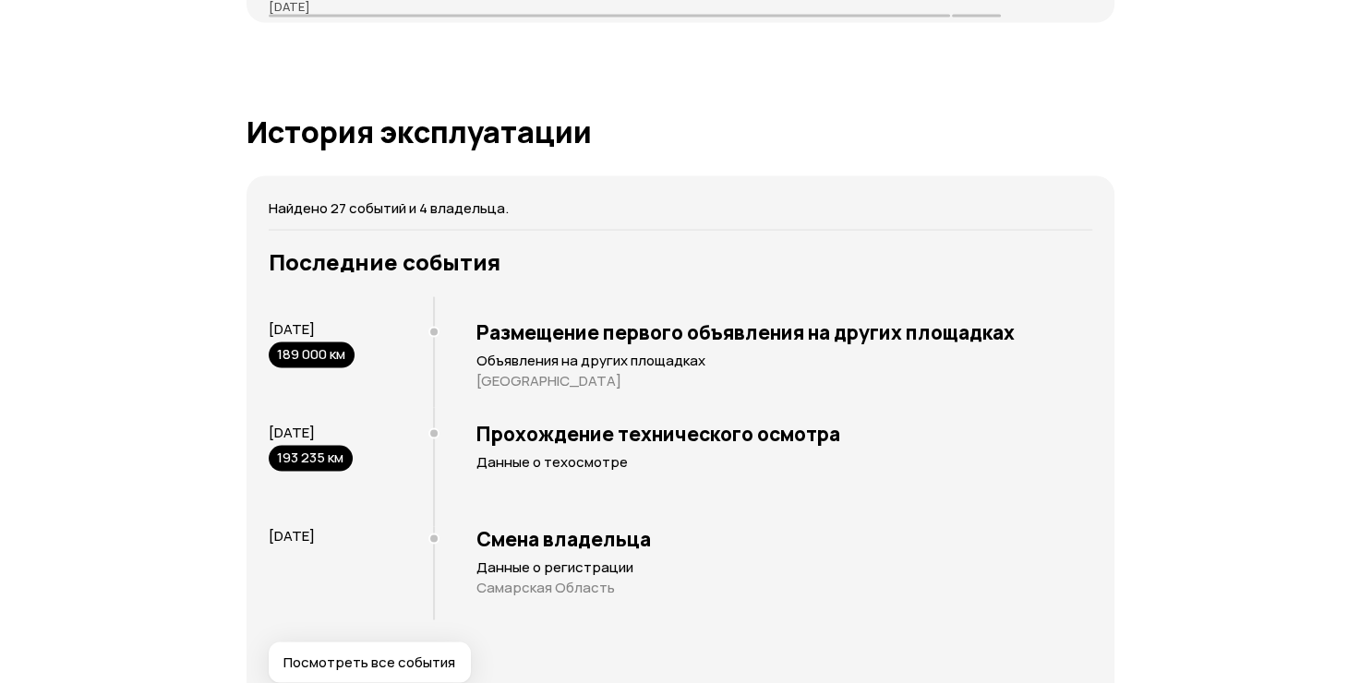
scroll to position [0, 0]
